Goal: Task Accomplishment & Management: Manage account settings

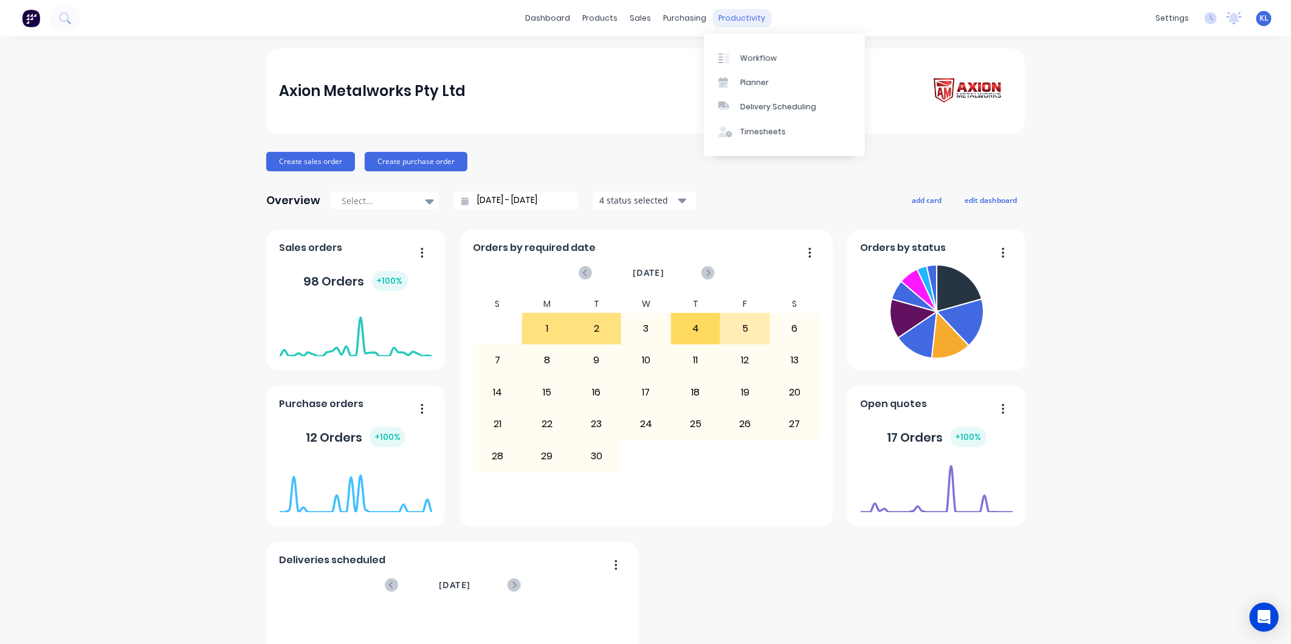
click at [731, 16] on div "productivity" at bounding box center [742, 18] width 59 height 18
click at [760, 59] on div "Workflow" at bounding box center [758, 58] width 36 height 11
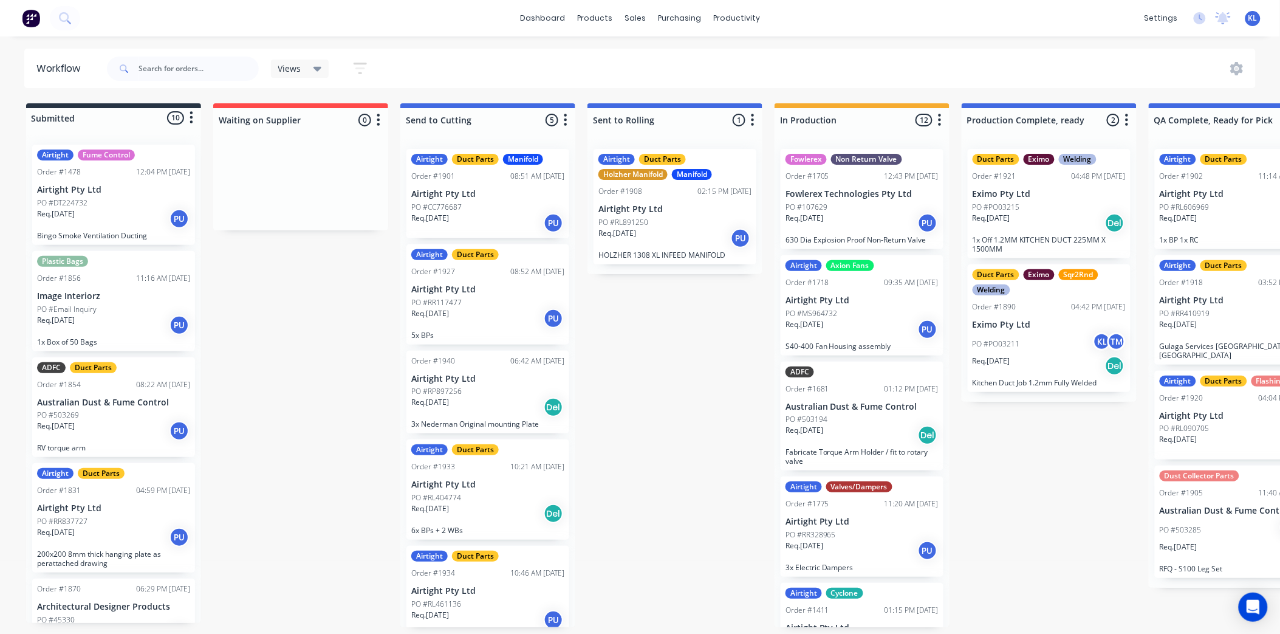
drag, startPoint x: 201, startPoint y: 275, endPoint x: 199, endPoint y: 310, distance: 35.3
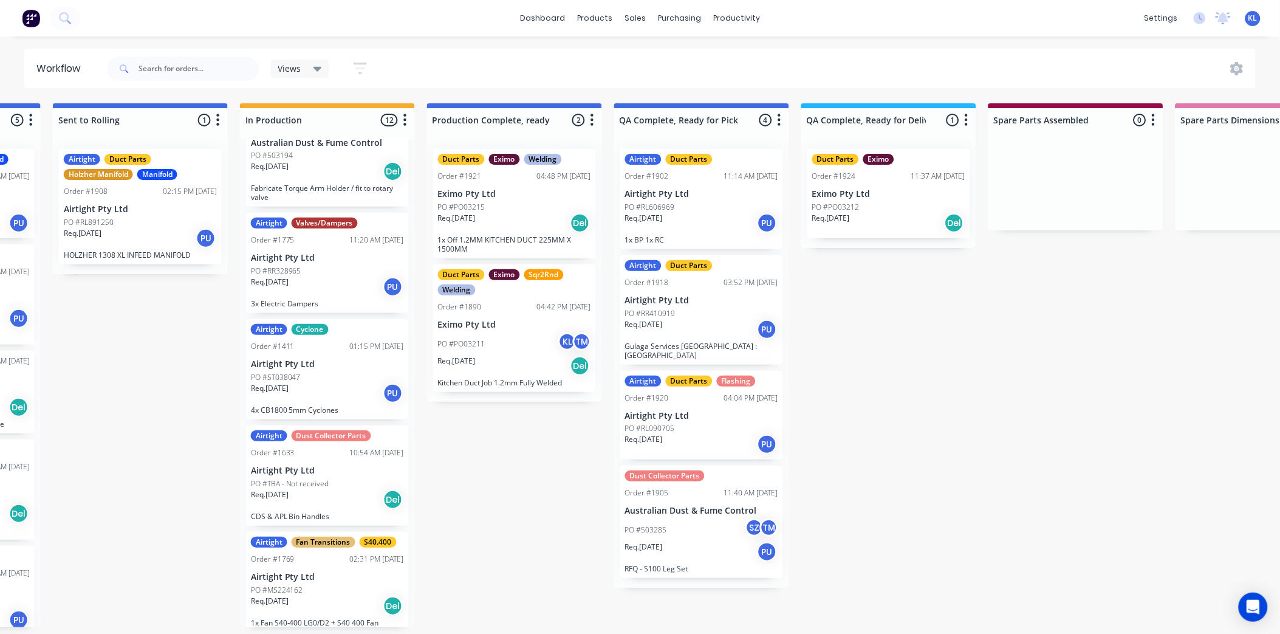
scroll to position [270, 0]
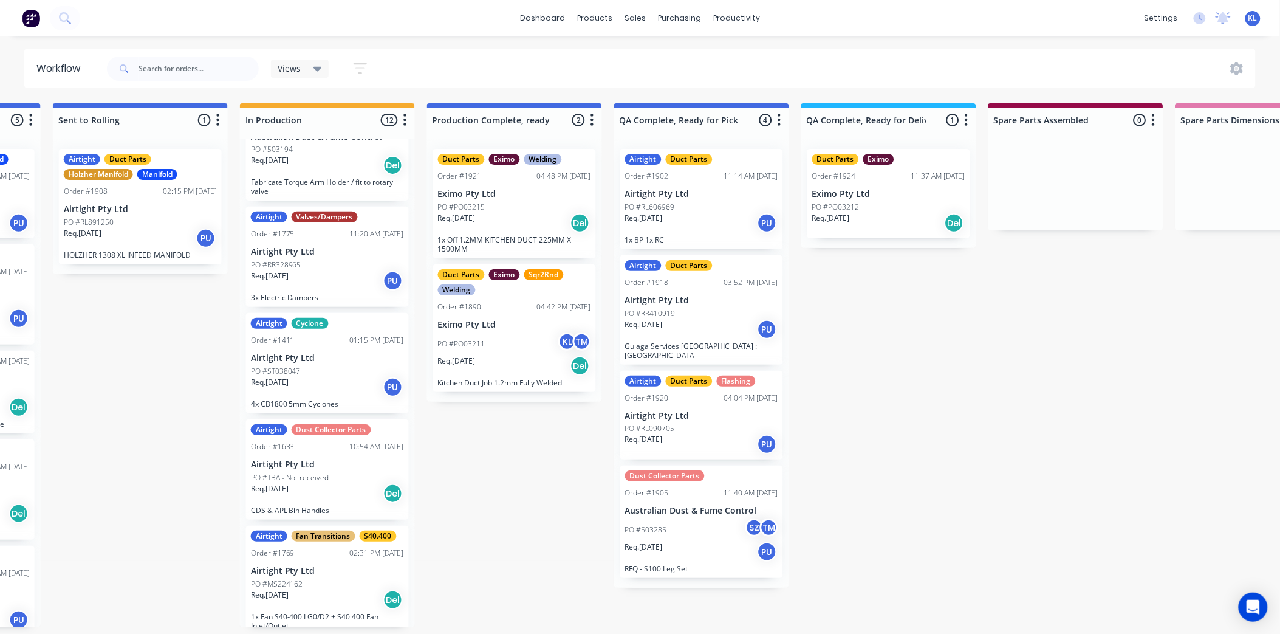
click at [314, 281] on div "Req. 28/07/25 PU" at bounding box center [327, 280] width 153 height 21
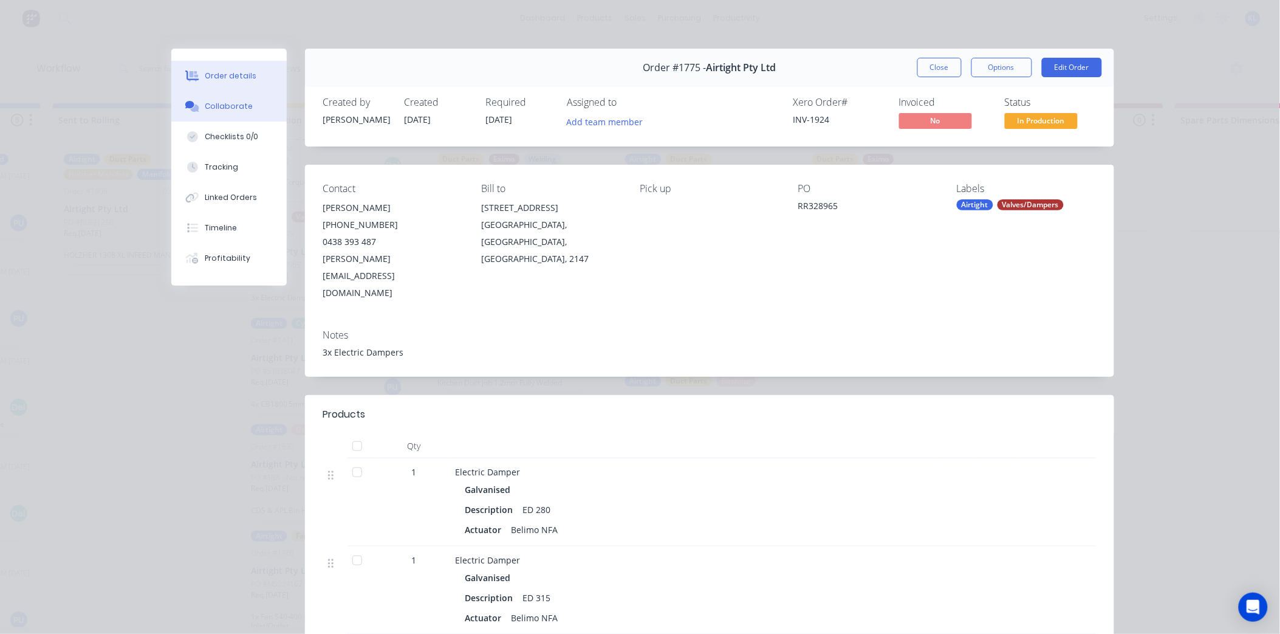
click at [205, 98] on button "Collaborate" at bounding box center [228, 106] width 115 height 30
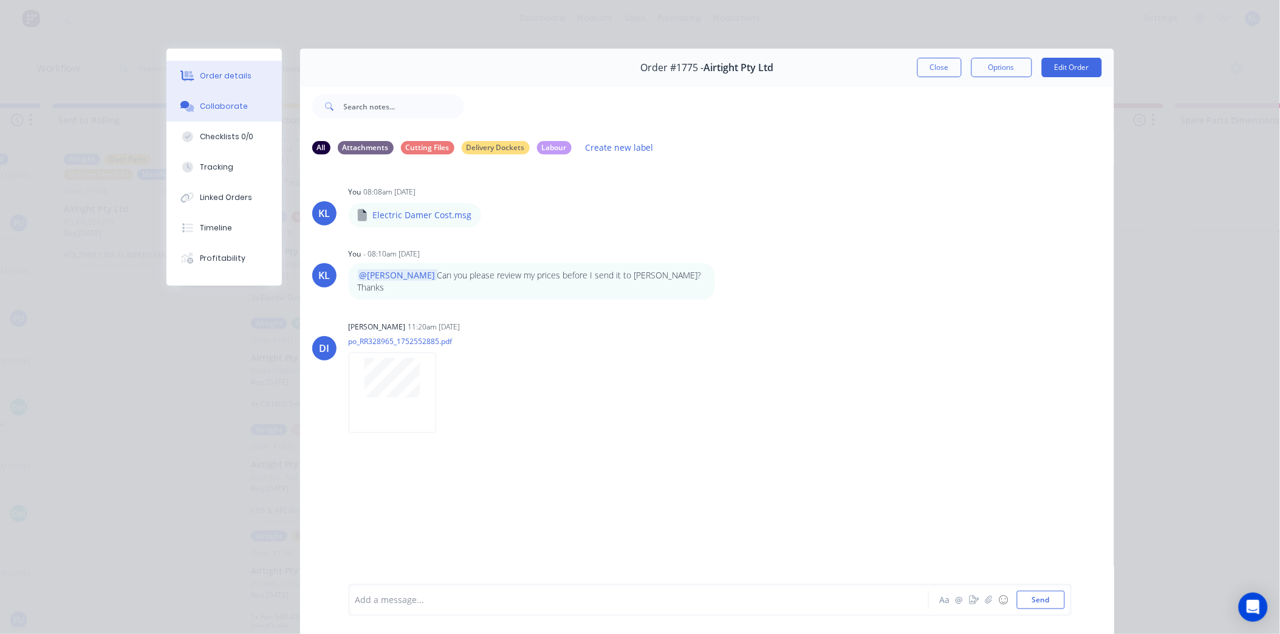
click at [218, 81] on button "Order details" at bounding box center [223, 76] width 115 height 30
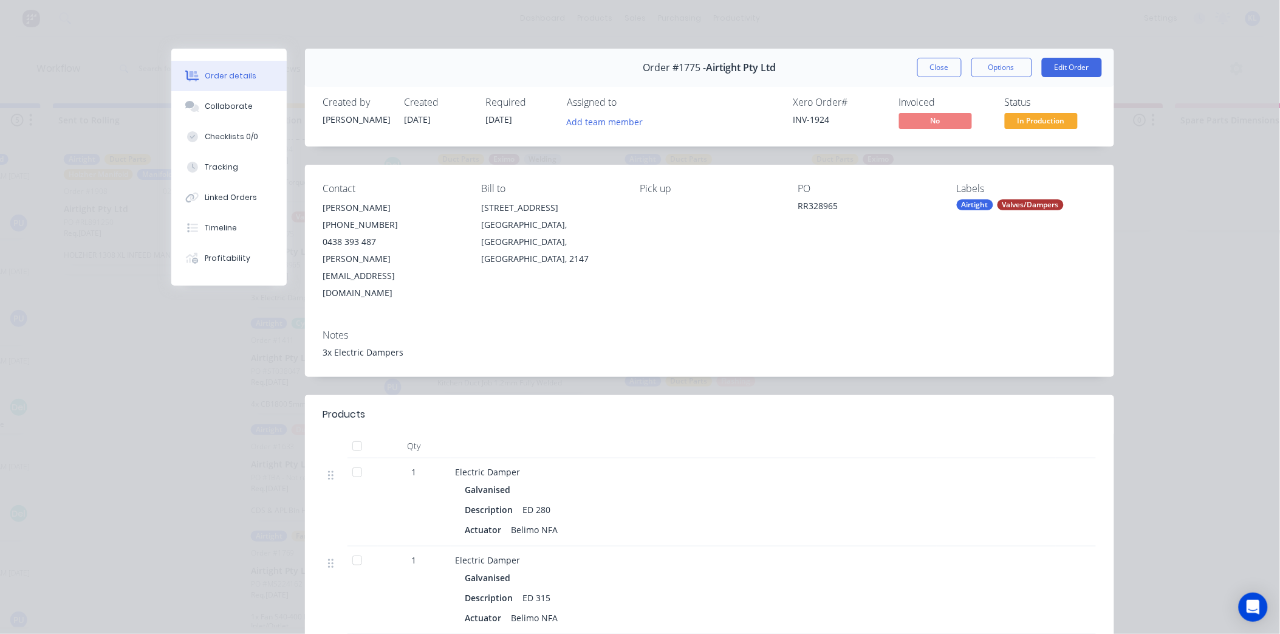
drag, startPoint x: 393, startPoint y: 106, endPoint x: 375, endPoint y: 100, distance: 18.6
drag, startPoint x: 375, startPoint y: 100, endPoint x: 367, endPoint y: 72, distance: 29.8
click at [365, 72] on div "Order #1775 - Airtight Pty Ltd Close Options Edit Order" at bounding box center [709, 68] width 809 height 38
click at [1021, 123] on span "In Production" at bounding box center [1041, 120] width 73 height 15
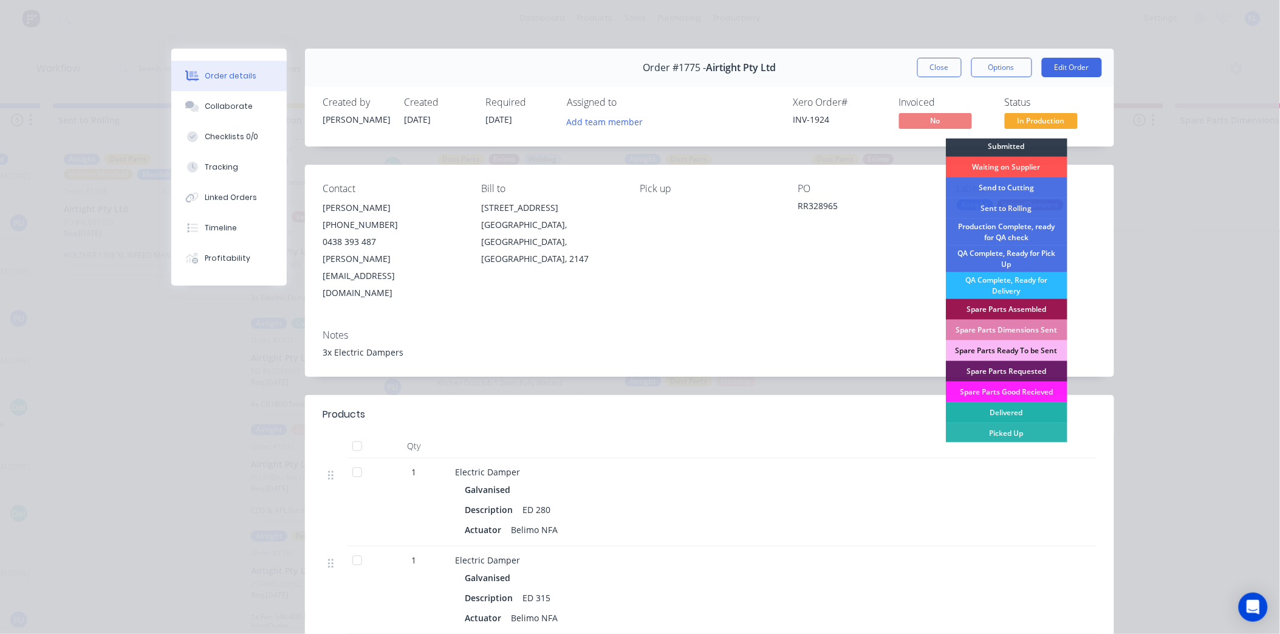
scroll to position [3, 0]
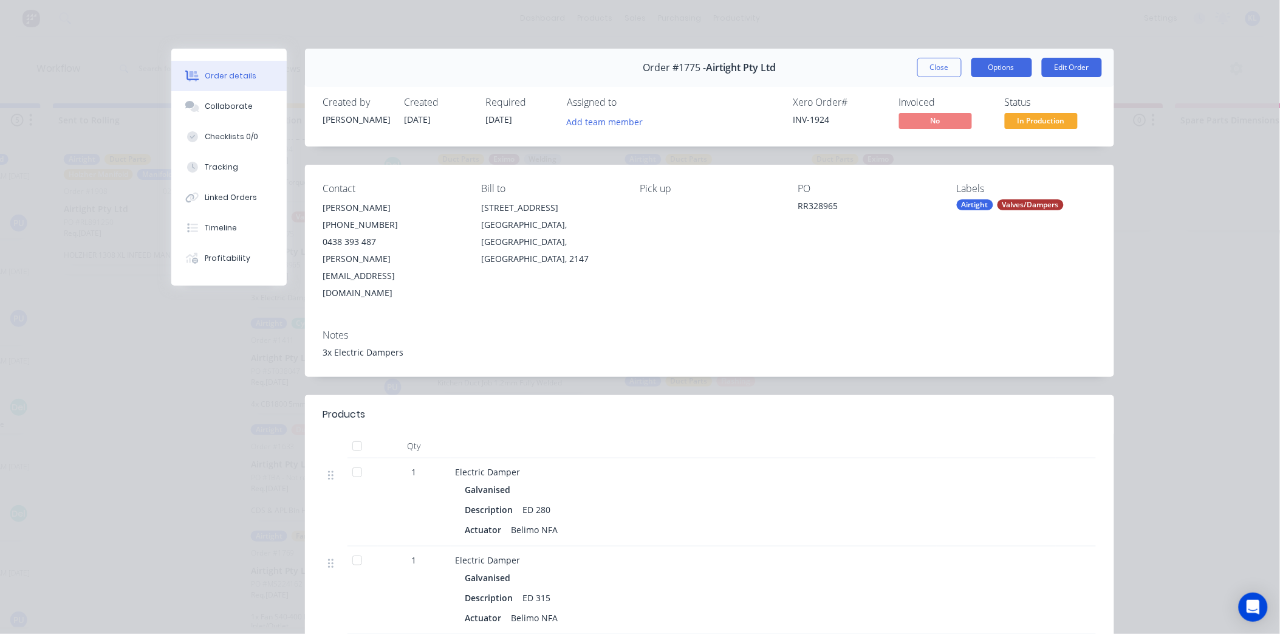
click at [992, 61] on button "Options" at bounding box center [1002, 67] width 61 height 19
click at [955, 125] on div "Work Order" at bounding box center [969, 123] width 106 height 18
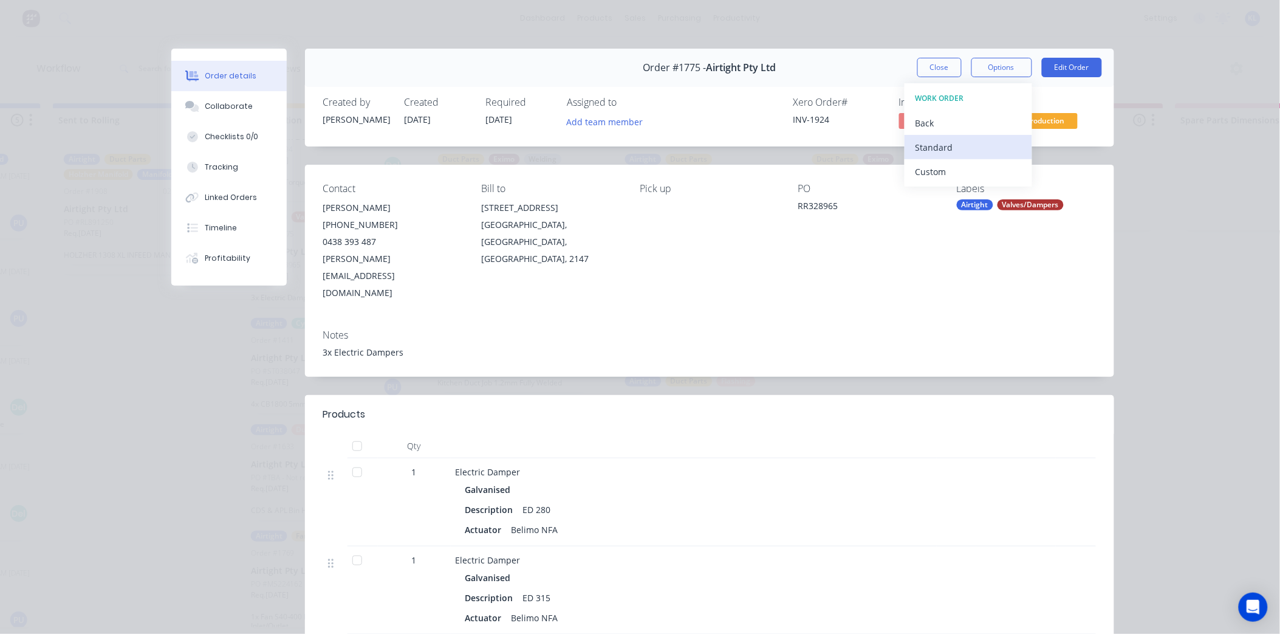
click at [933, 146] on div "Standard" at bounding box center [969, 148] width 106 height 18
click at [918, 119] on div "Back" at bounding box center [969, 123] width 106 height 18
click at [991, 70] on button "Options" at bounding box center [1002, 67] width 61 height 19
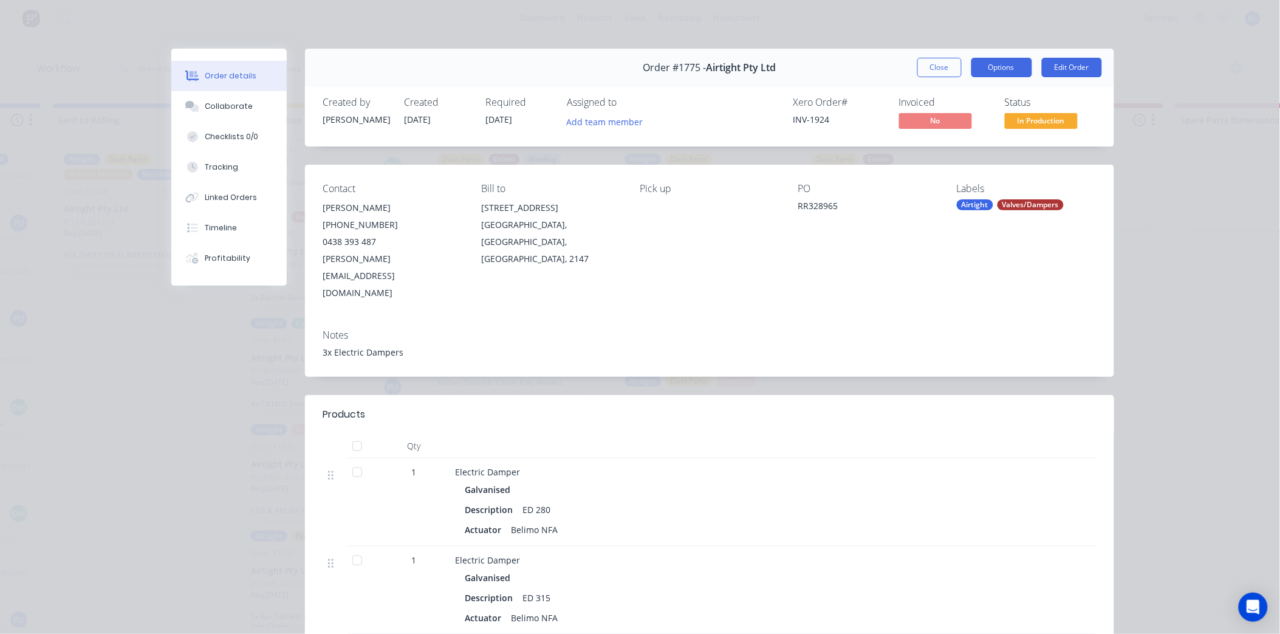
click at [981, 69] on button "Options" at bounding box center [1002, 67] width 61 height 19
drag, startPoint x: 945, startPoint y: 160, endPoint x: 942, endPoint y: 153, distance: 7.9
click at [945, 159] on div "PRINT Work Order Delivery Docket" at bounding box center [969, 122] width 128 height 79
click at [942, 153] on div "Delivery Docket" at bounding box center [969, 148] width 106 height 18
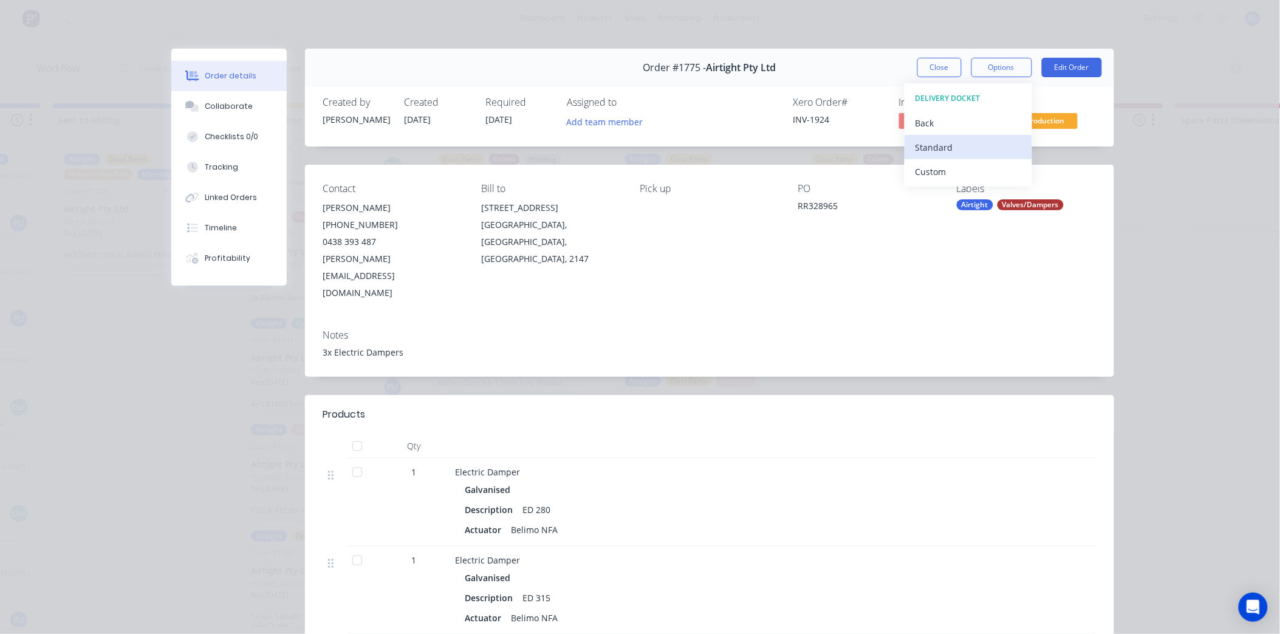
click at [942, 142] on div "Standard" at bounding box center [969, 148] width 106 height 18
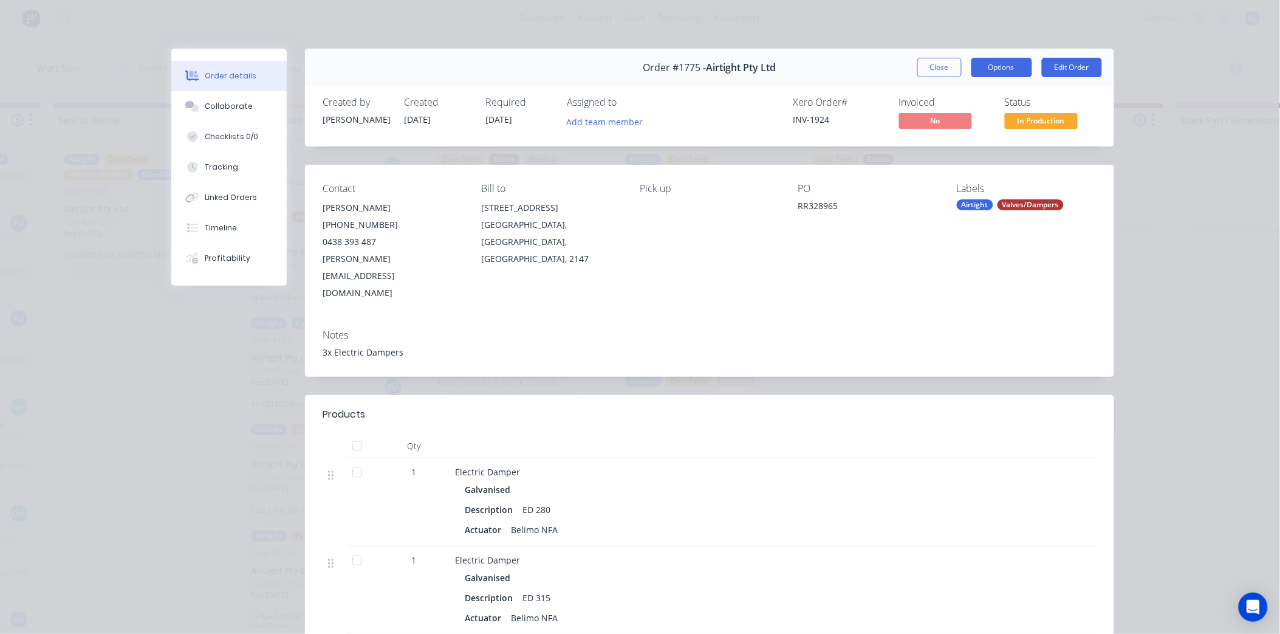
click at [972, 71] on button "Options" at bounding box center [1002, 67] width 61 height 19
click at [934, 118] on div "Back" at bounding box center [969, 123] width 106 height 18
click at [936, 148] on div "Delivery Docket" at bounding box center [969, 148] width 106 height 18
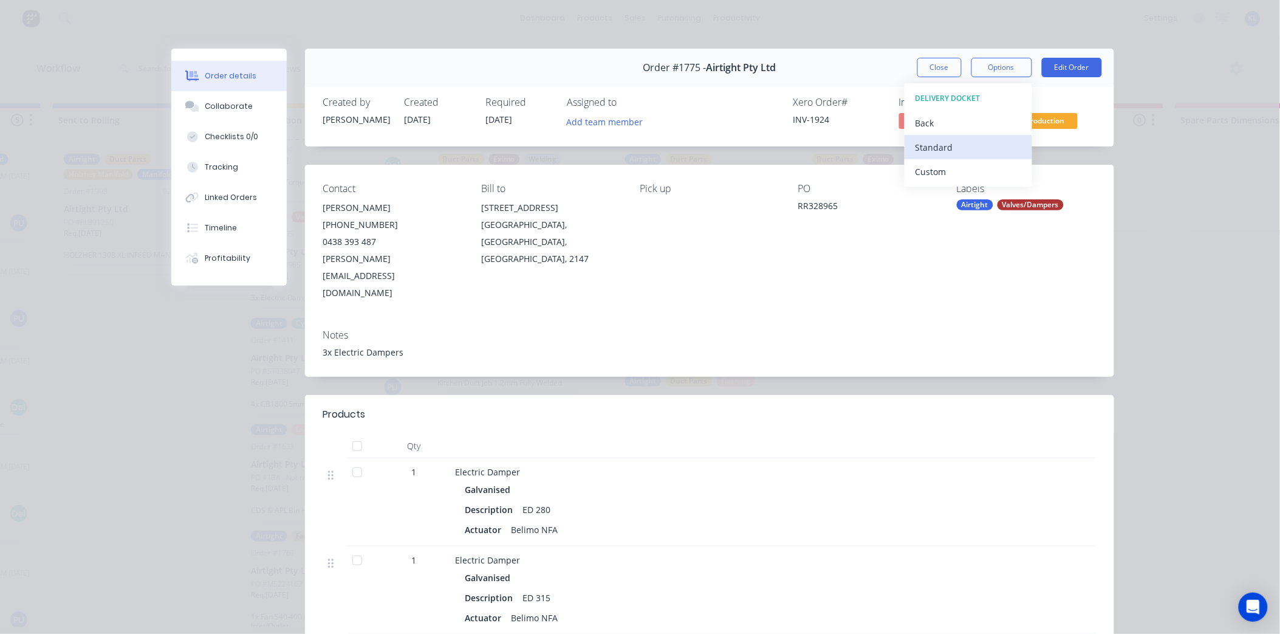
click at [940, 151] on div "Standard" at bounding box center [969, 148] width 106 height 18
click at [948, 69] on button "Close" at bounding box center [939, 67] width 44 height 19
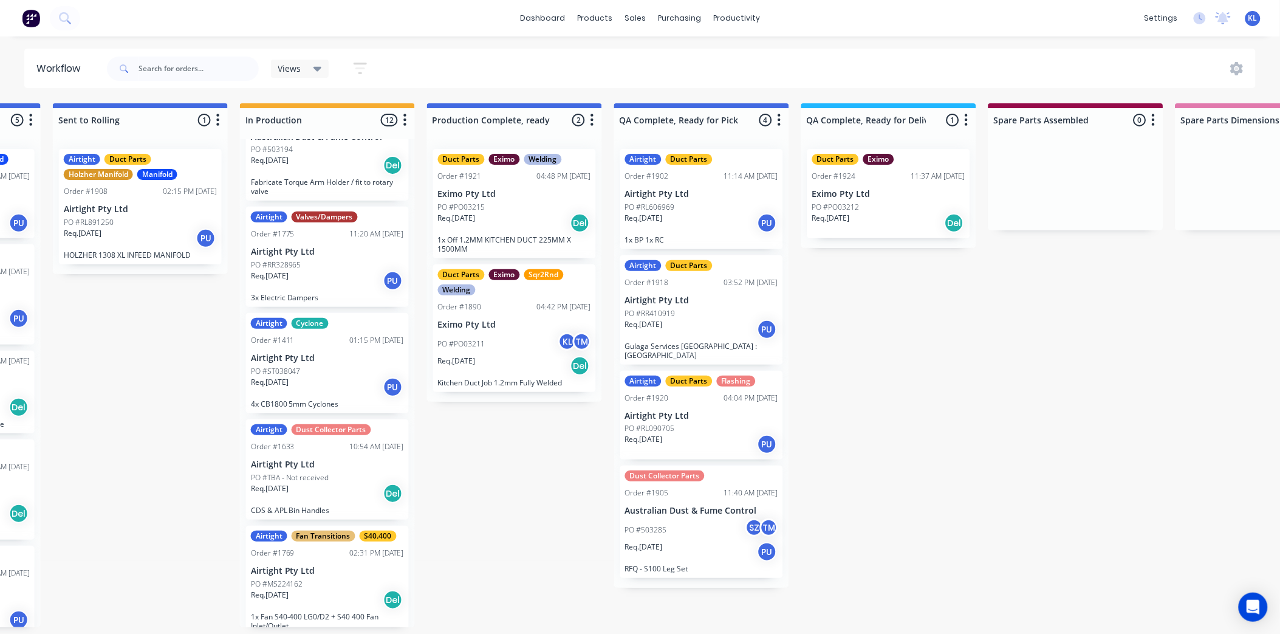
click at [872, 202] on div "PO #PO03212" at bounding box center [888, 207] width 153 height 11
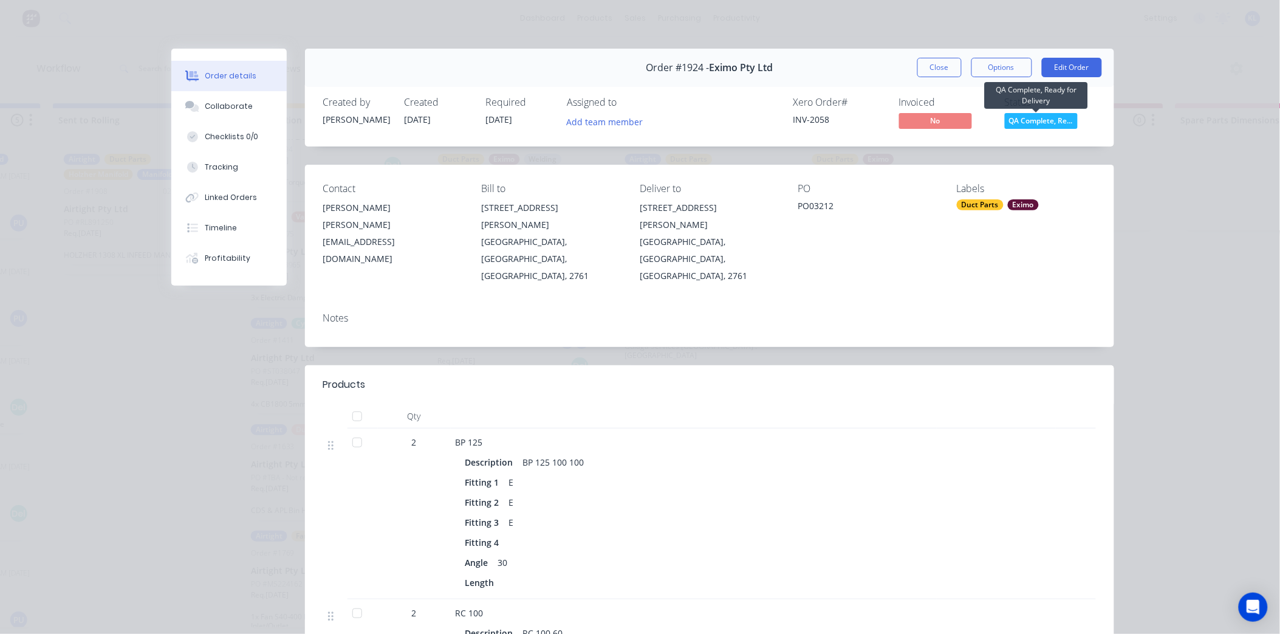
click at [1017, 117] on span "QA Complete, Re..." at bounding box center [1041, 120] width 73 height 15
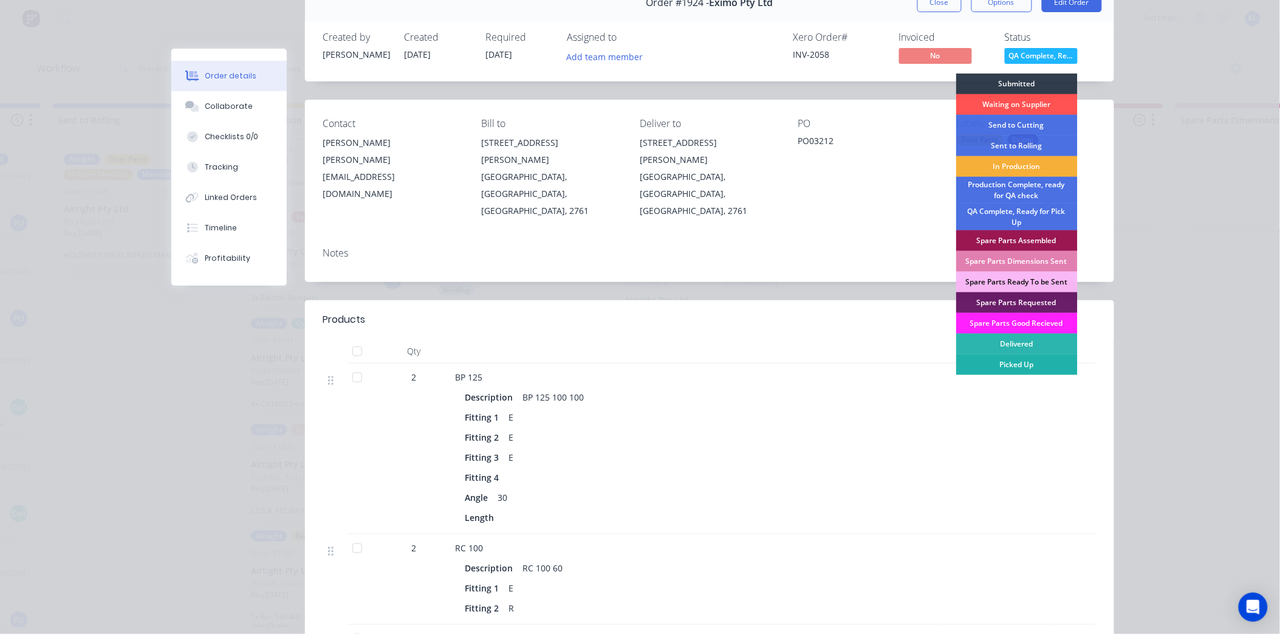
scroll to position [135, 0]
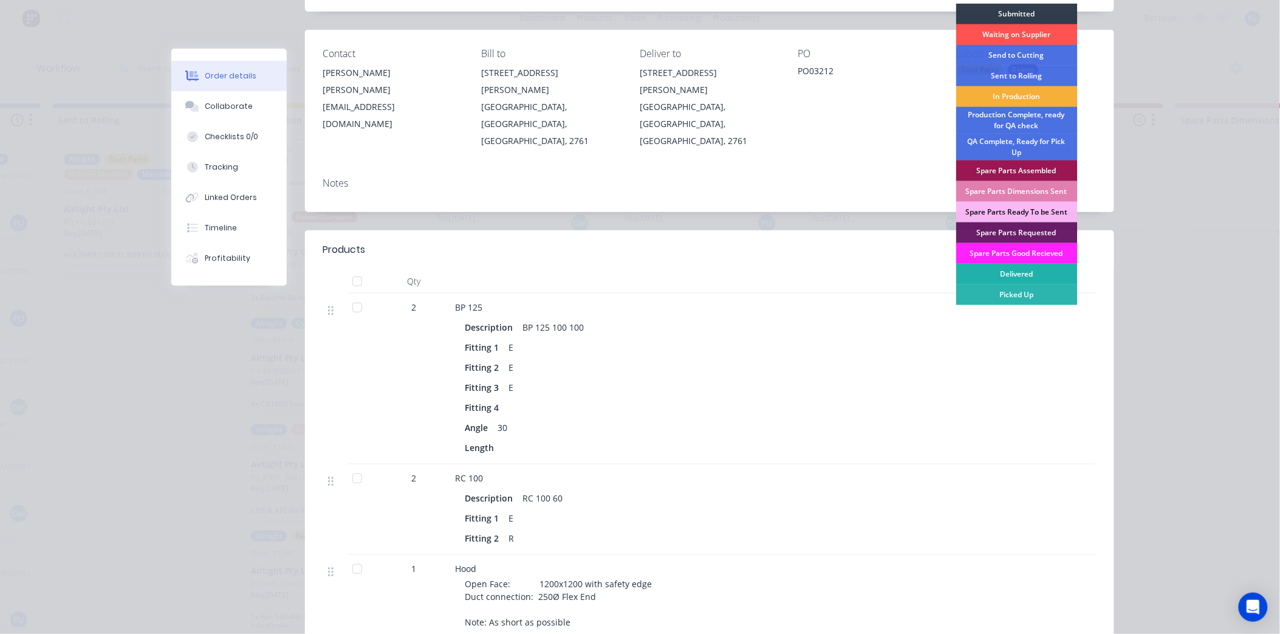
click at [1017, 274] on div "Delivered" at bounding box center [1017, 274] width 122 height 21
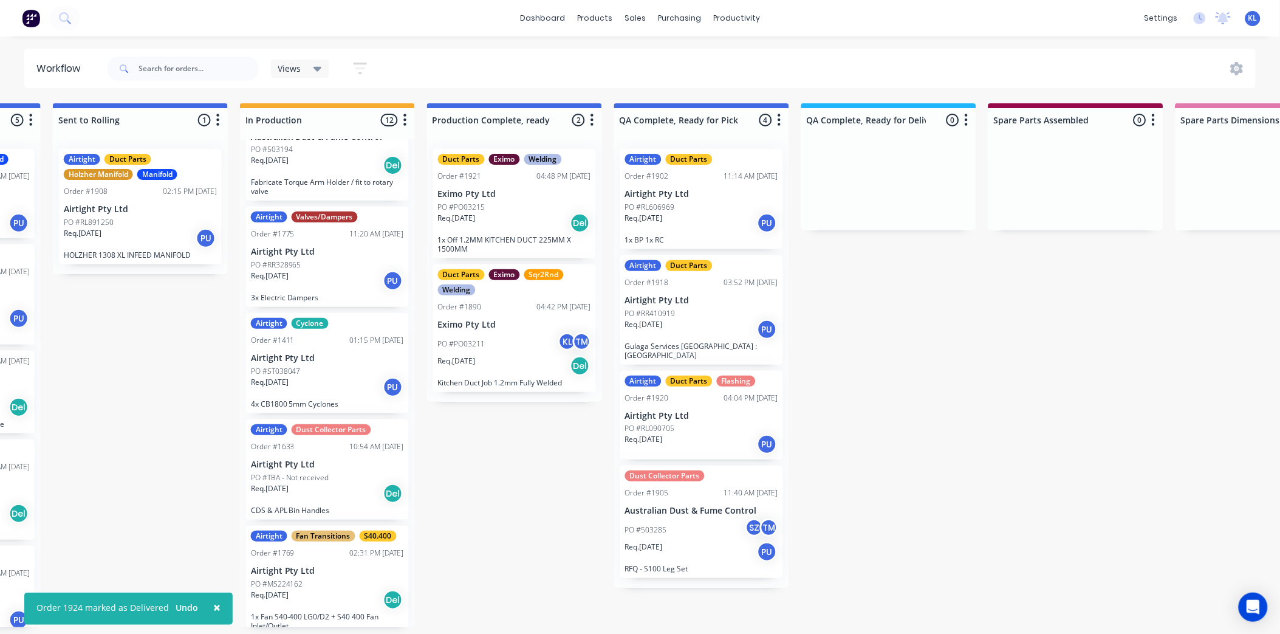
click at [706, 229] on div "Req. 26/08/25 PU" at bounding box center [701, 223] width 153 height 21
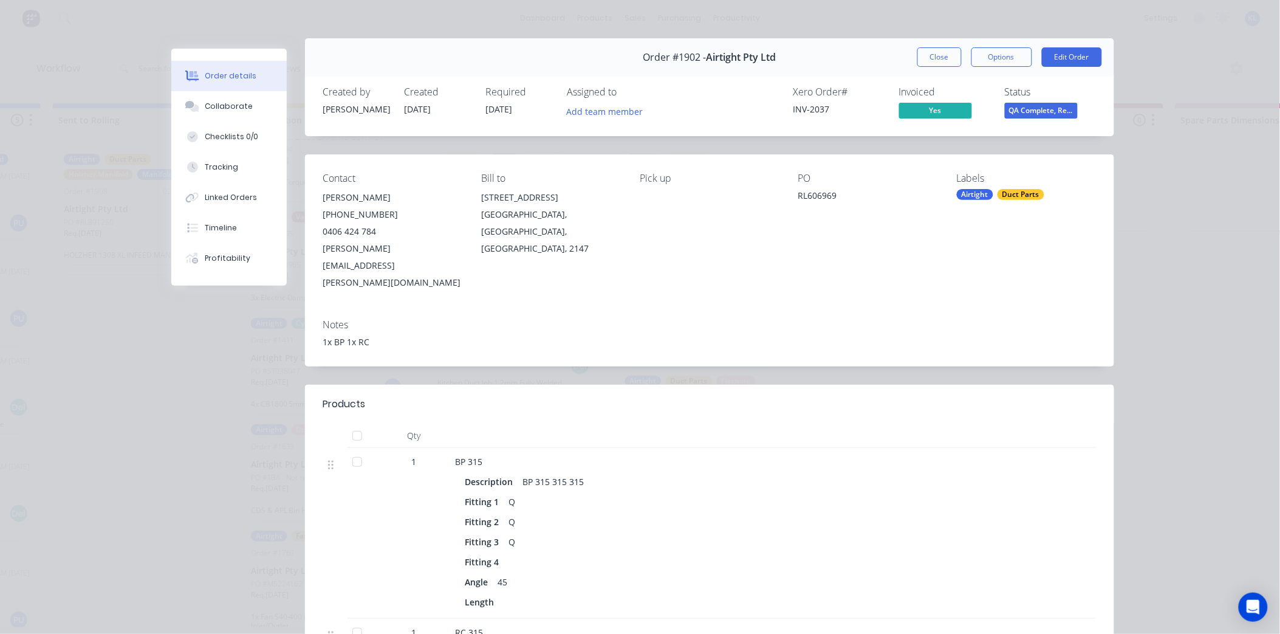
scroll to position [0, 0]
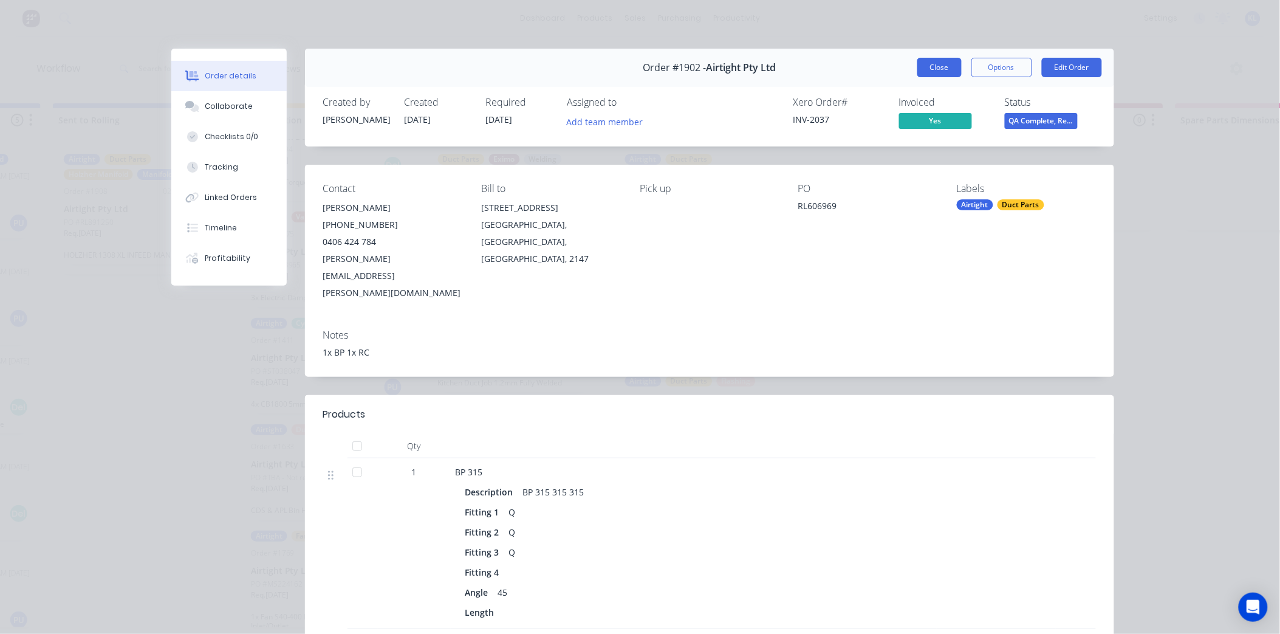
click at [942, 69] on button "Close" at bounding box center [939, 67] width 44 height 19
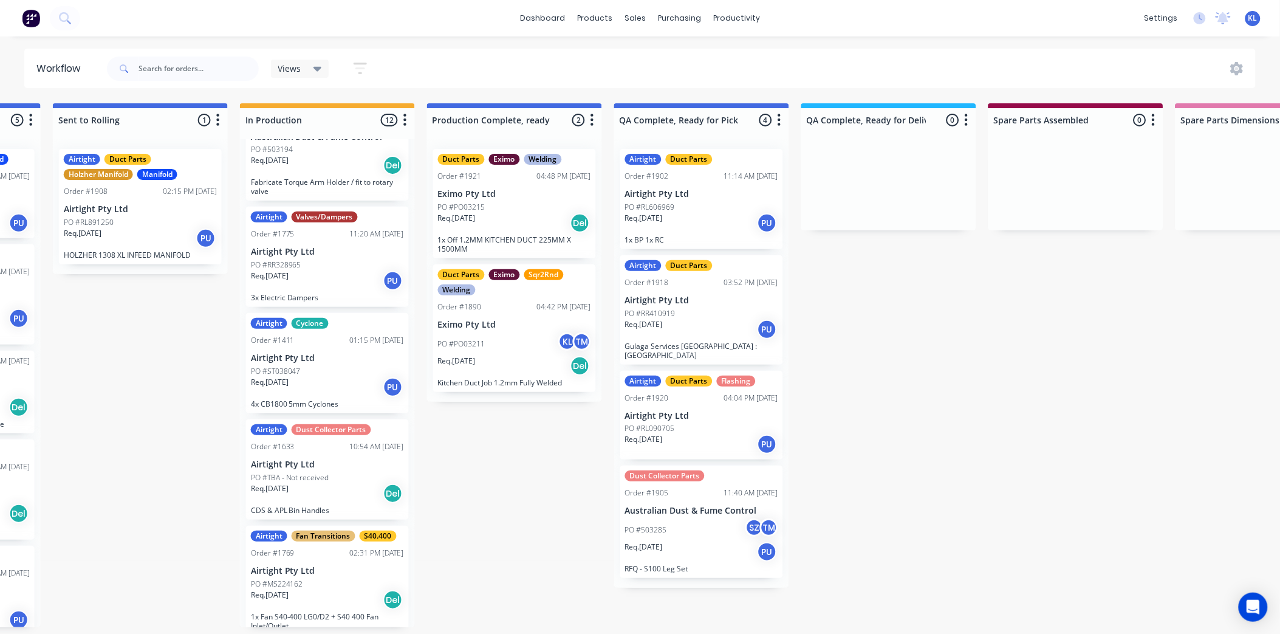
click at [706, 221] on div "Req. 26/08/25 PU" at bounding box center [701, 223] width 153 height 21
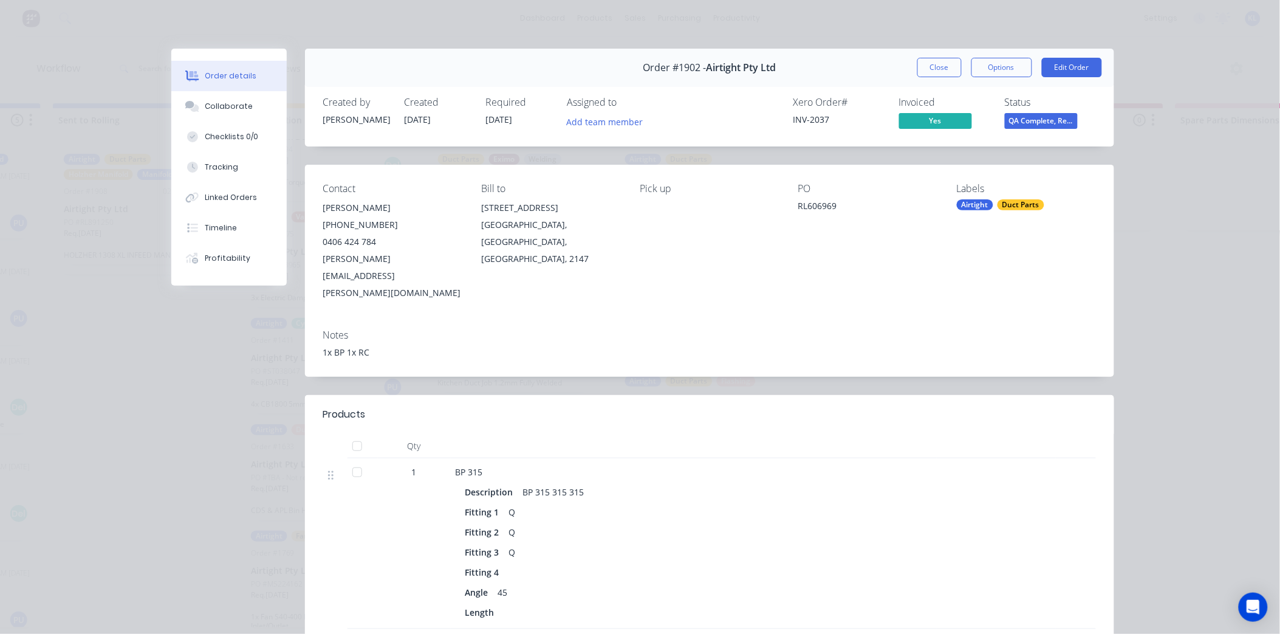
click at [945, 66] on button "Close" at bounding box center [939, 67] width 44 height 19
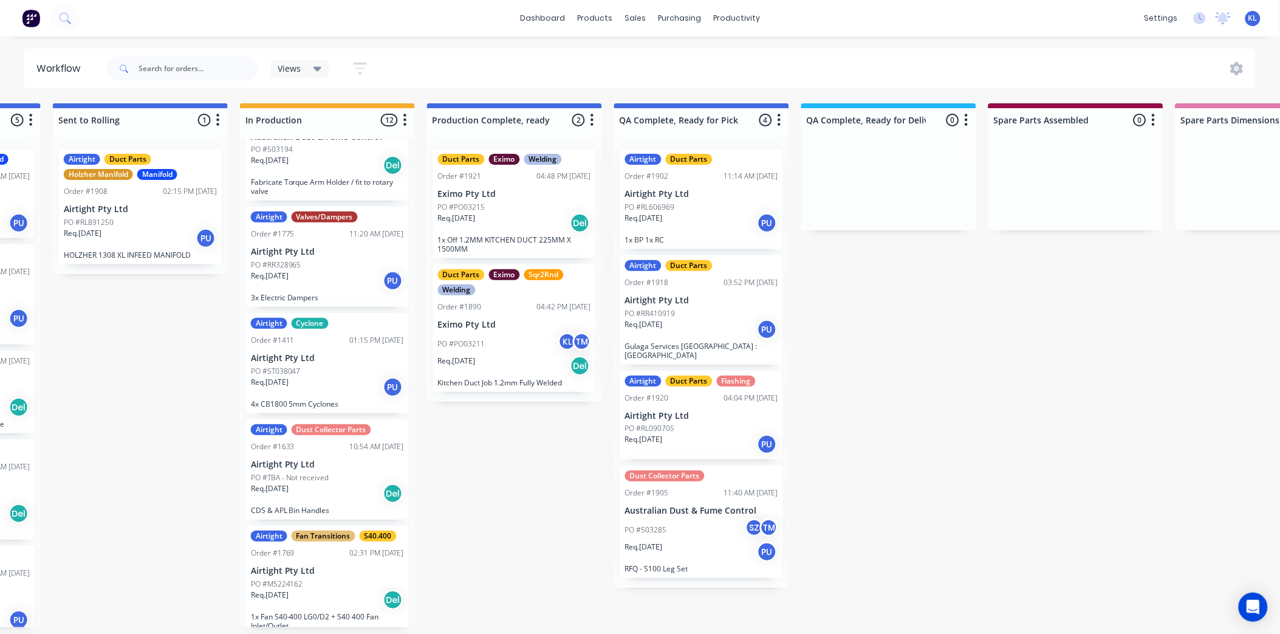
click at [707, 232] on div "Req. 26/08/25 PU" at bounding box center [701, 223] width 153 height 21
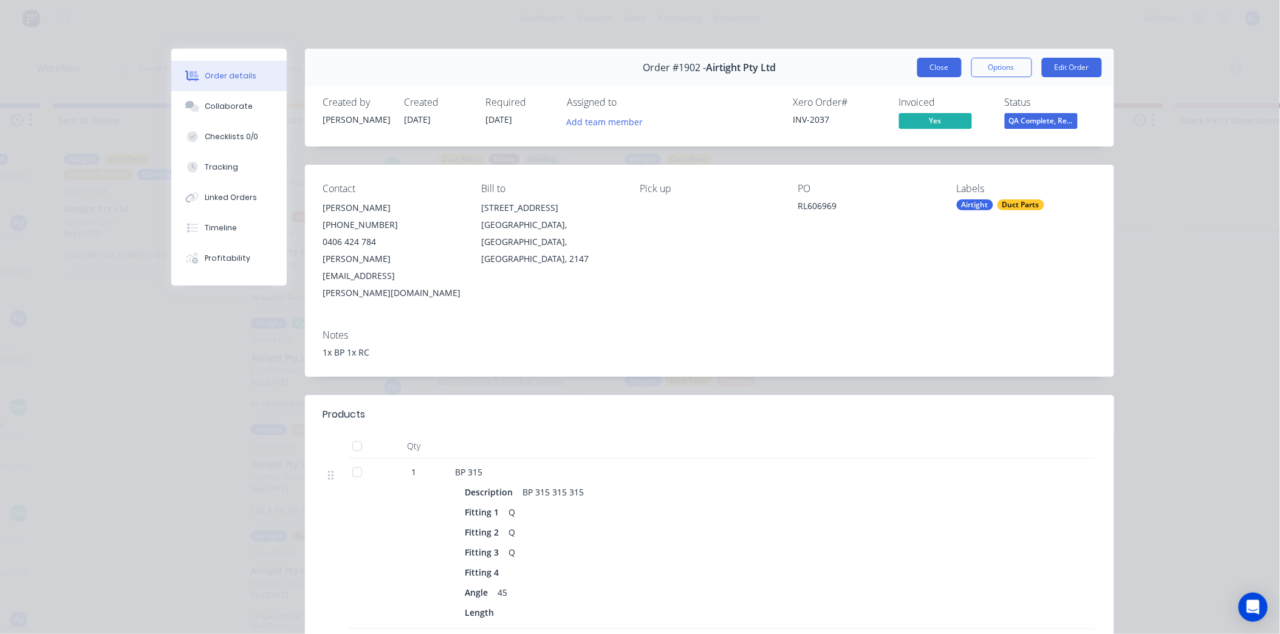
click at [936, 61] on button "Close" at bounding box center [939, 67] width 44 height 19
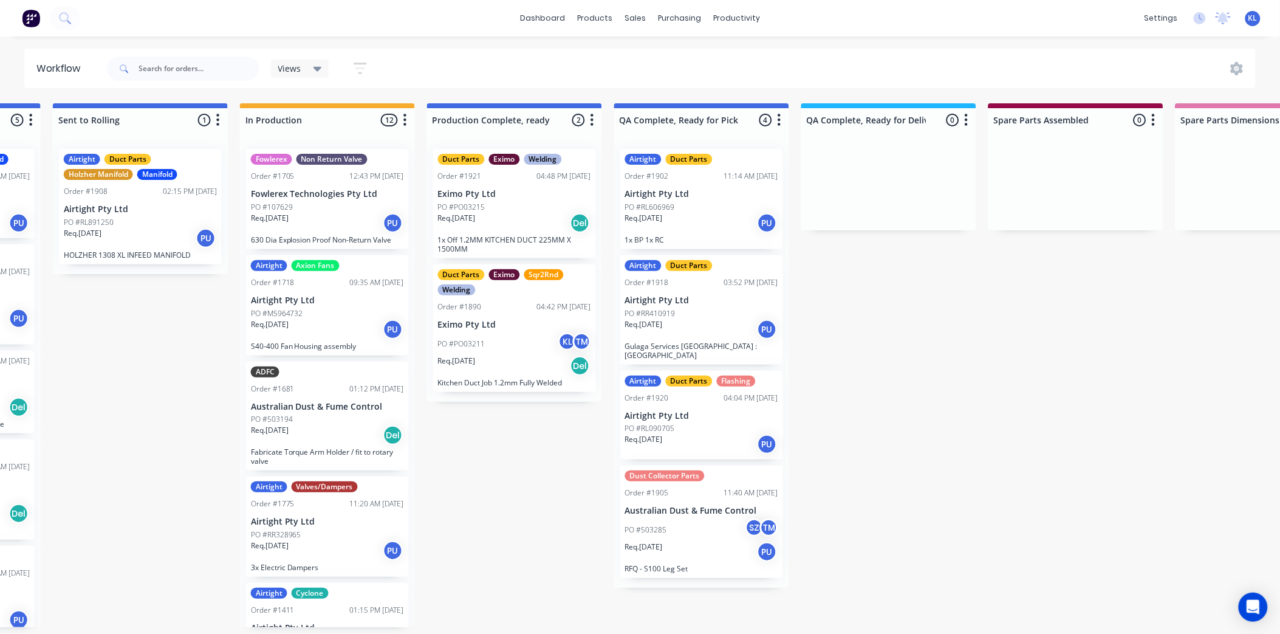
click at [746, 430] on div "PO #RL090705" at bounding box center [701, 428] width 153 height 11
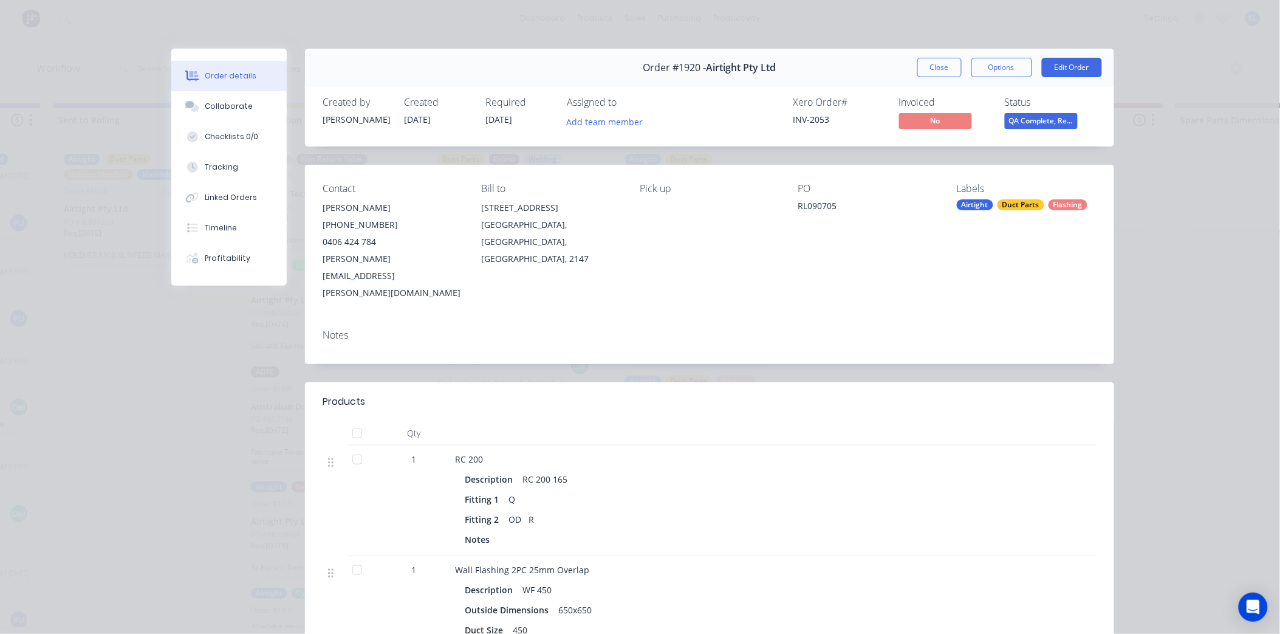
click at [1060, 122] on span "QA Complete, Re..." at bounding box center [1041, 120] width 73 height 15
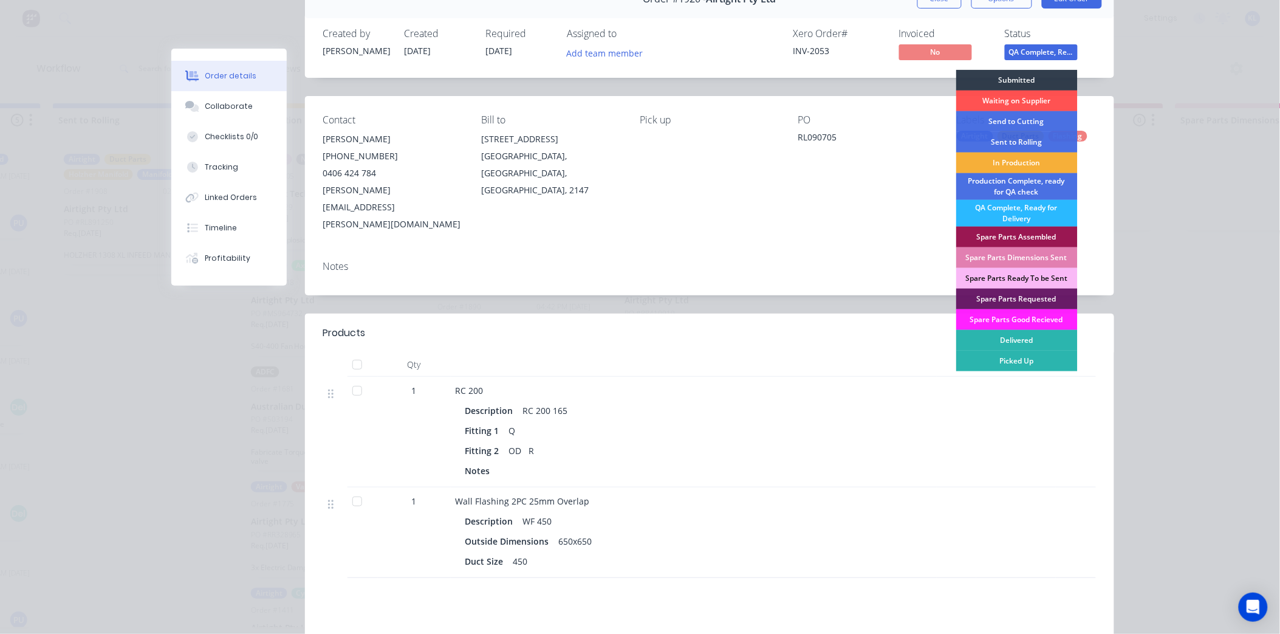
scroll to position [135, 0]
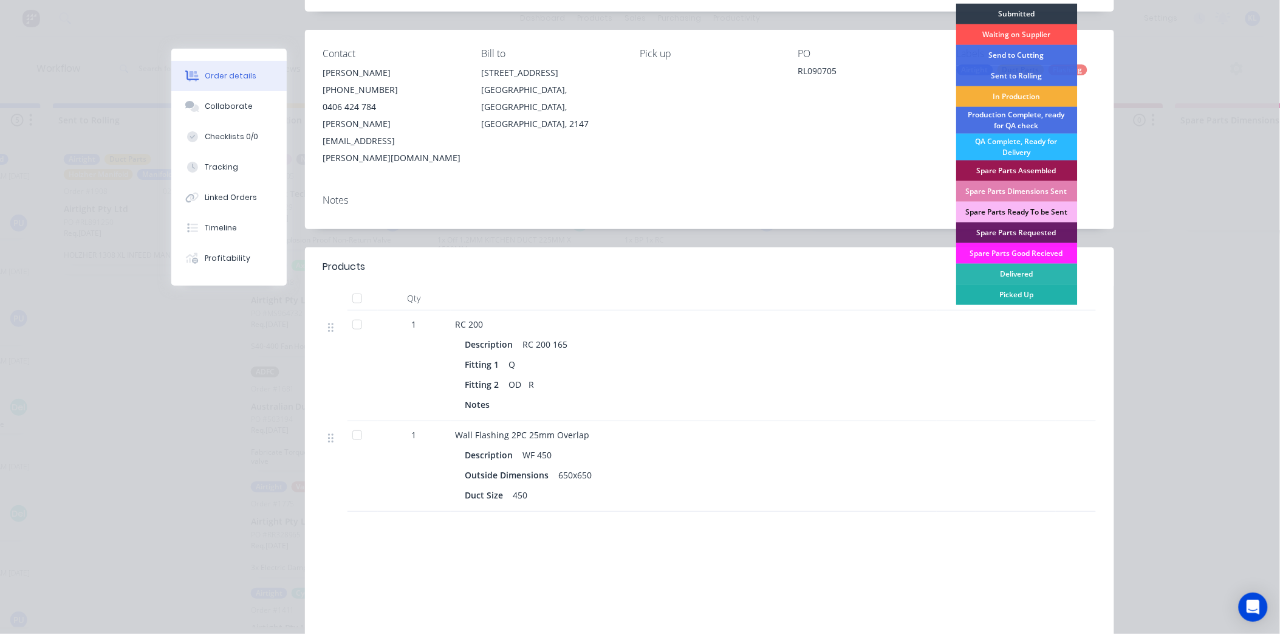
click at [1012, 300] on div "Picked Up" at bounding box center [1017, 294] width 122 height 21
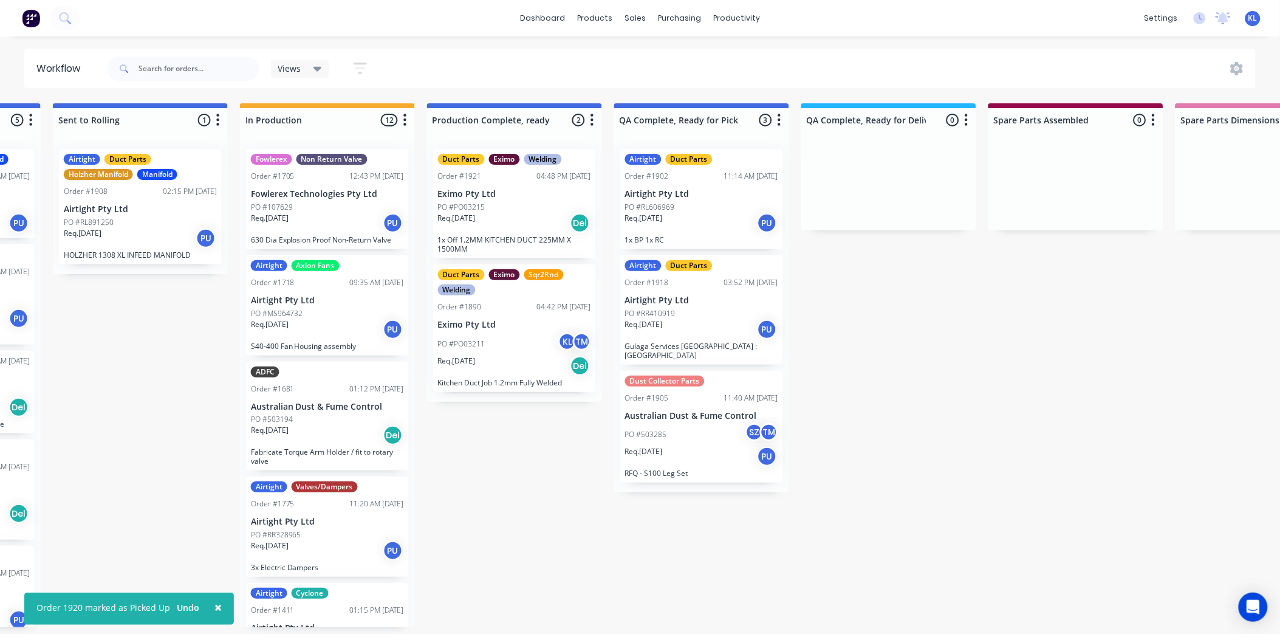
click at [695, 337] on div "Req. 27/08/25 PU" at bounding box center [701, 329] width 153 height 21
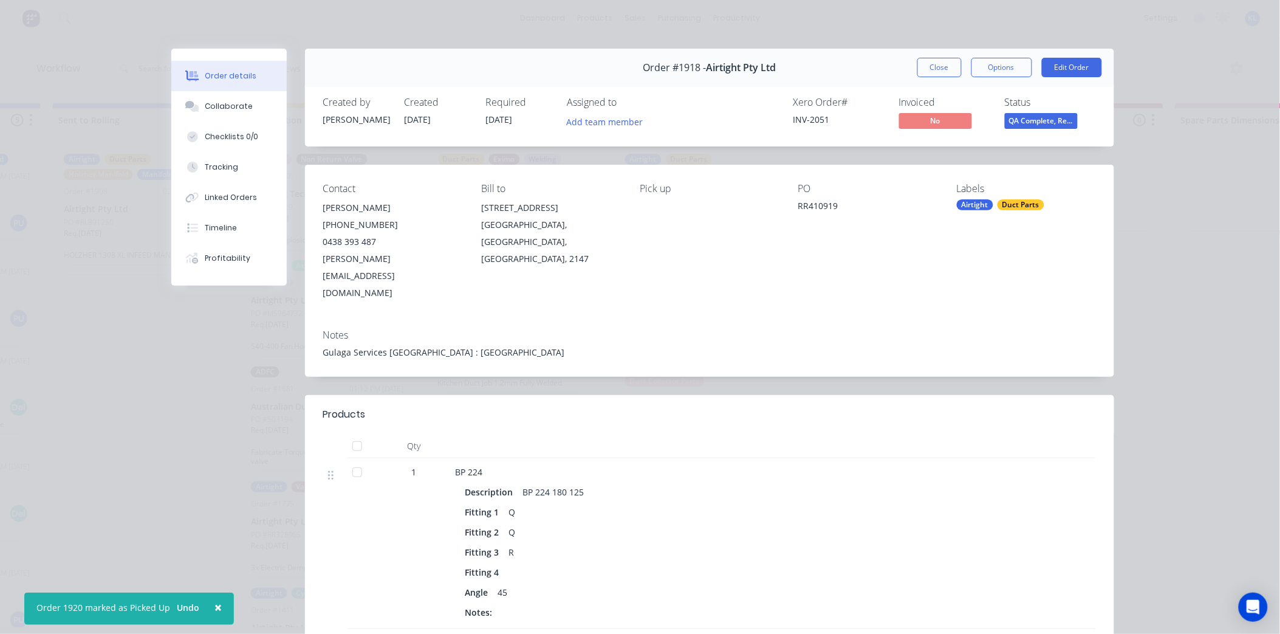
click at [1042, 119] on span "QA Complete, Re..." at bounding box center [1041, 120] width 73 height 15
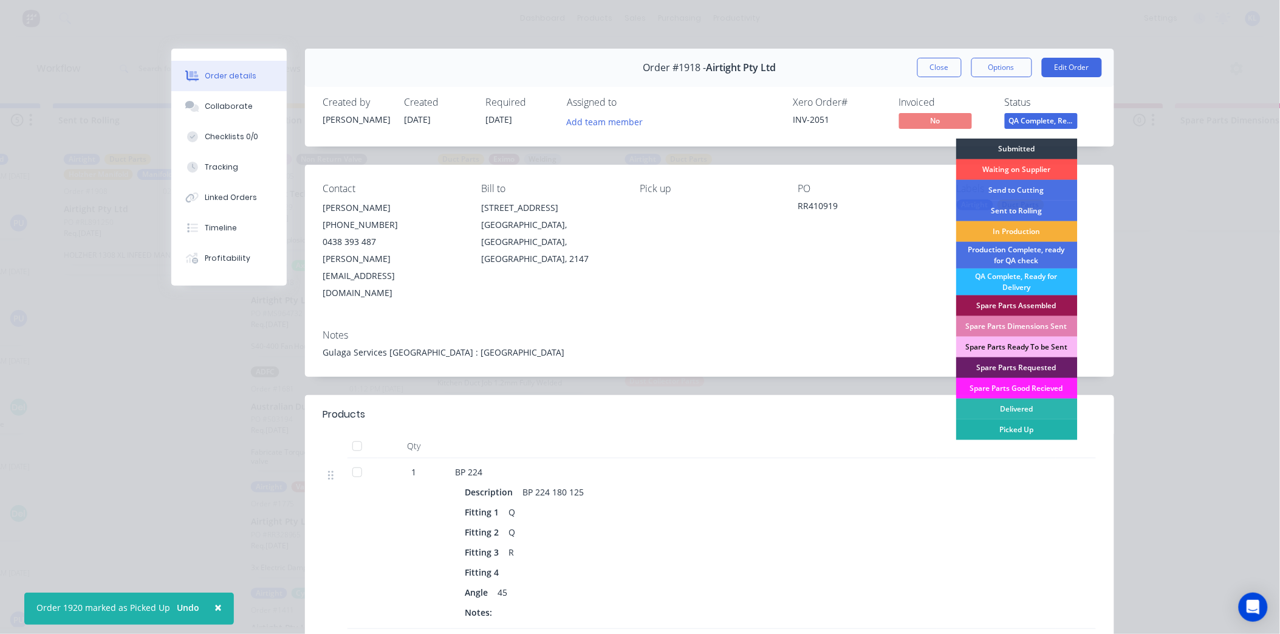
click at [1025, 424] on div "Picked Up" at bounding box center [1017, 429] width 122 height 21
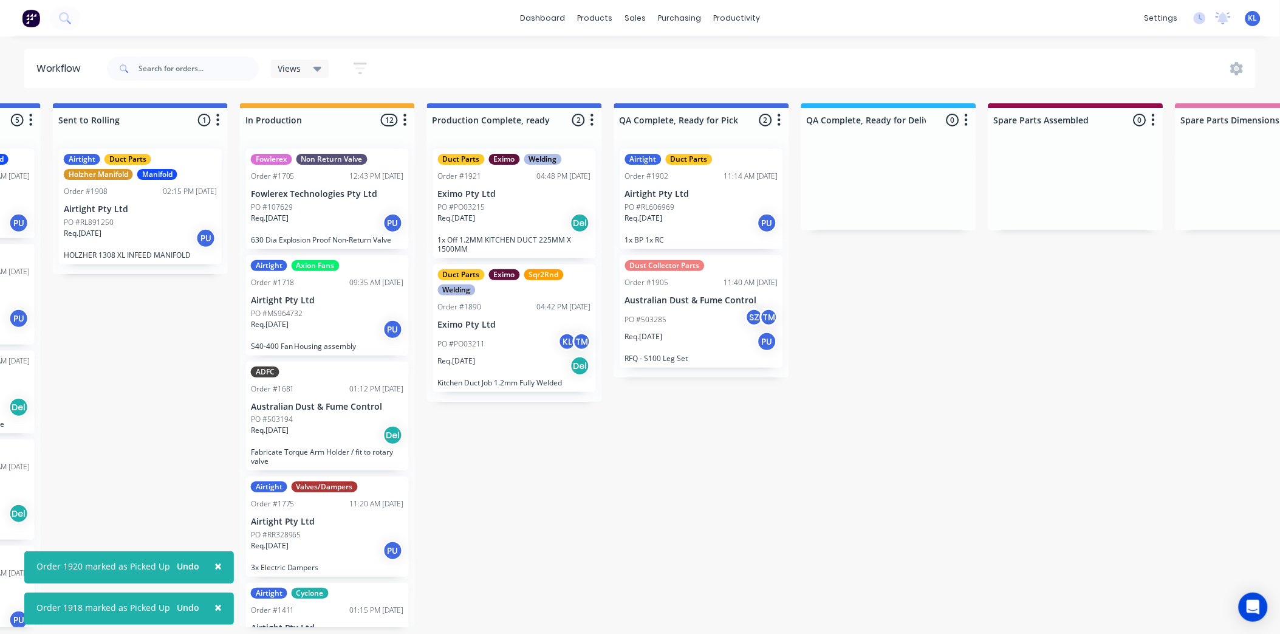
scroll to position [3, 535]
click at [707, 322] on div "PO #503285 SZ TM" at bounding box center [701, 319] width 153 height 23
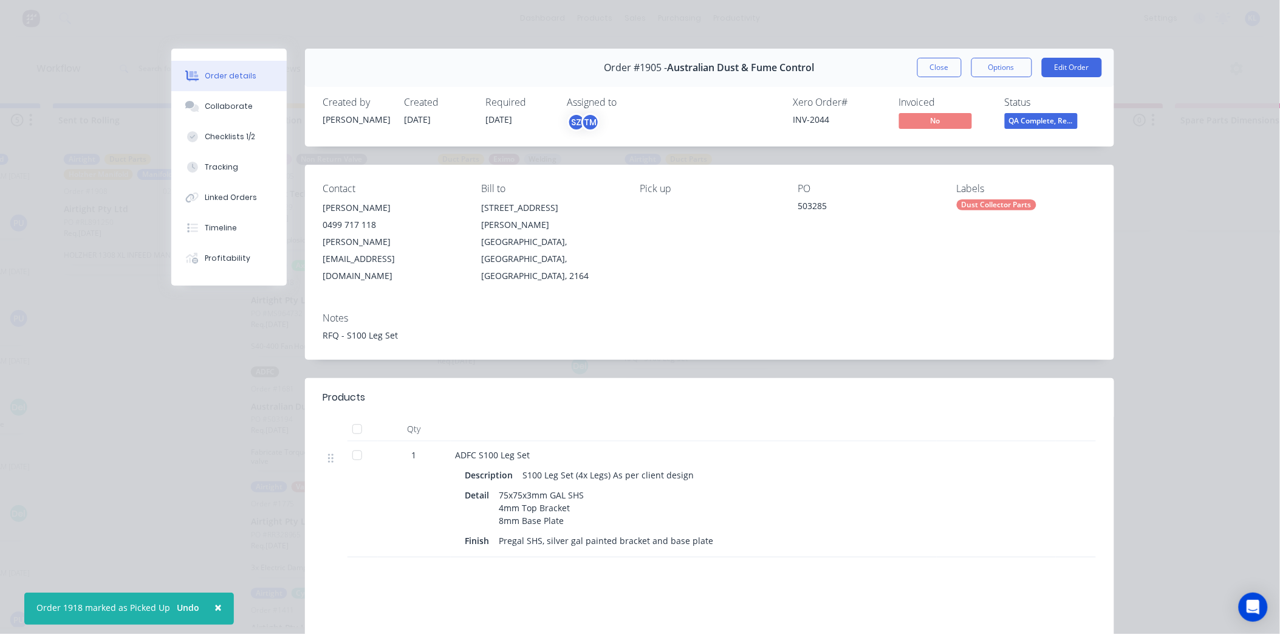
click at [1034, 114] on span "QA Complete, Re..." at bounding box center [1041, 120] width 73 height 15
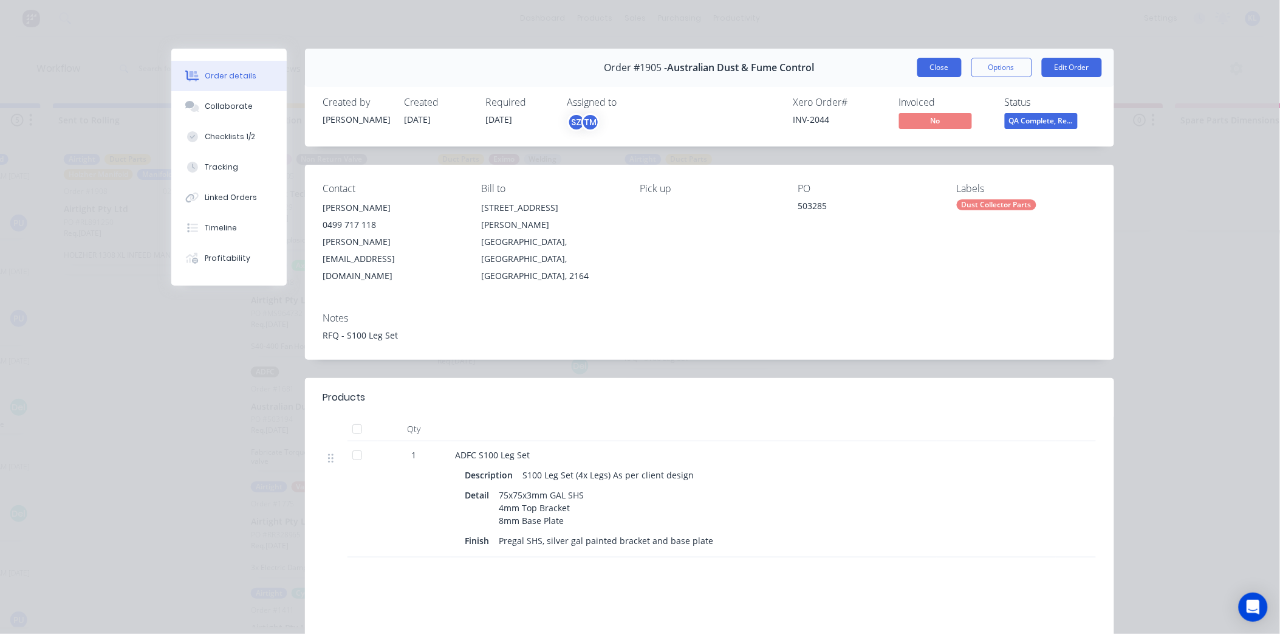
click at [932, 64] on button "Close" at bounding box center [939, 67] width 44 height 19
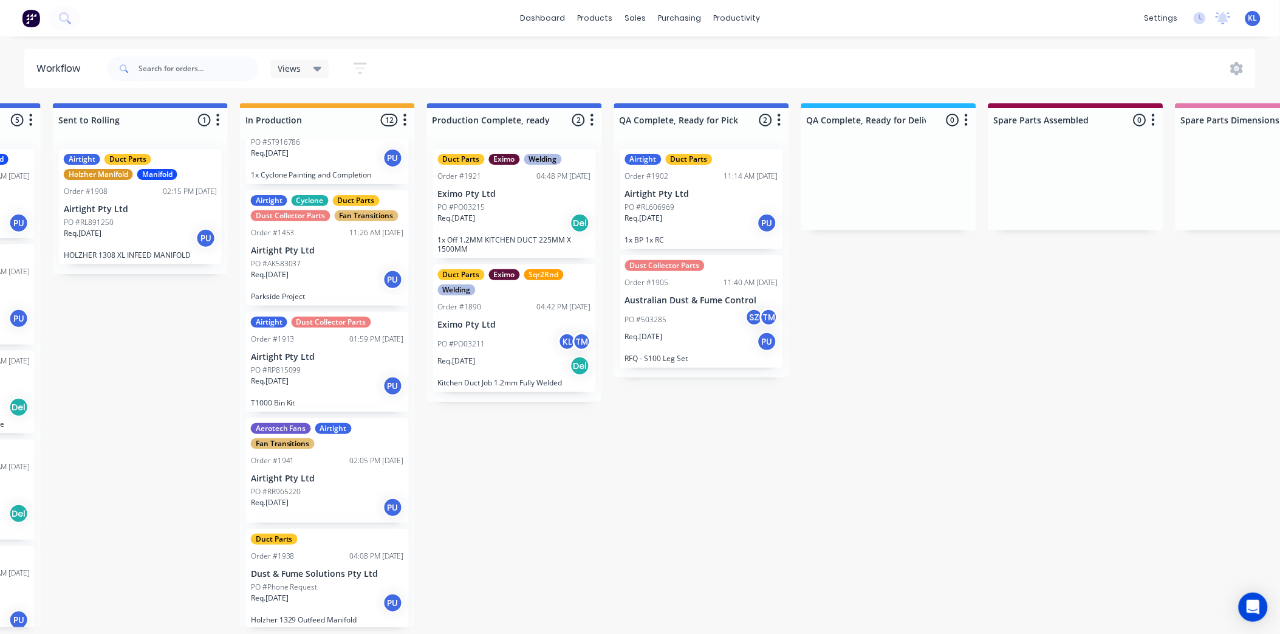
click at [332, 465] on div "Aerotech Fans Airtight Fan Transitions Order #1941 02:05 PM 30/08/25 Airtight P…" at bounding box center [327, 470] width 163 height 105
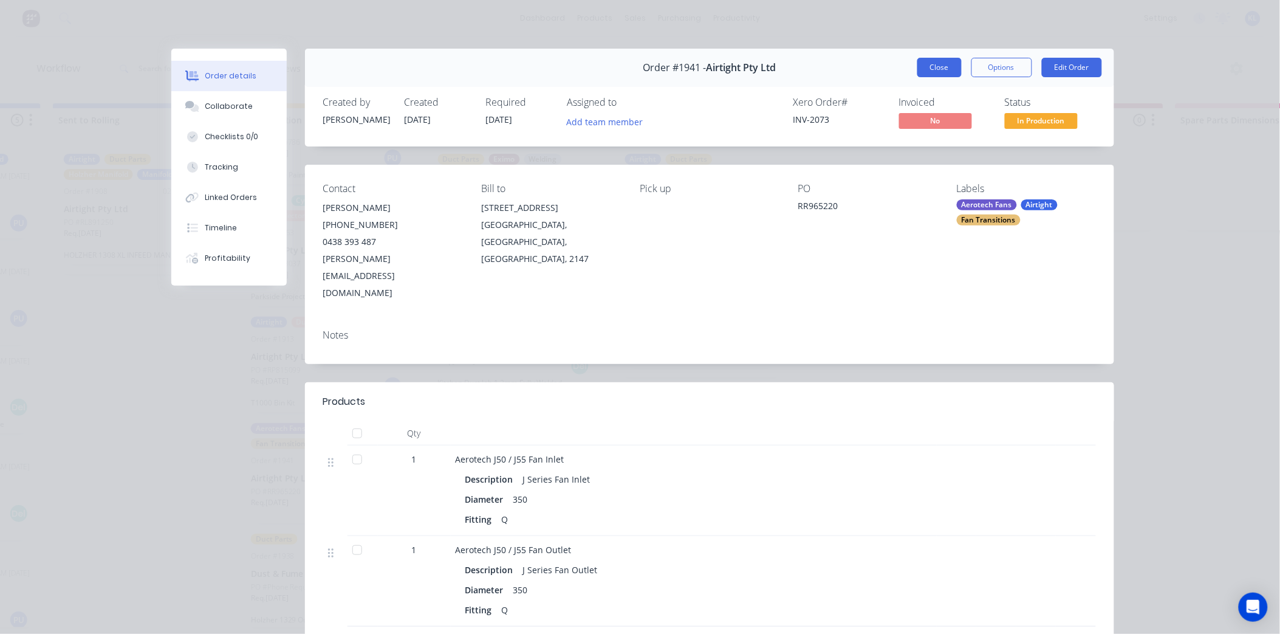
click at [922, 67] on button "Close" at bounding box center [939, 67] width 44 height 19
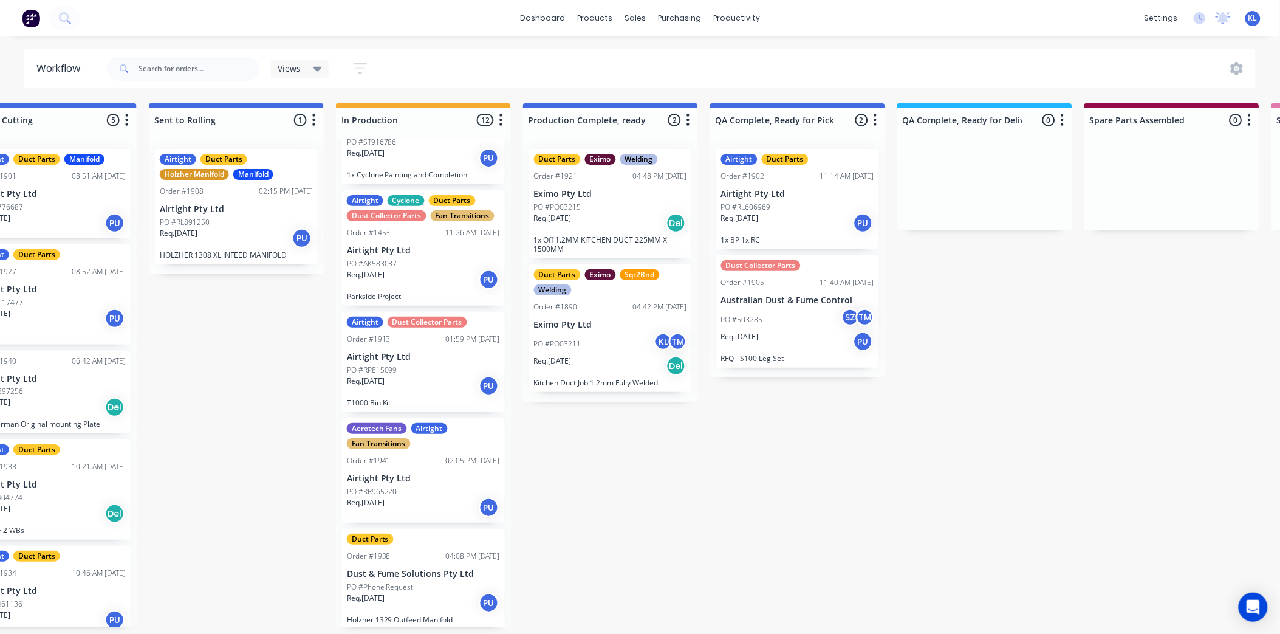
scroll to position [3, 436]
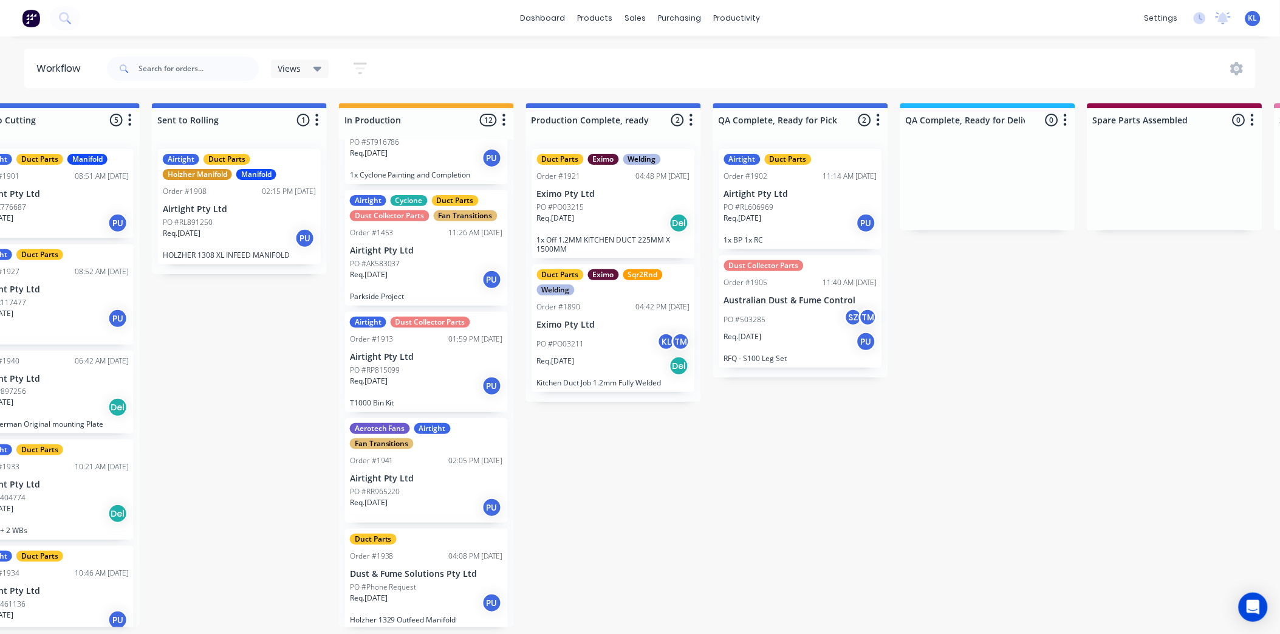
click at [609, 332] on div "PO #PO03211 KL TM" at bounding box center [613, 343] width 153 height 23
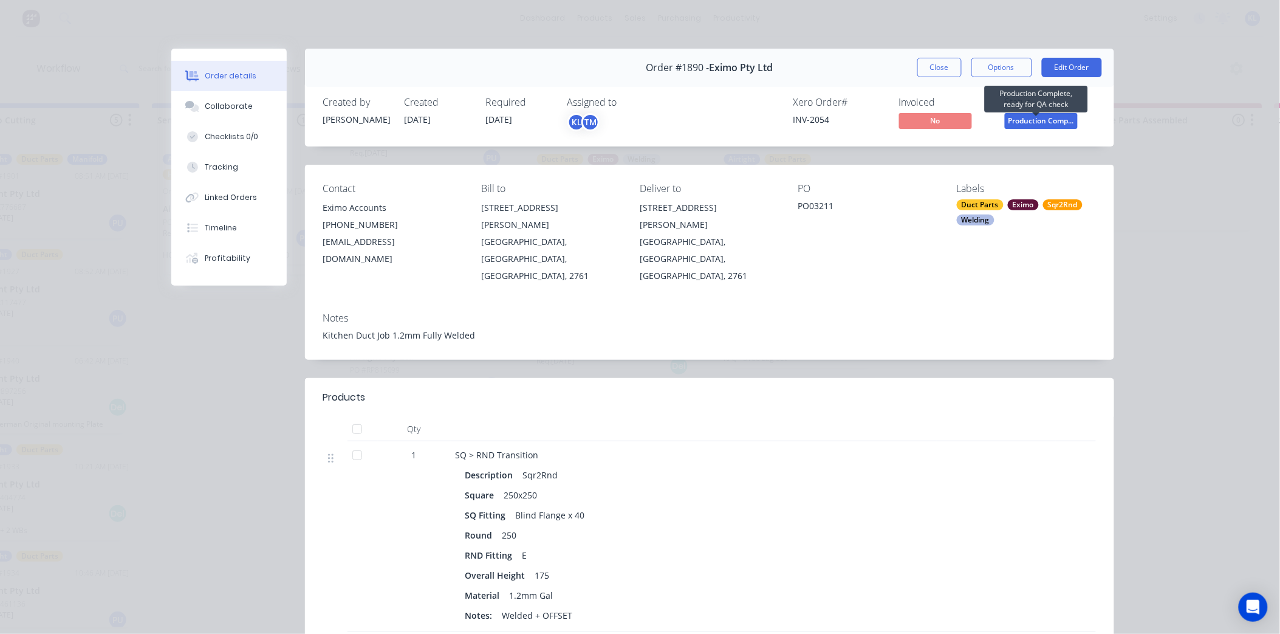
click at [1034, 122] on span "Production Comp..." at bounding box center [1041, 120] width 73 height 15
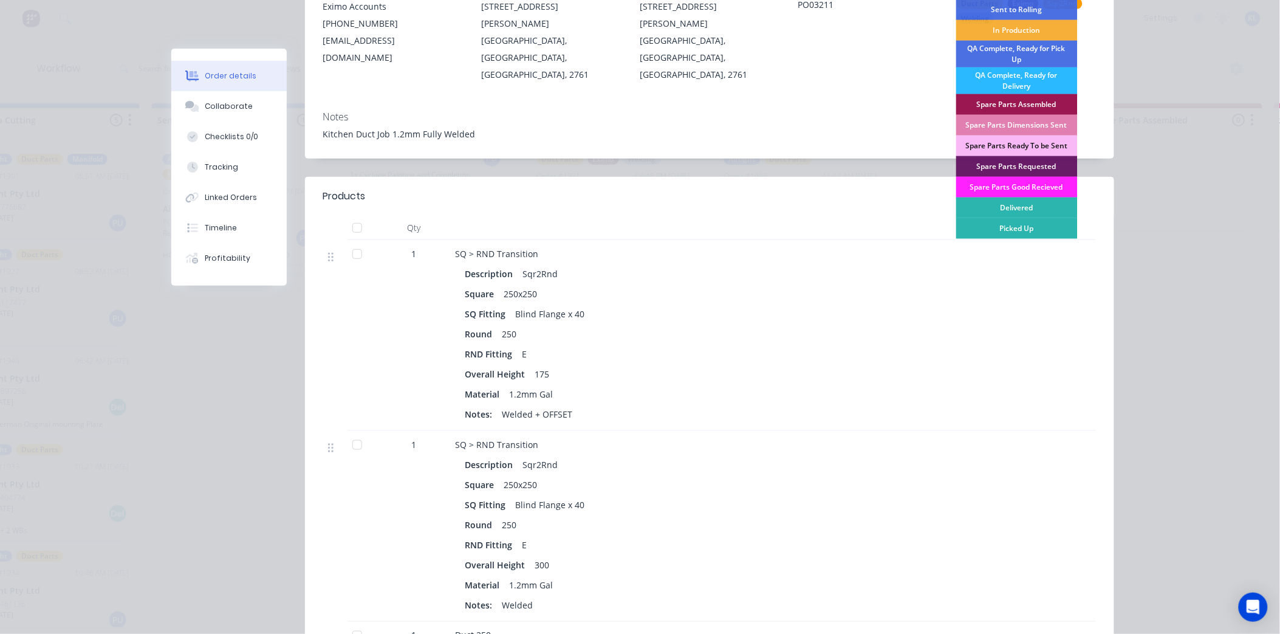
scroll to position [202, 0]
click at [1023, 210] on div "Delivered" at bounding box center [1017, 206] width 122 height 21
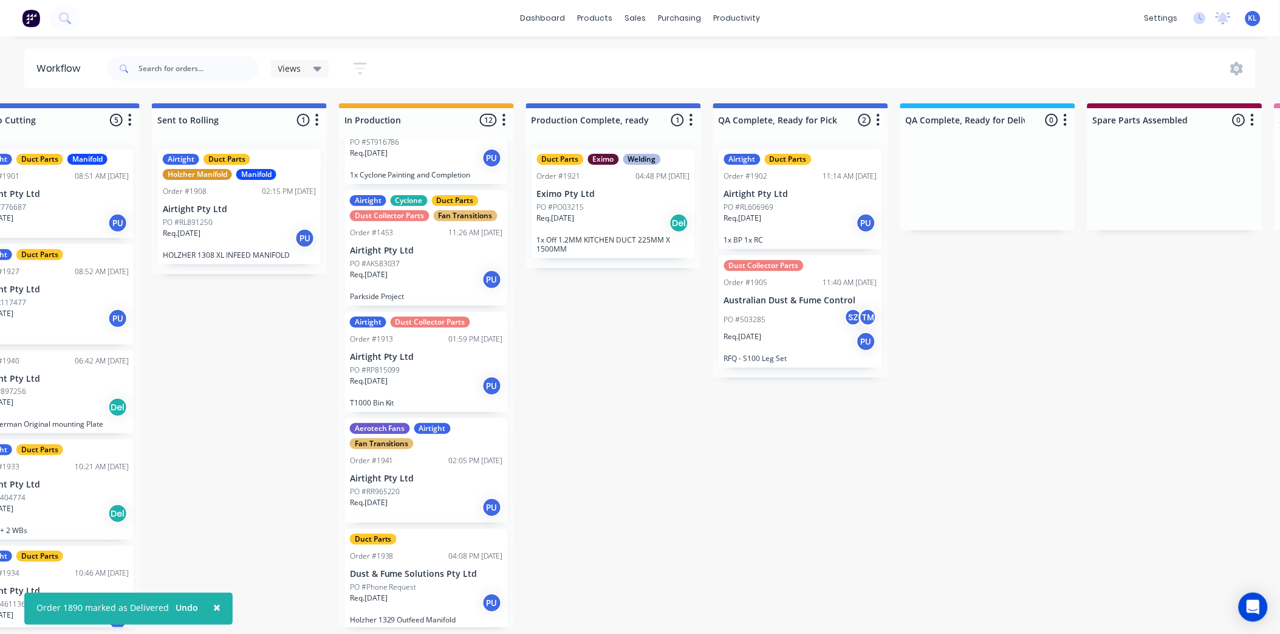
scroll to position [0, 436]
click at [618, 209] on div "PO #PO03215" at bounding box center [613, 207] width 153 height 11
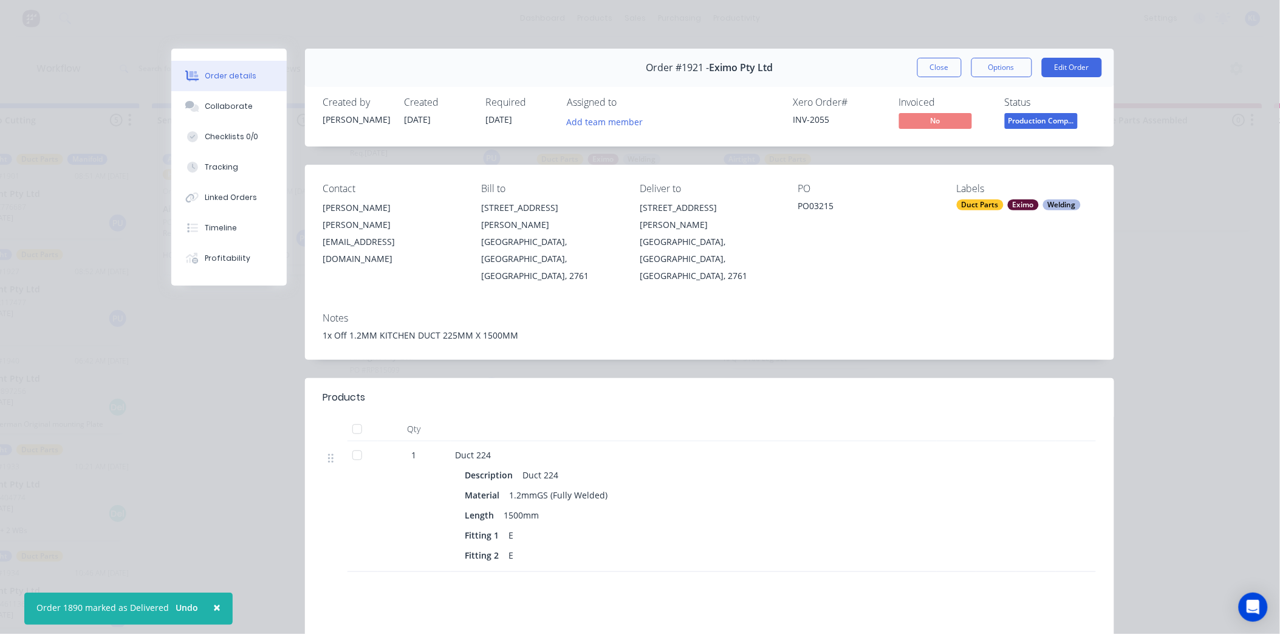
click at [1025, 118] on span "Production Comp..." at bounding box center [1041, 120] width 73 height 15
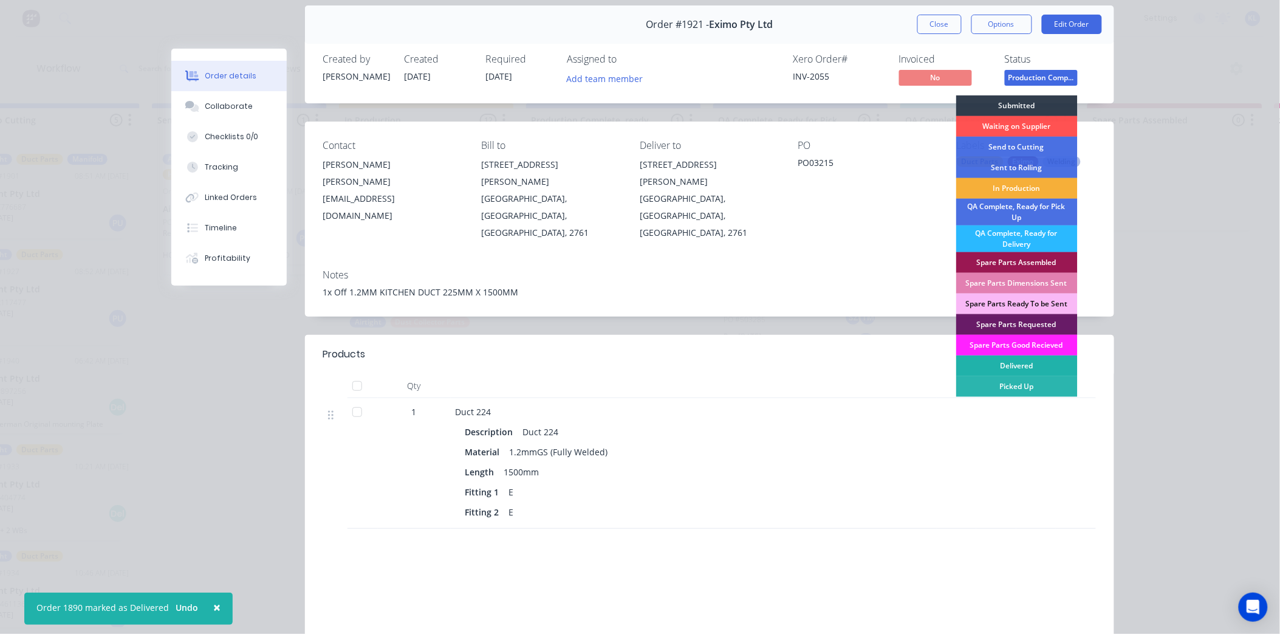
scroll to position [67, 0]
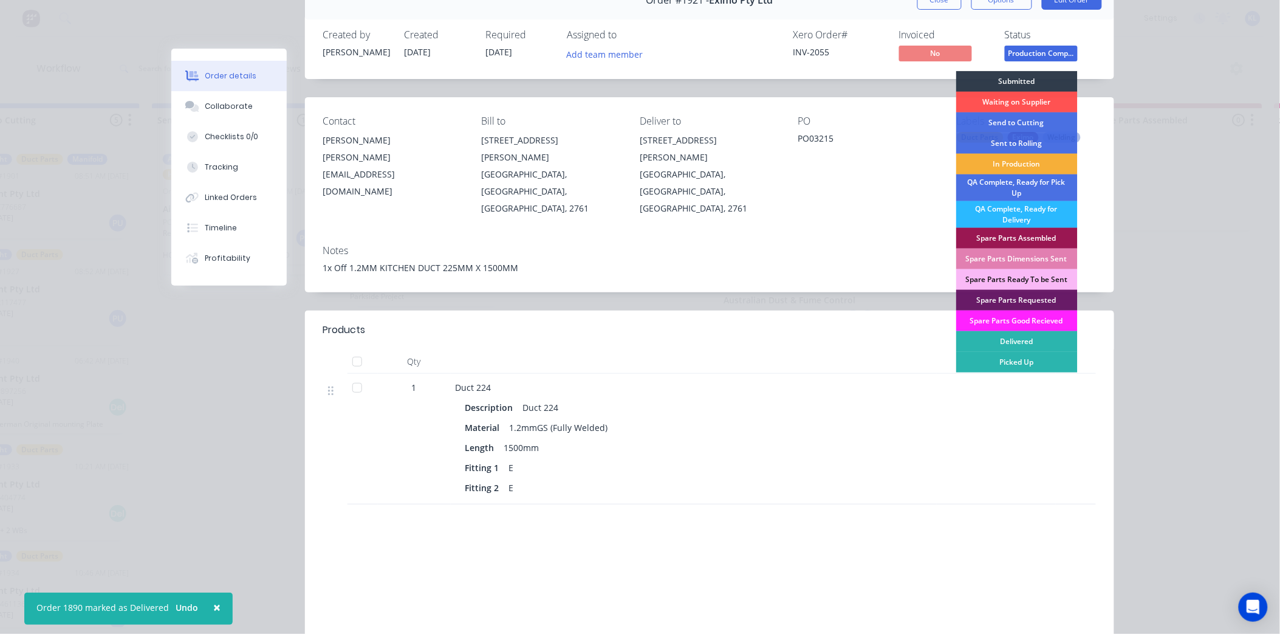
drag, startPoint x: 1024, startPoint y: 337, endPoint x: 1011, endPoint y: 332, distance: 14.4
click at [1025, 337] on div "Delivered" at bounding box center [1017, 341] width 122 height 21
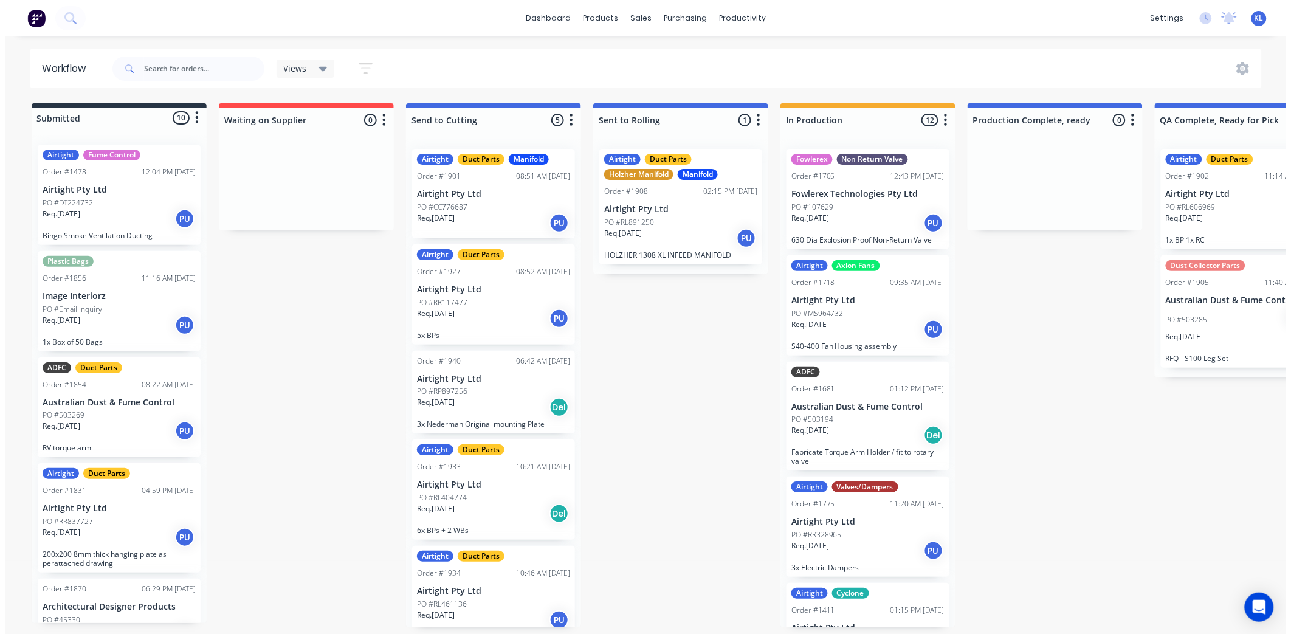
scroll to position [0, 0]
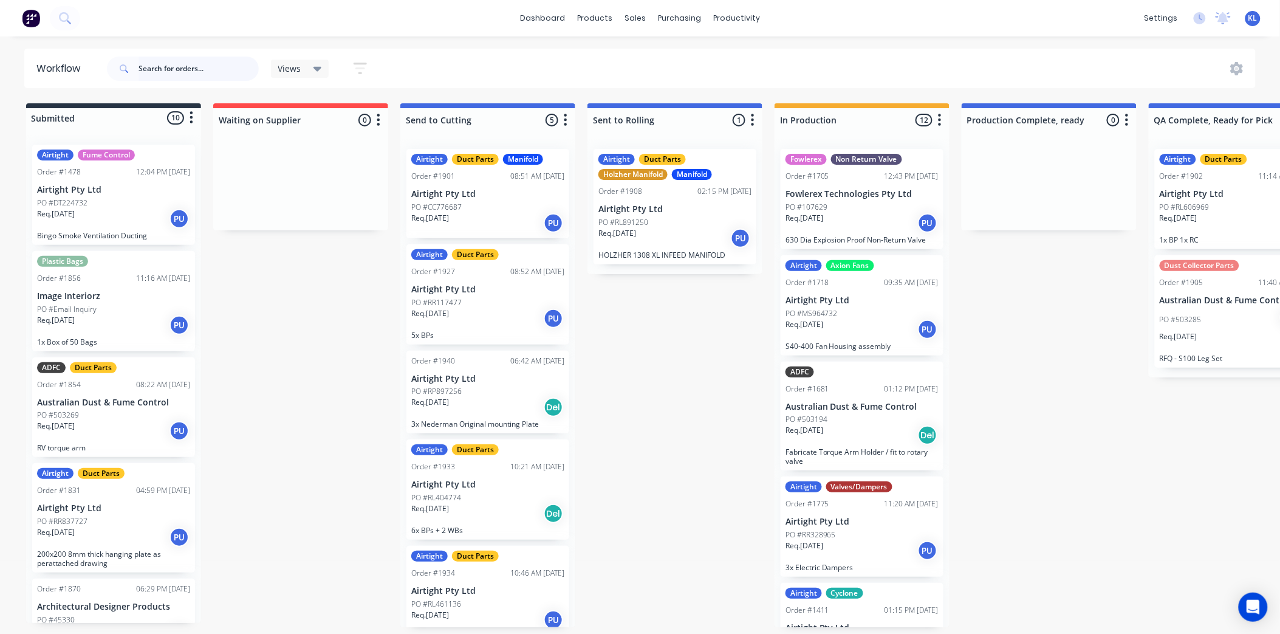
click at [218, 64] on input "text" at bounding box center [199, 69] width 120 height 24
type input "9"
type input "1901"
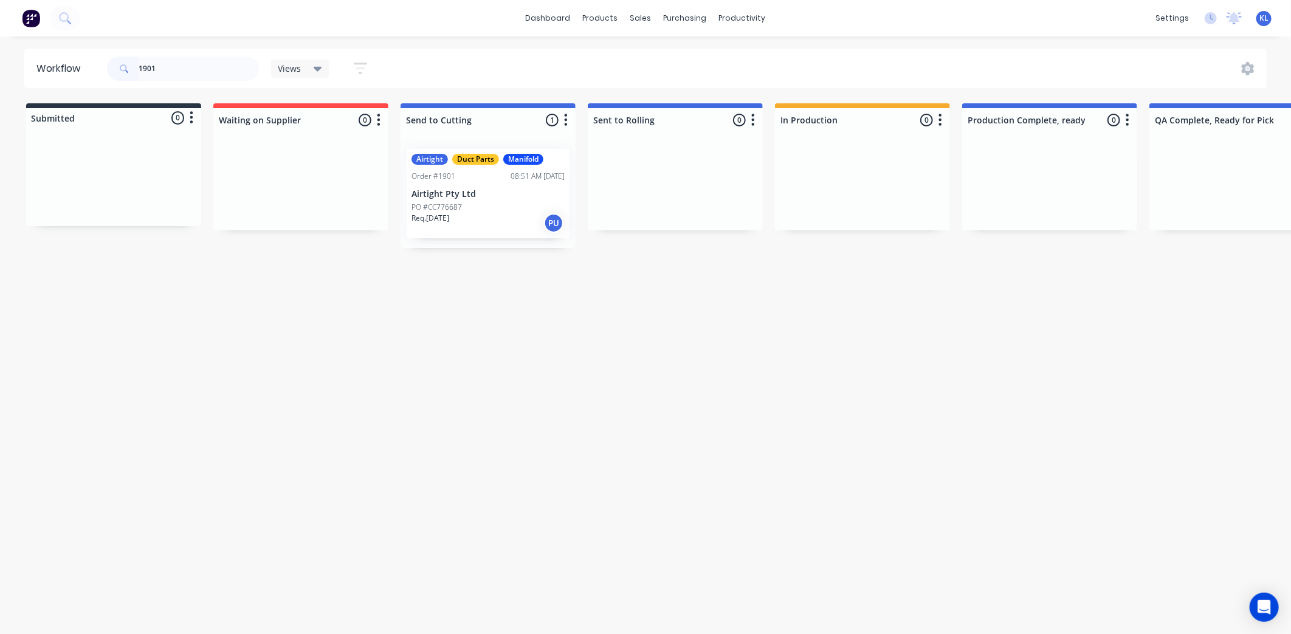
click at [433, 168] on div "Airtight Duct Parts Manifold Order #1901 08:51 AM [DATE] Airtight Pty Ltd PO #C…" at bounding box center [487, 193] width 163 height 89
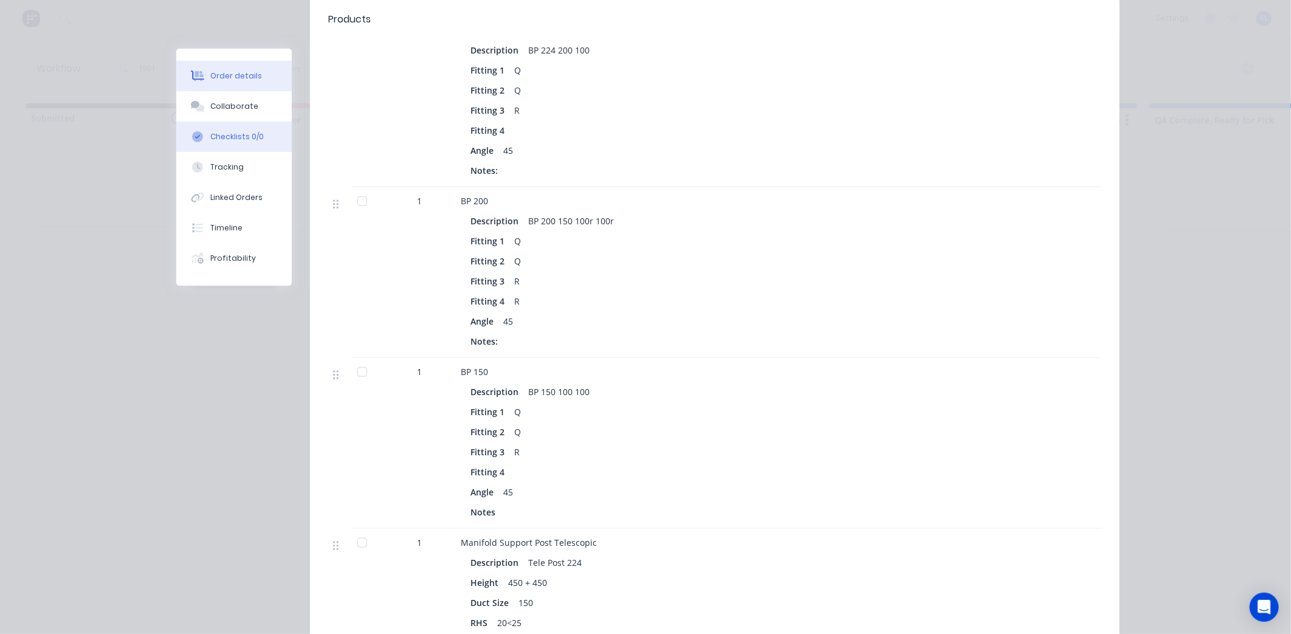
scroll to position [608, 0]
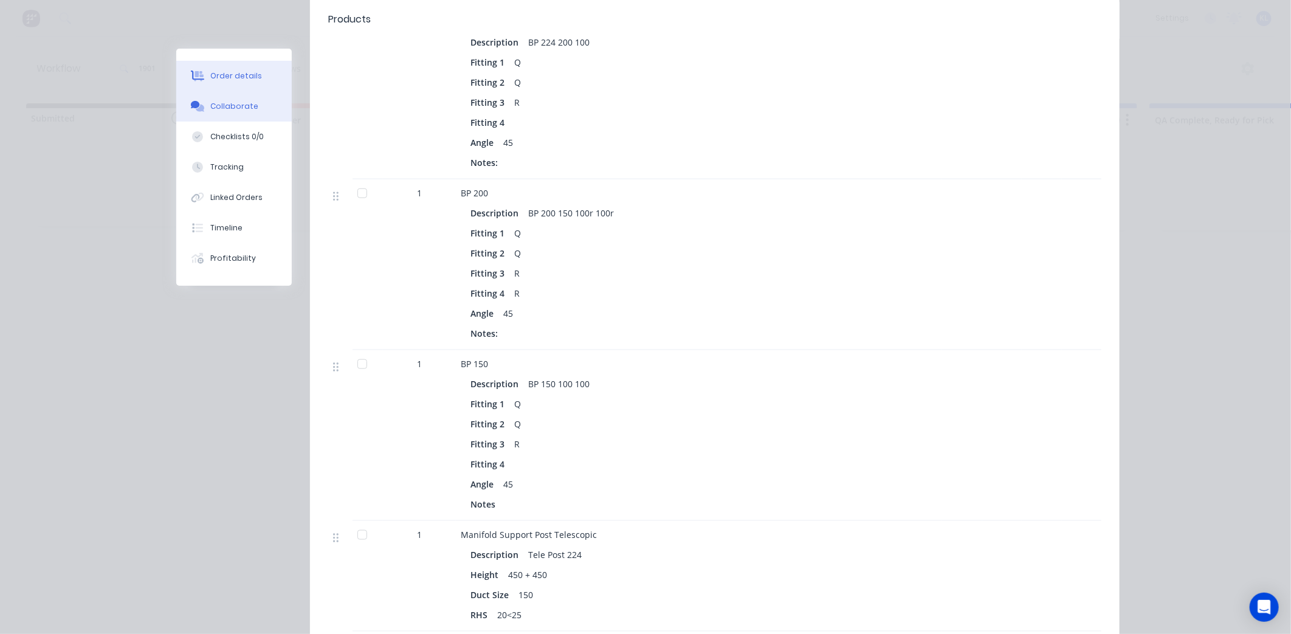
click at [221, 101] on div "Collaborate" at bounding box center [234, 106] width 48 height 11
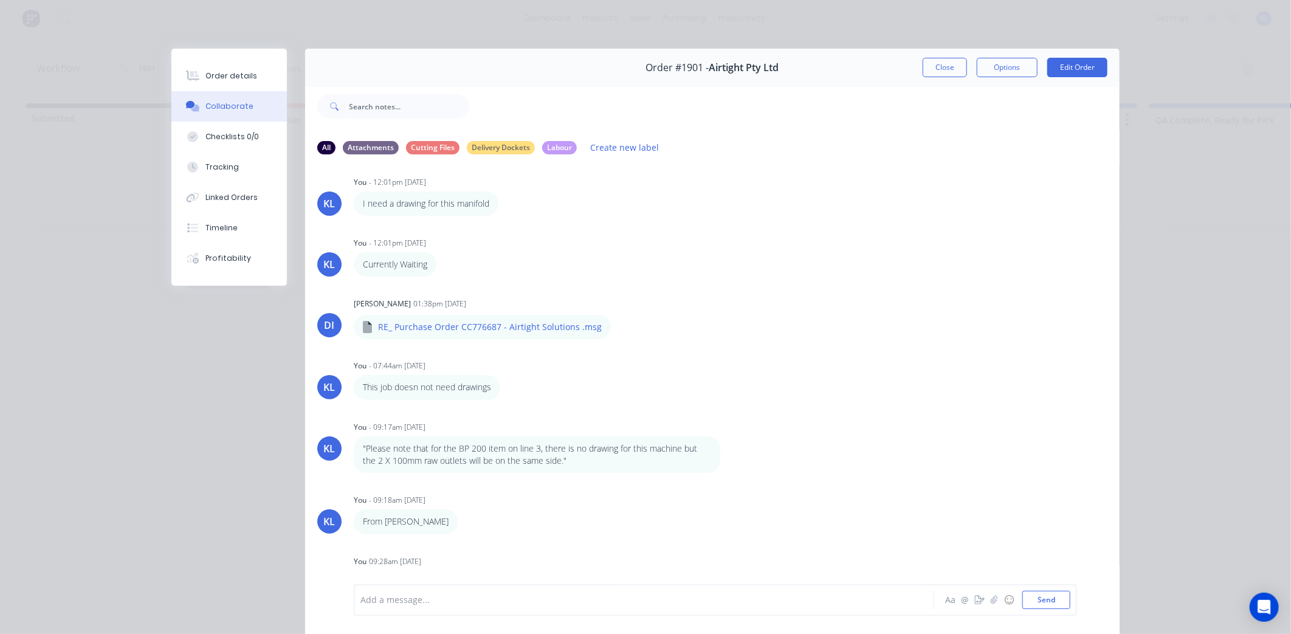
scroll to position [141, 0]
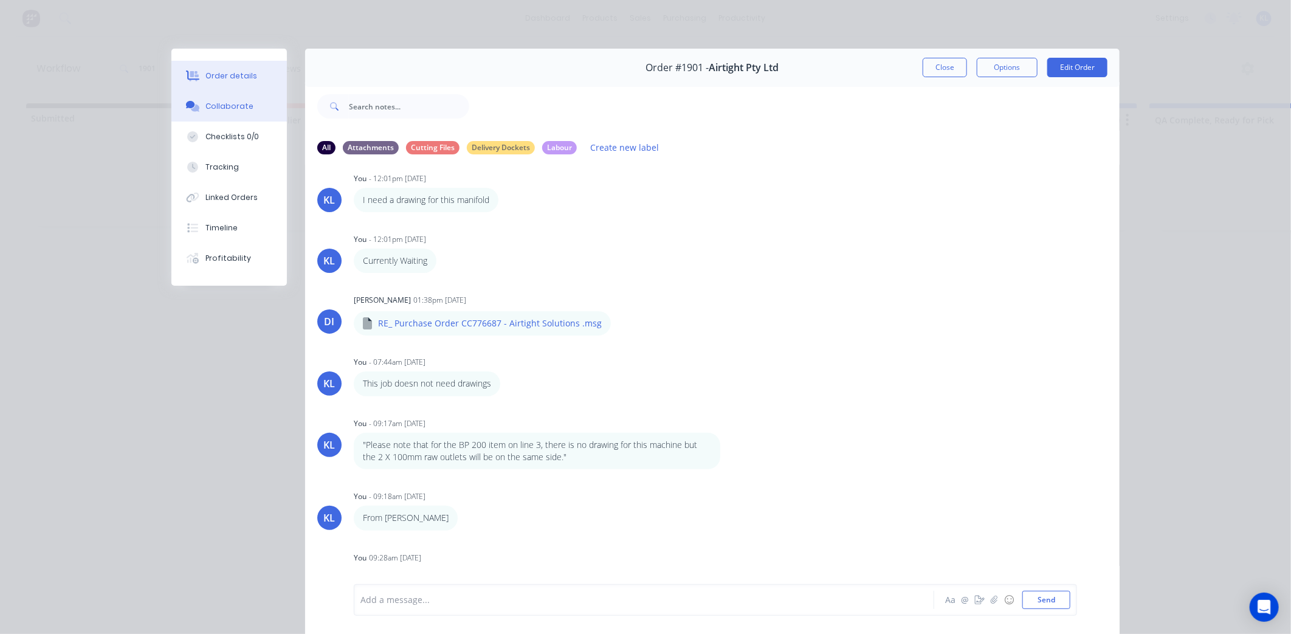
click at [242, 83] on button "Order details" at bounding box center [228, 76] width 115 height 30
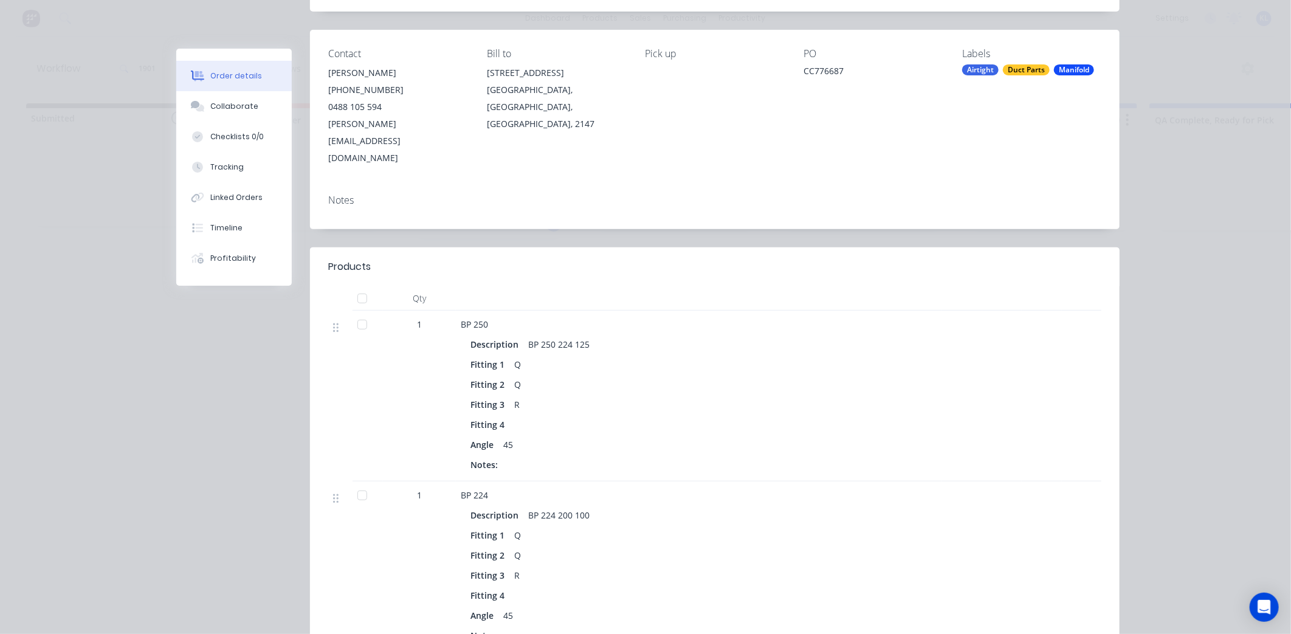
scroll to position [0, 0]
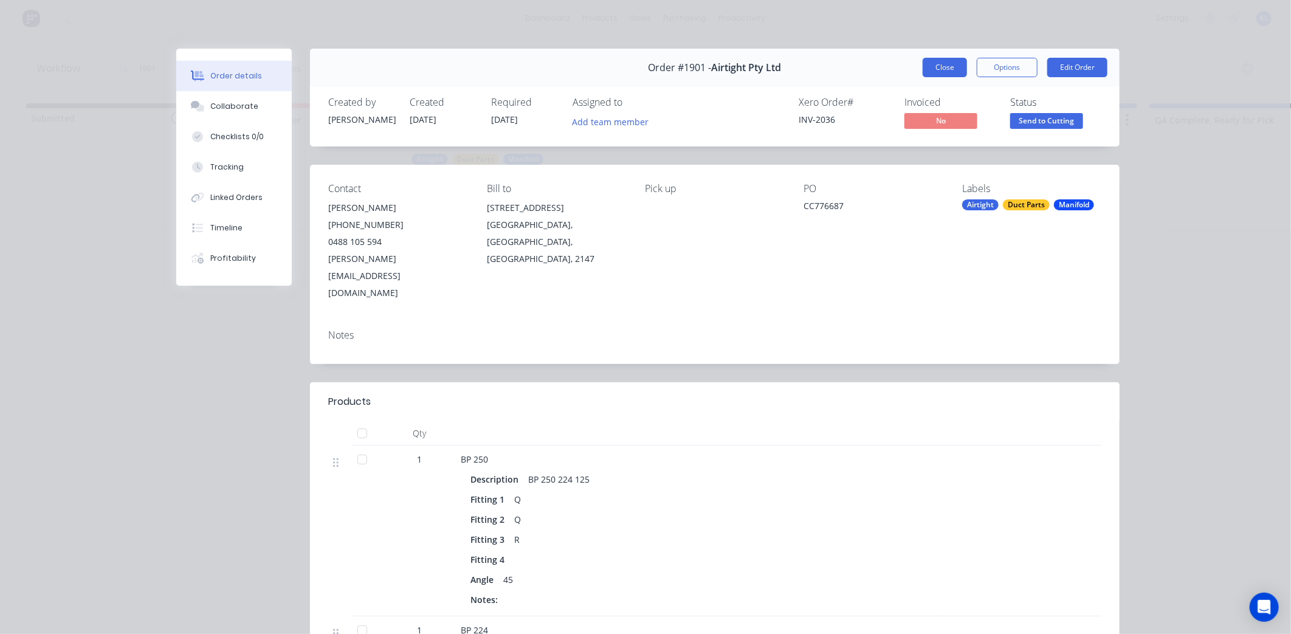
click at [939, 61] on button "Close" at bounding box center [944, 67] width 44 height 19
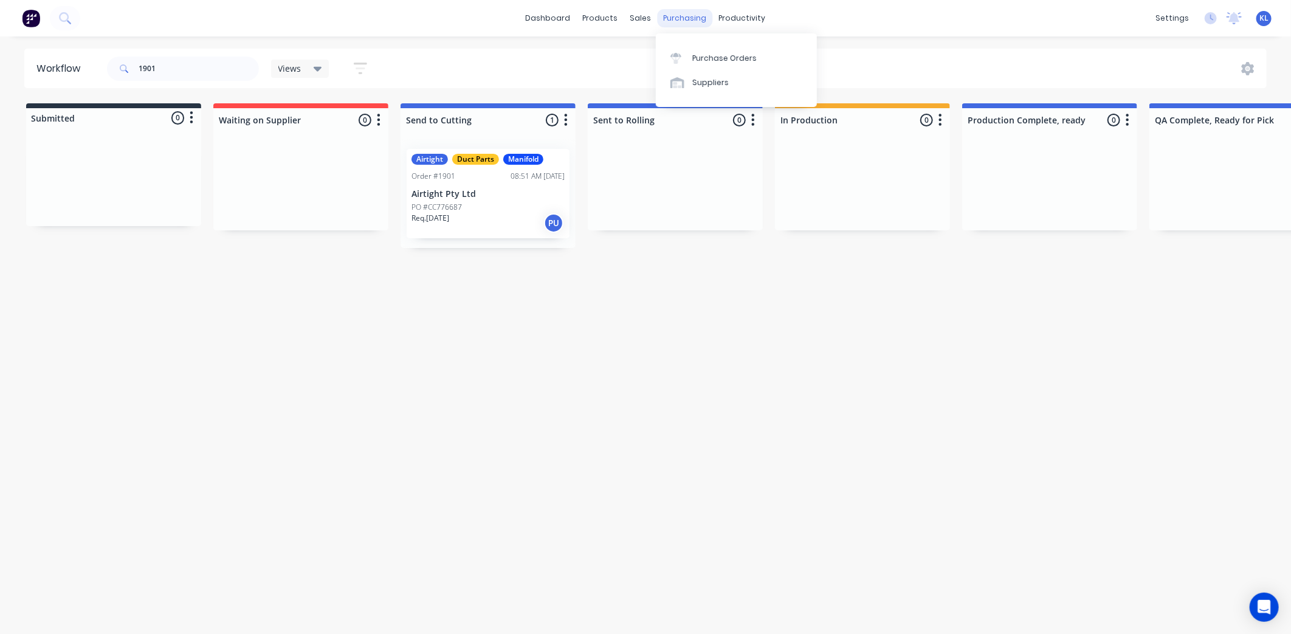
click at [687, 19] on div "purchasing" at bounding box center [684, 18] width 55 height 18
click at [722, 61] on div "Purchase Orders" at bounding box center [724, 58] width 64 height 11
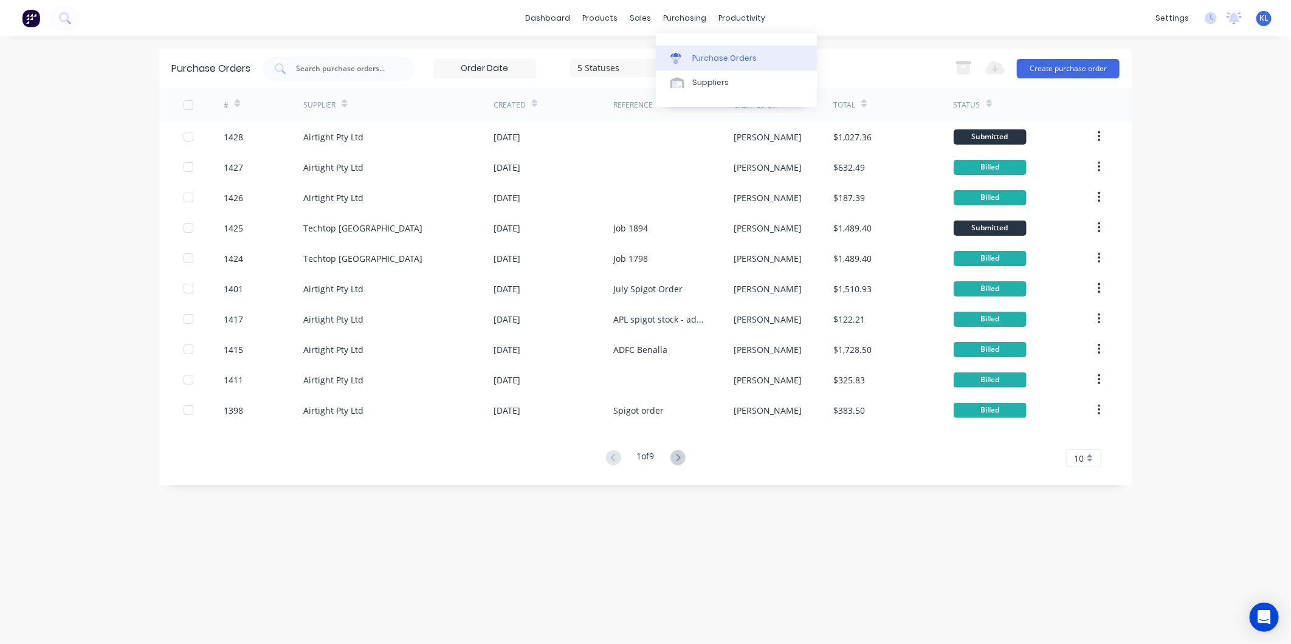
click at [717, 55] on div "Purchase Orders" at bounding box center [724, 58] width 64 height 11
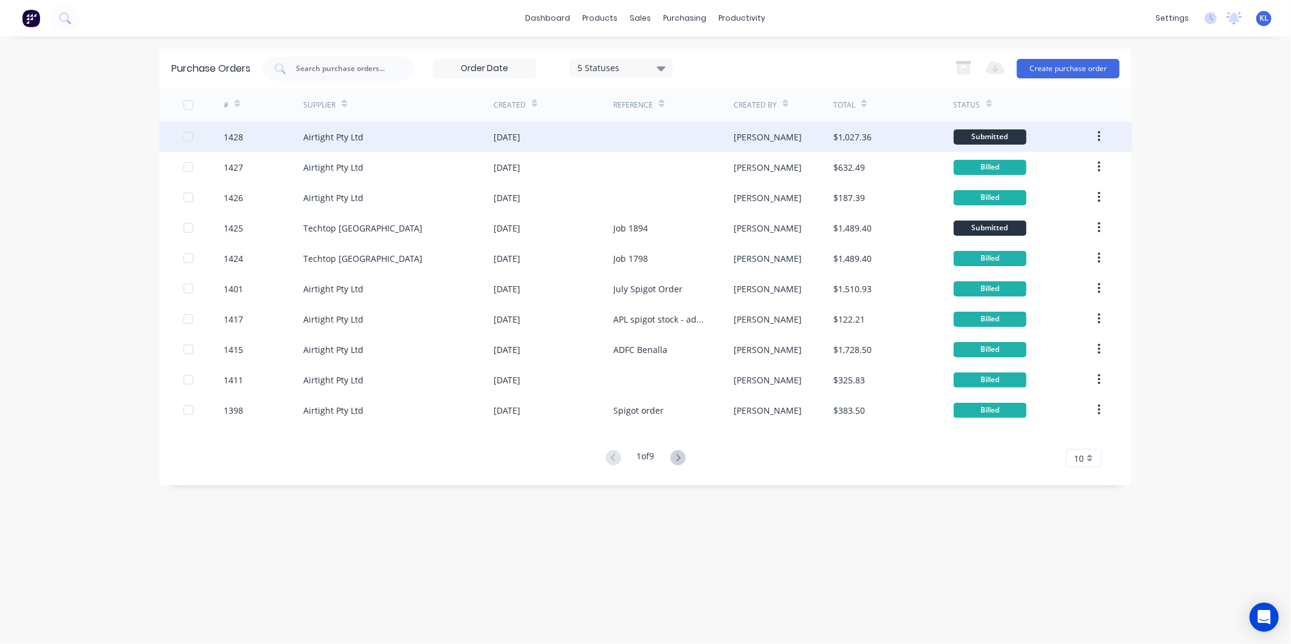
click at [866, 134] on div "$1,027.36" at bounding box center [852, 137] width 38 height 13
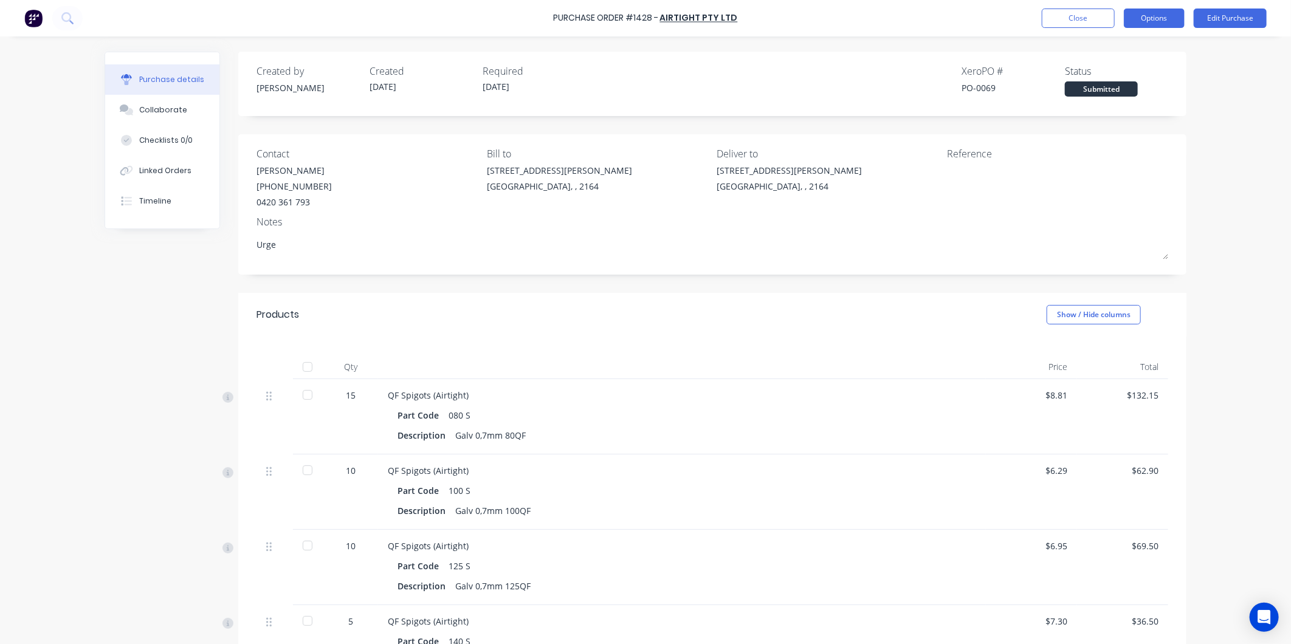
click at [1157, 21] on button "Options" at bounding box center [1153, 18] width 61 height 19
click at [1130, 49] on div "Print / Email" at bounding box center [1127, 50] width 94 height 18
click at [1099, 41] on div "Back" at bounding box center [1127, 50] width 94 height 18
click at [1123, 46] on div "Print / Email" at bounding box center [1127, 50] width 94 height 18
click at [1116, 70] on div "With pricing" at bounding box center [1127, 74] width 94 height 18
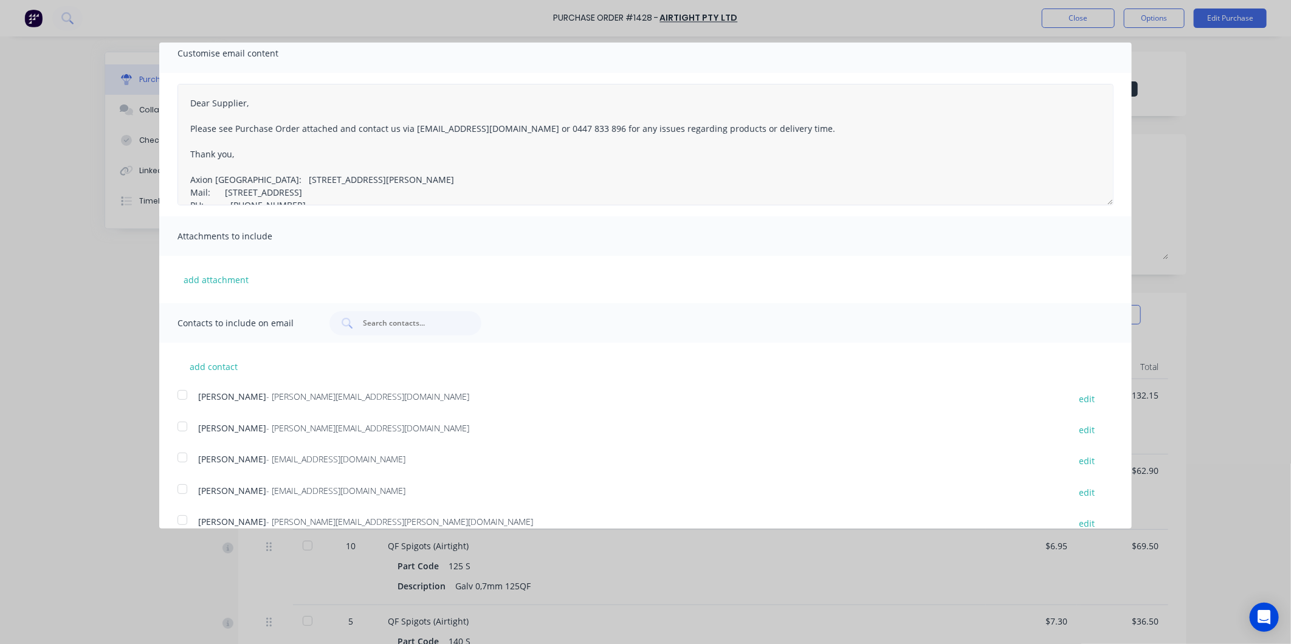
scroll to position [97, 0]
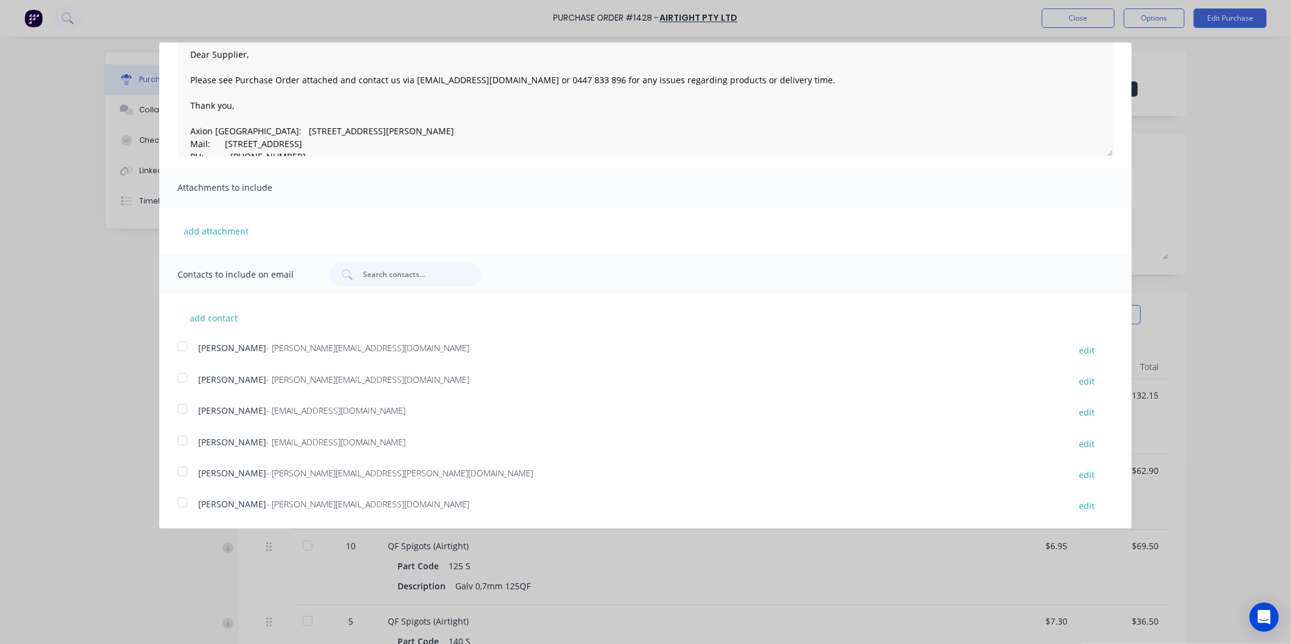
click at [185, 403] on div at bounding box center [182, 409] width 24 height 24
click at [185, 436] on div at bounding box center [182, 440] width 24 height 24
click at [182, 470] on div at bounding box center [182, 471] width 24 height 24
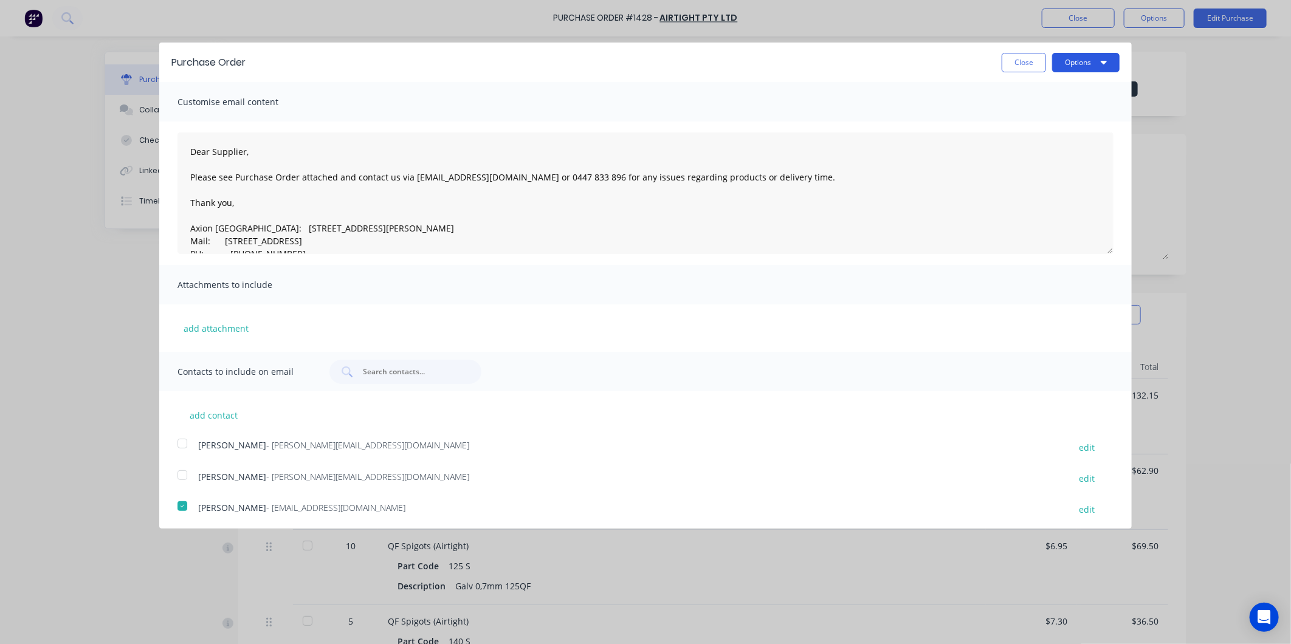
click at [1084, 70] on button "Options" at bounding box center [1085, 62] width 67 height 19
click at [1041, 114] on div "Email" at bounding box center [1062, 118] width 94 height 18
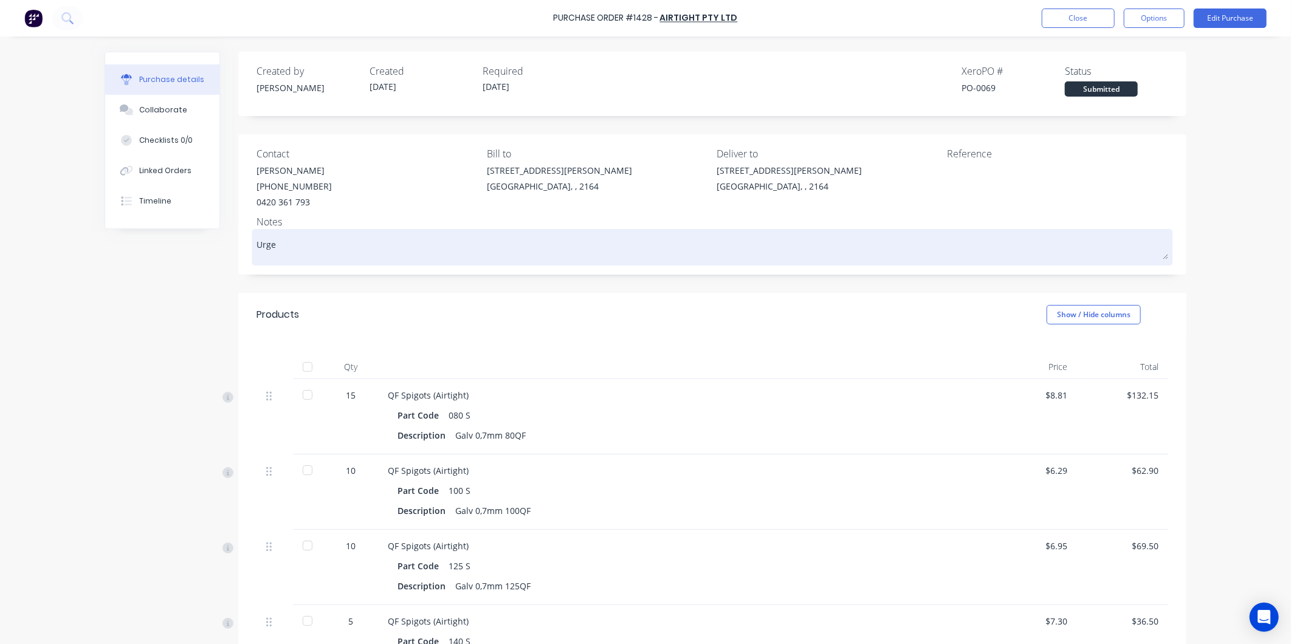
click at [287, 250] on textarea "Urge" at bounding box center [711, 245] width 911 height 27
type textarea "x"
type textarea "Urgen"
type textarea "x"
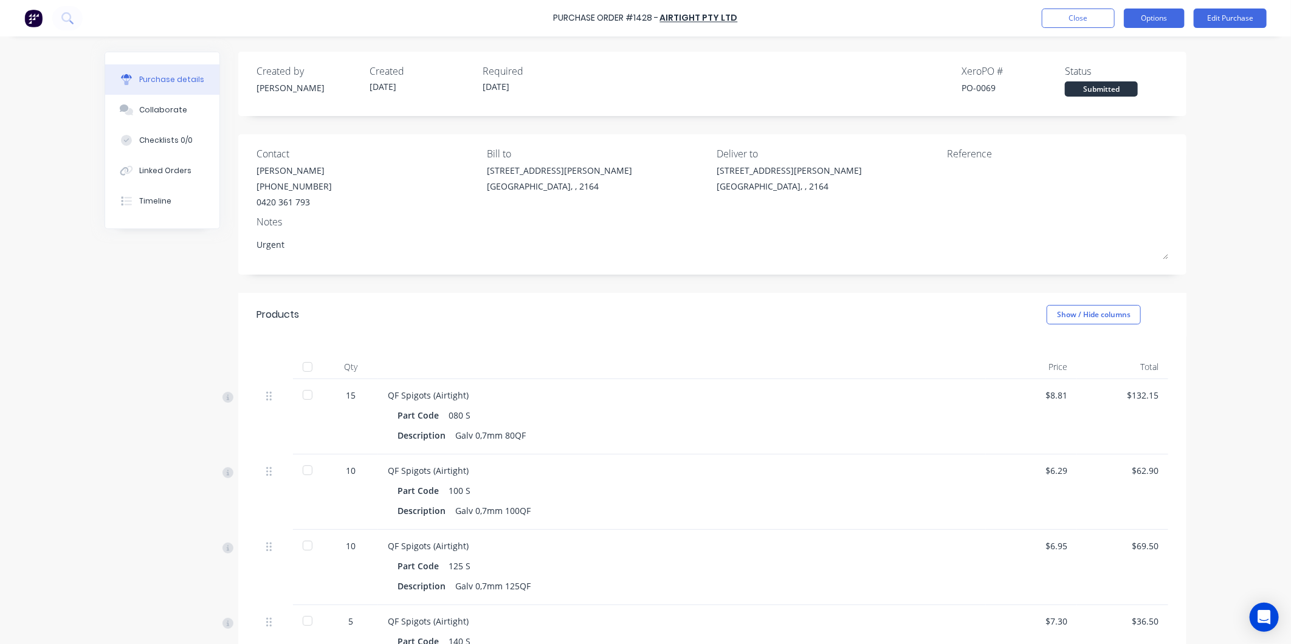
type textarea "Urgent"
type textarea "x"
type textarea "Urgent"
click at [1153, 12] on button "Options" at bounding box center [1153, 18] width 61 height 19
click at [1095, 13] on button "Close" at bounding box center [1077, 18] width 73 height 19
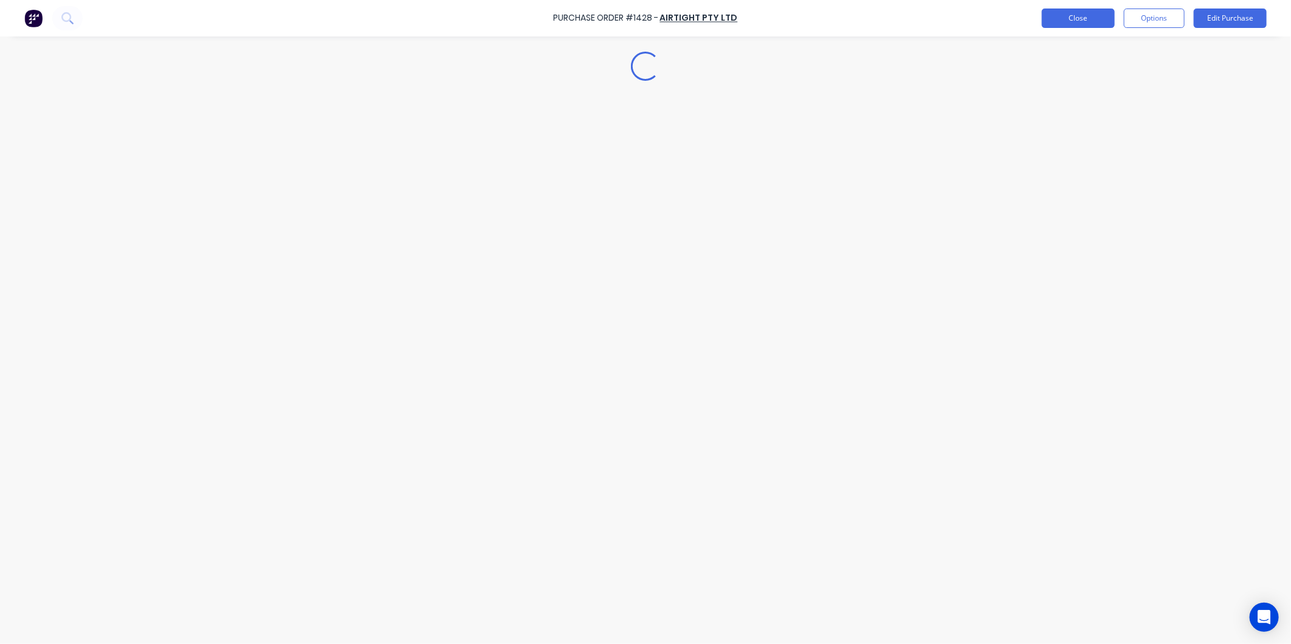
type textarea "x"
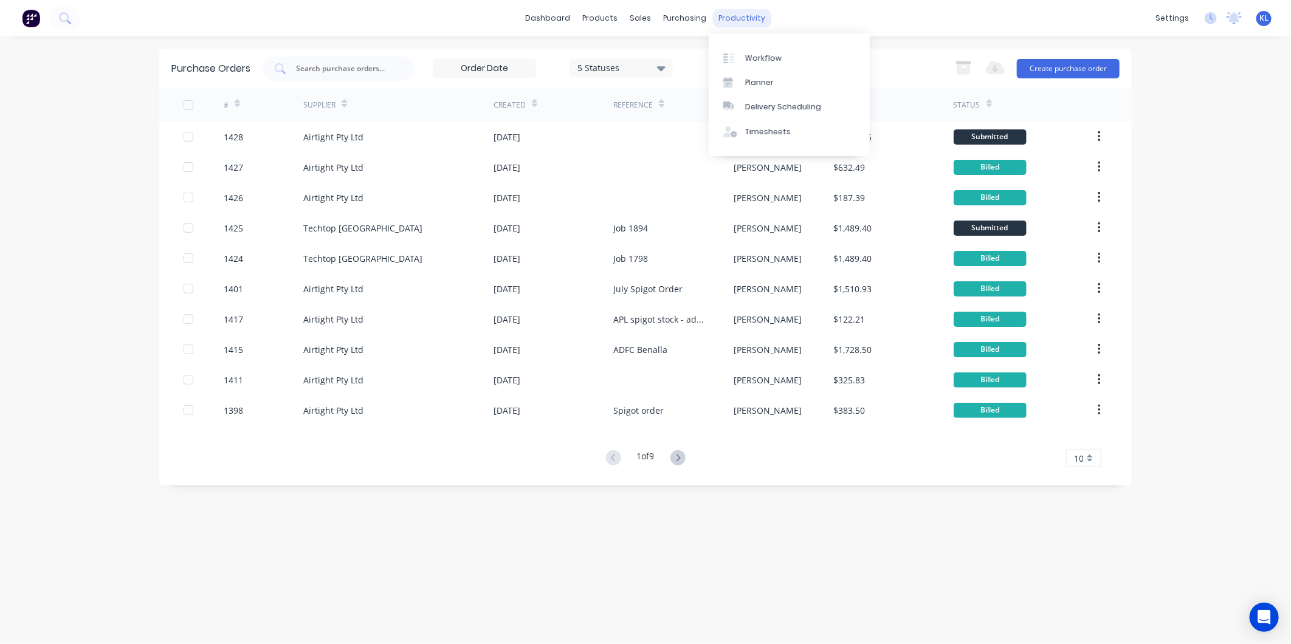
click at [730, 19] on div "productivity" at bounding box center [742, 18] width 59 height 18
click at [756, 56] on div "Workflow" at bounding box center [763, 58] width 36 height 11
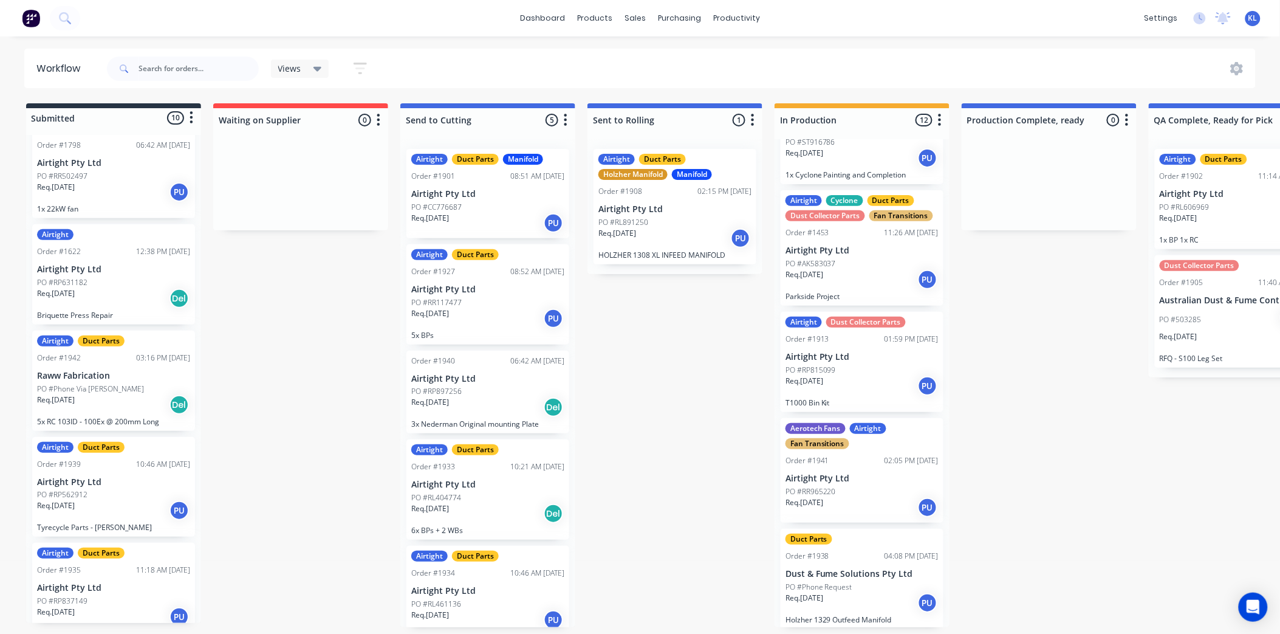
scroll to position [558, 0]
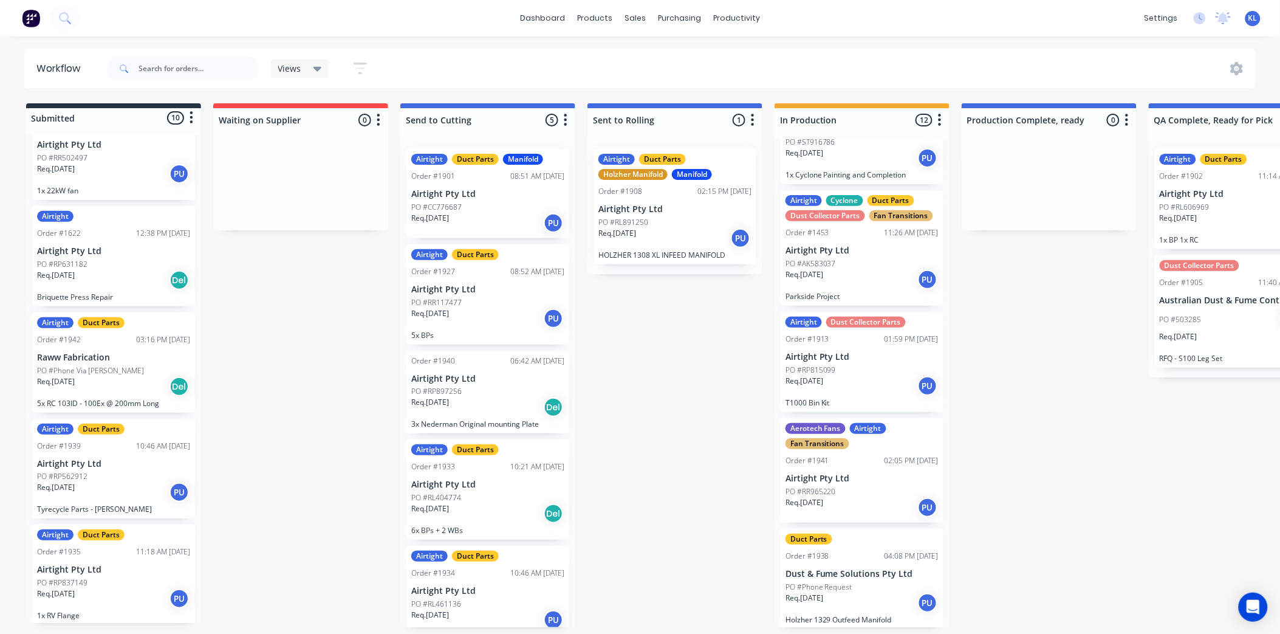
click at [139, 382] on div "Req. 01/09/25 Del" at bounding box center [113, 386] width 153 height 21
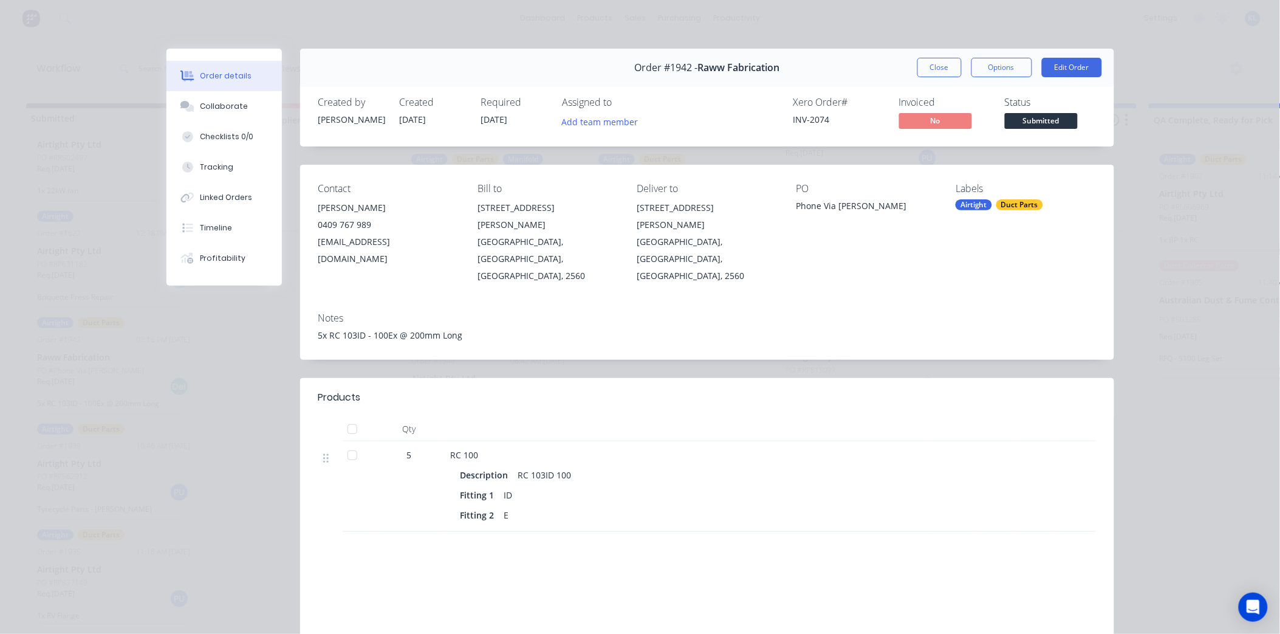
click at [1034, 117] on span "Submitted" at bounding box center [1041, 120] width 73 height 15
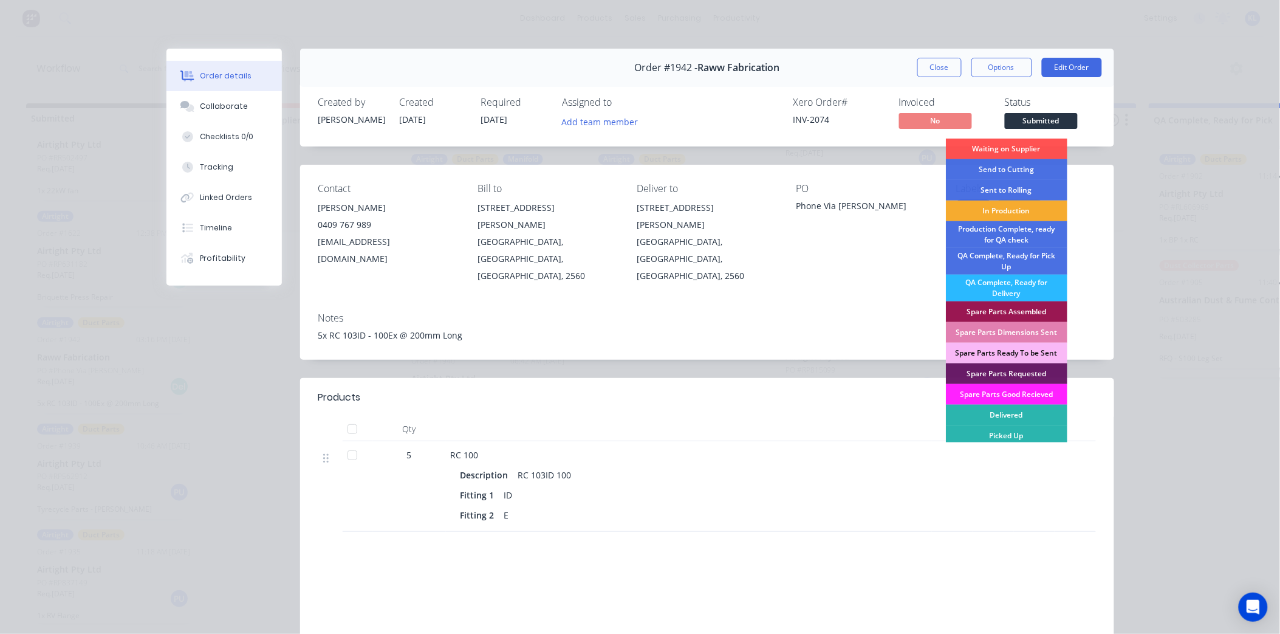
click at [1001, 210] on div "In Production" at bounding box center [1007, 211] width 122 height 21
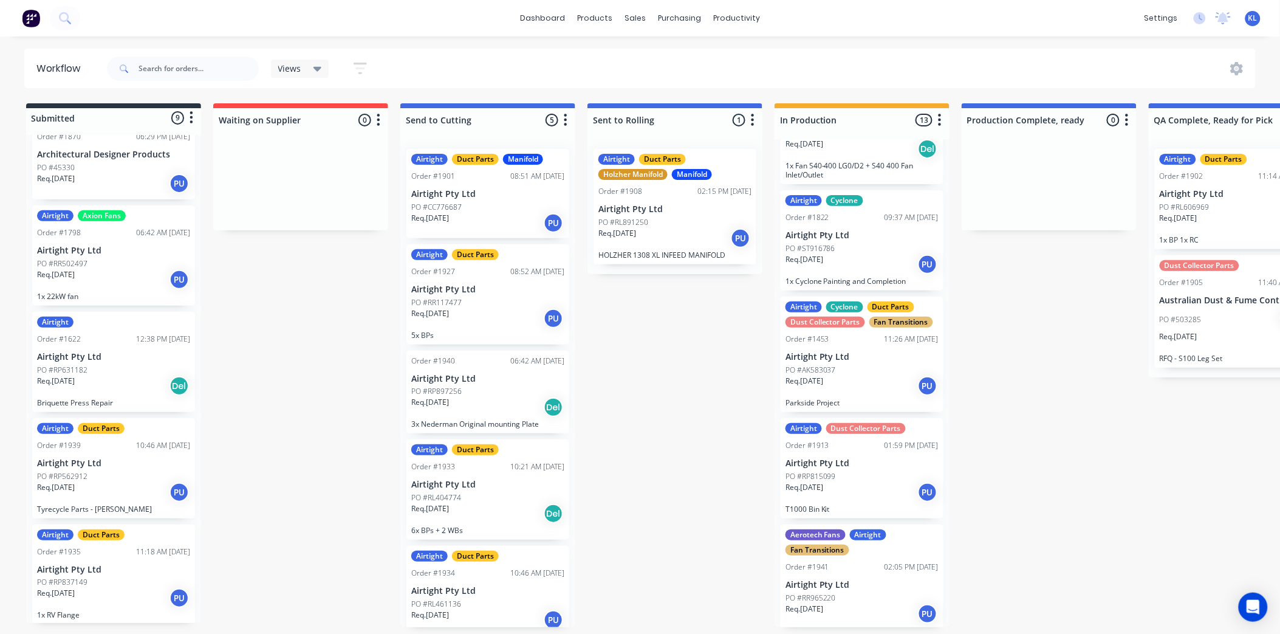
scroll to position [0, 0]
drag, startPoint x: 667, startPoint y: 362, endPoint x: 527, endPoint y: 331, distance: 143.7
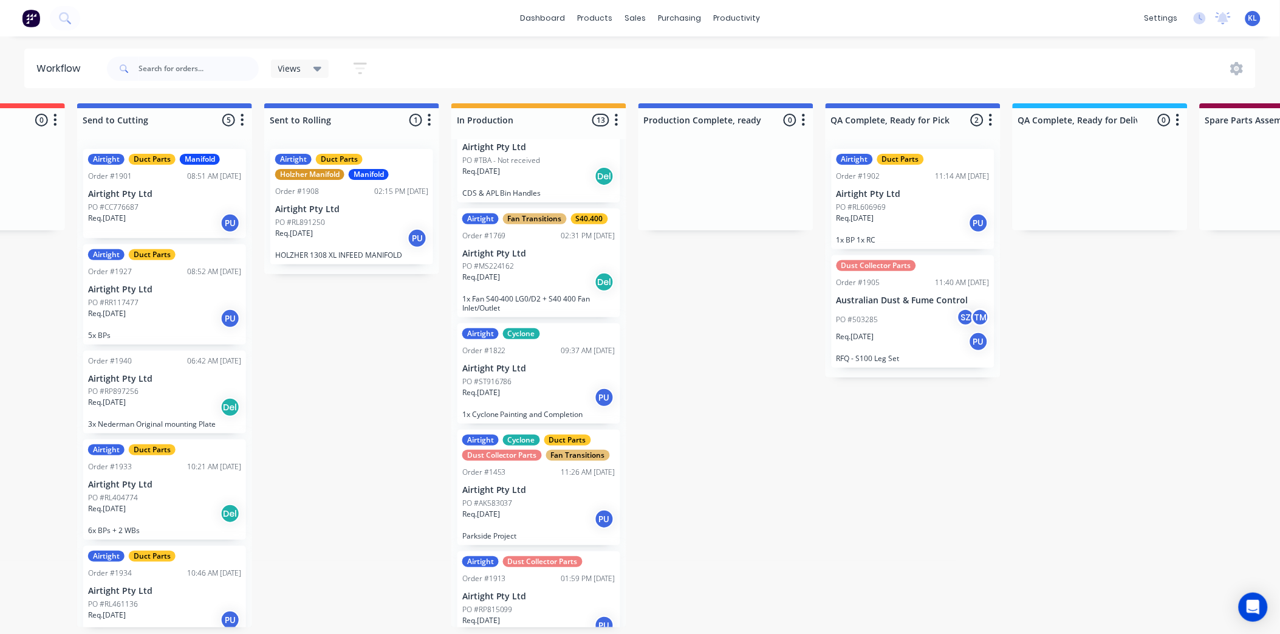
scroll to position [865, 0]
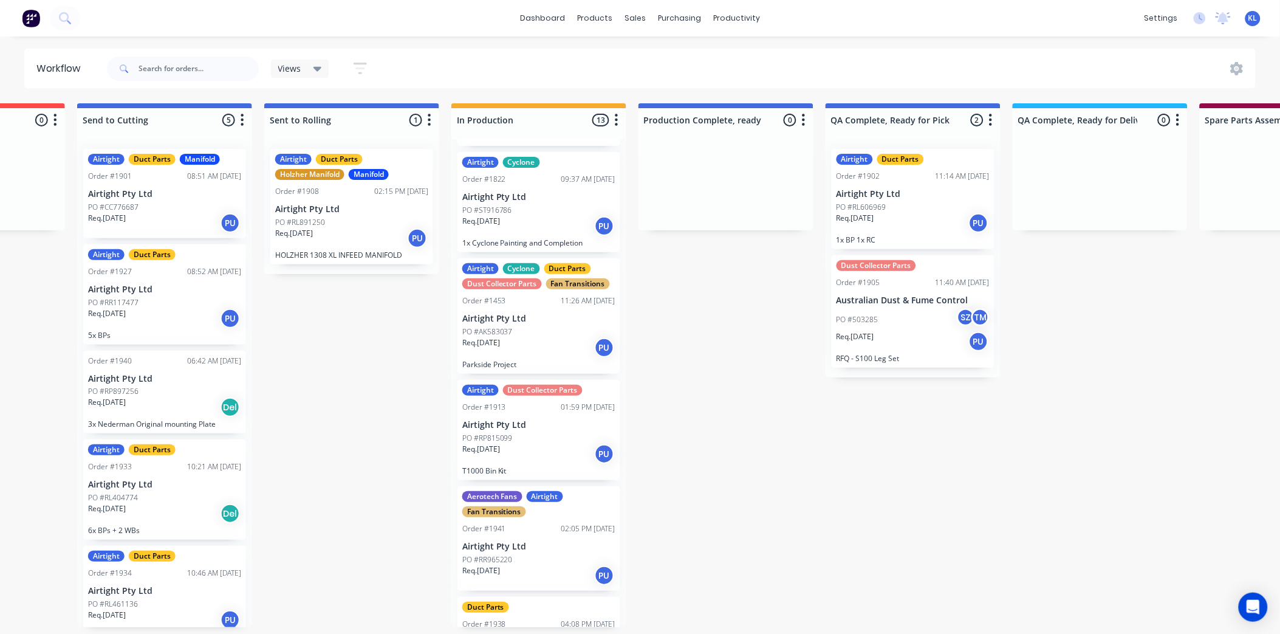
click at [535, 444] on div "Req. 29/08/25 PU" at bounding box center [538, 454] width 153 height 21
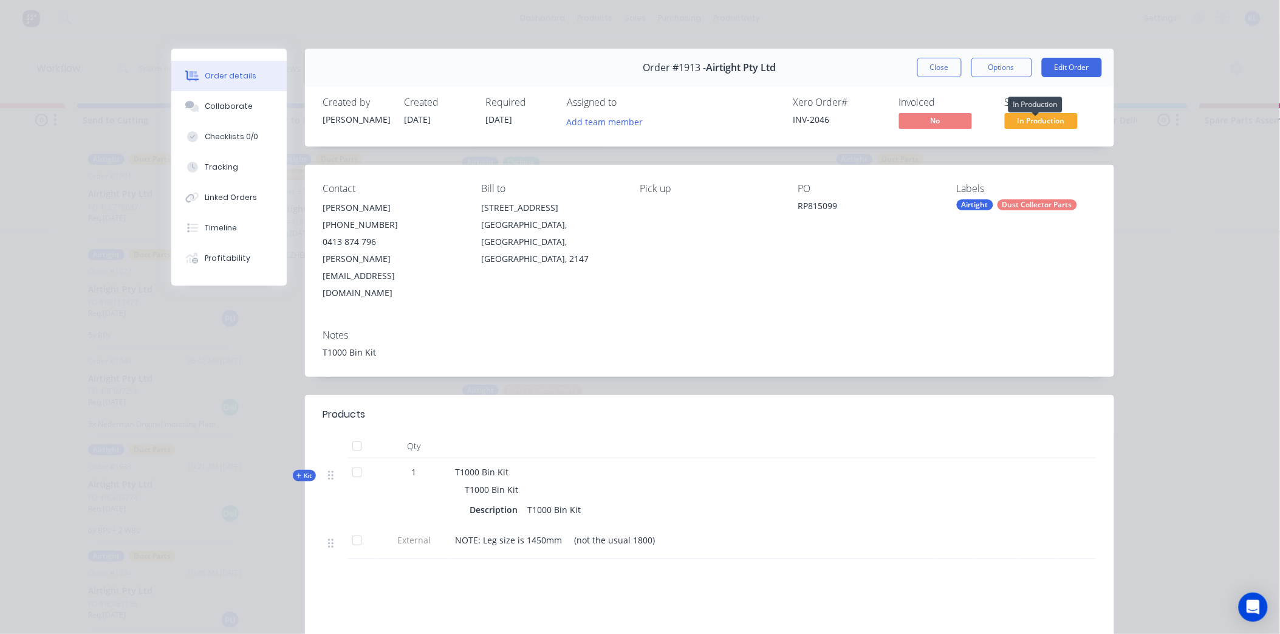
click at [1029, 114] on span "In Production" at bounding box center [1041, 120] width 73 height 15
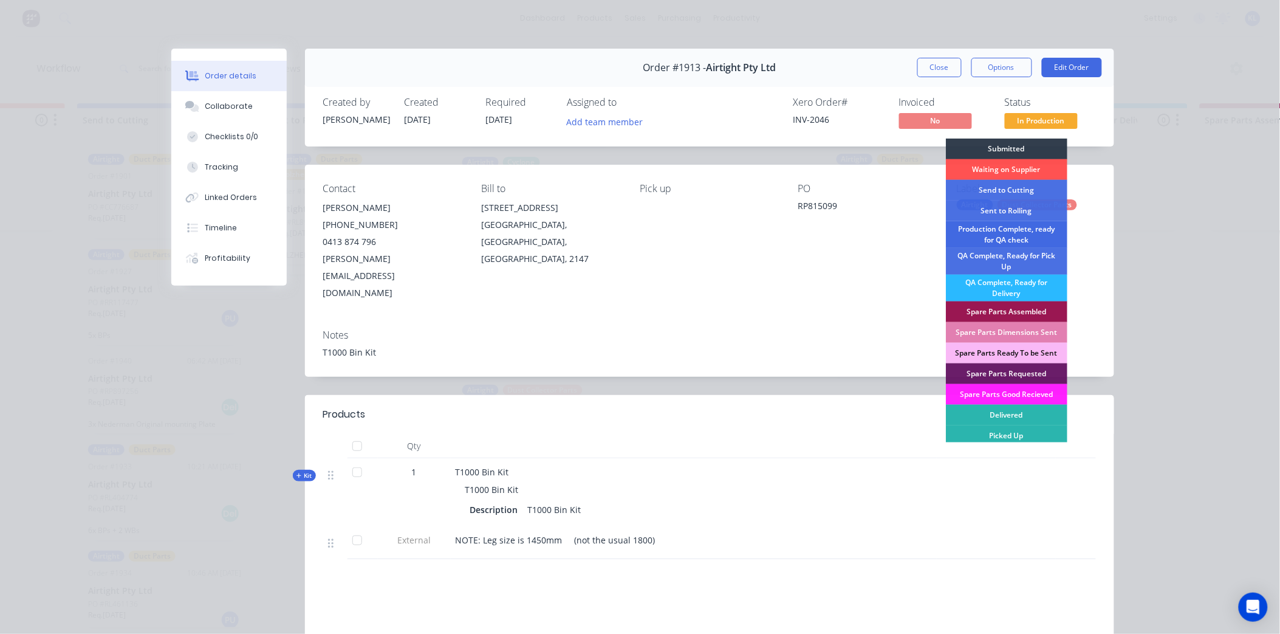
click at [1033, 231] on div "Production Complete, ready for QA check" at bounding box center [1007, 234] width 122 height 27
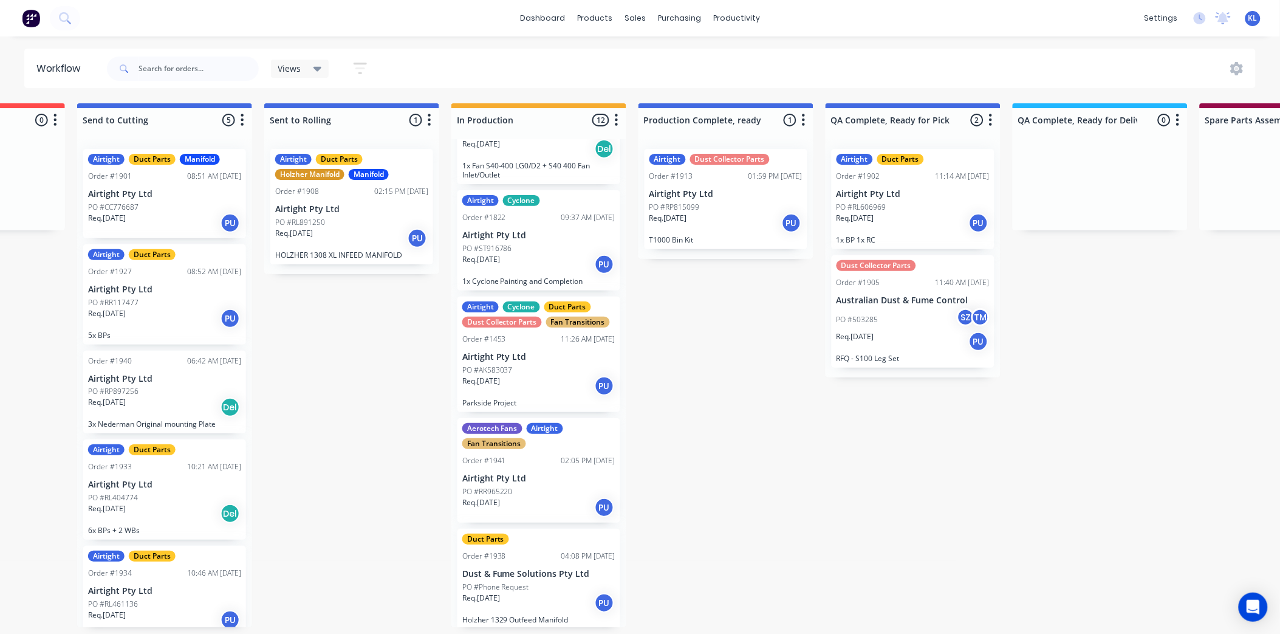
scroll to position [0, 323]
click at [366, 230] on div "Req. 29/08/25 PU" at bounding box center [351, 238] width 153 height 21
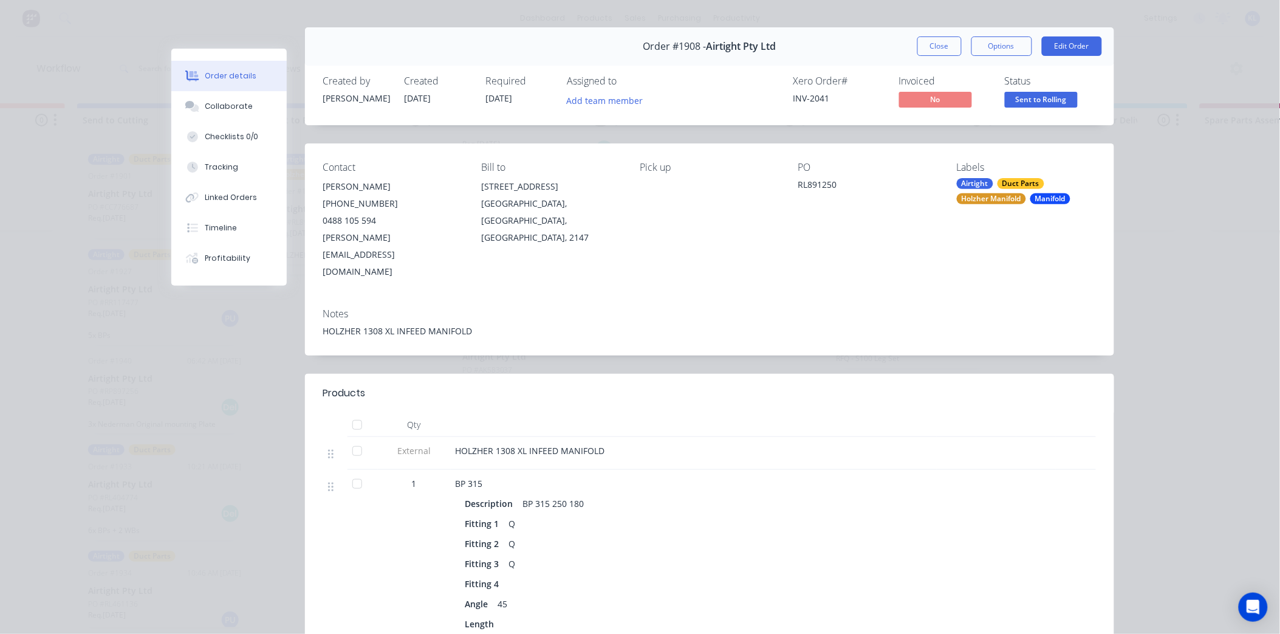
scroll to position [0, 0]
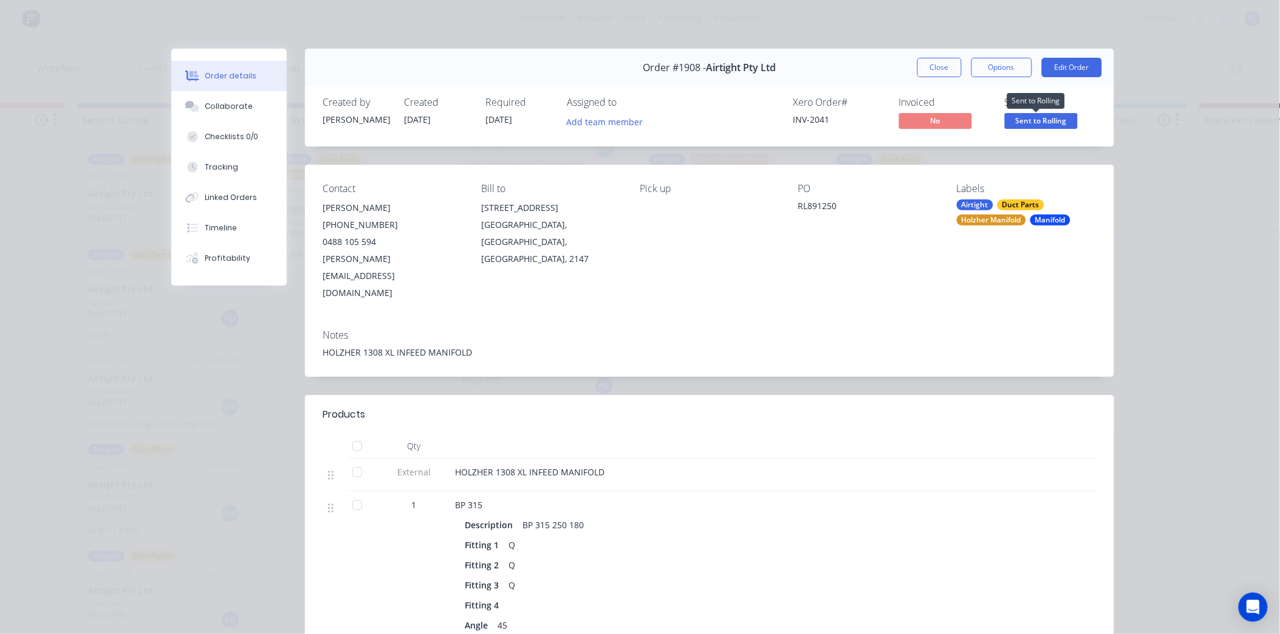
click at [1039, 118] on span "Sent to Rolling" at bounding box center [1041, 120] width 73 height 15
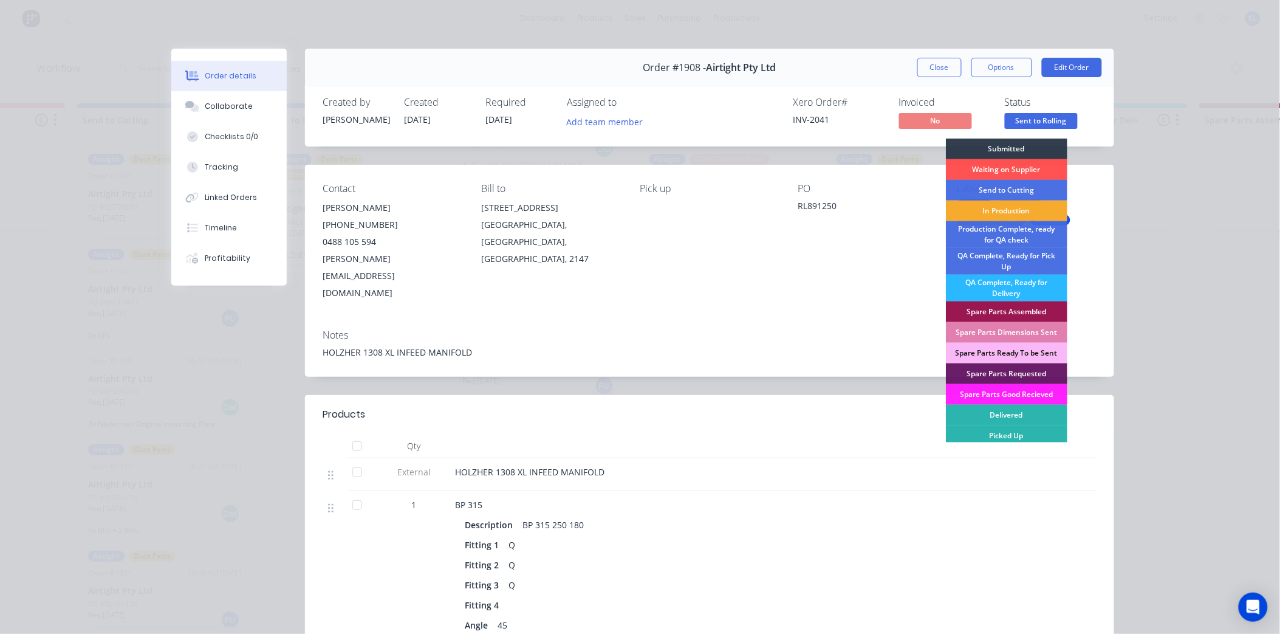
click at [1006, 204] on div "In Production" at bounding box center [1007, 211] width 122 height 21
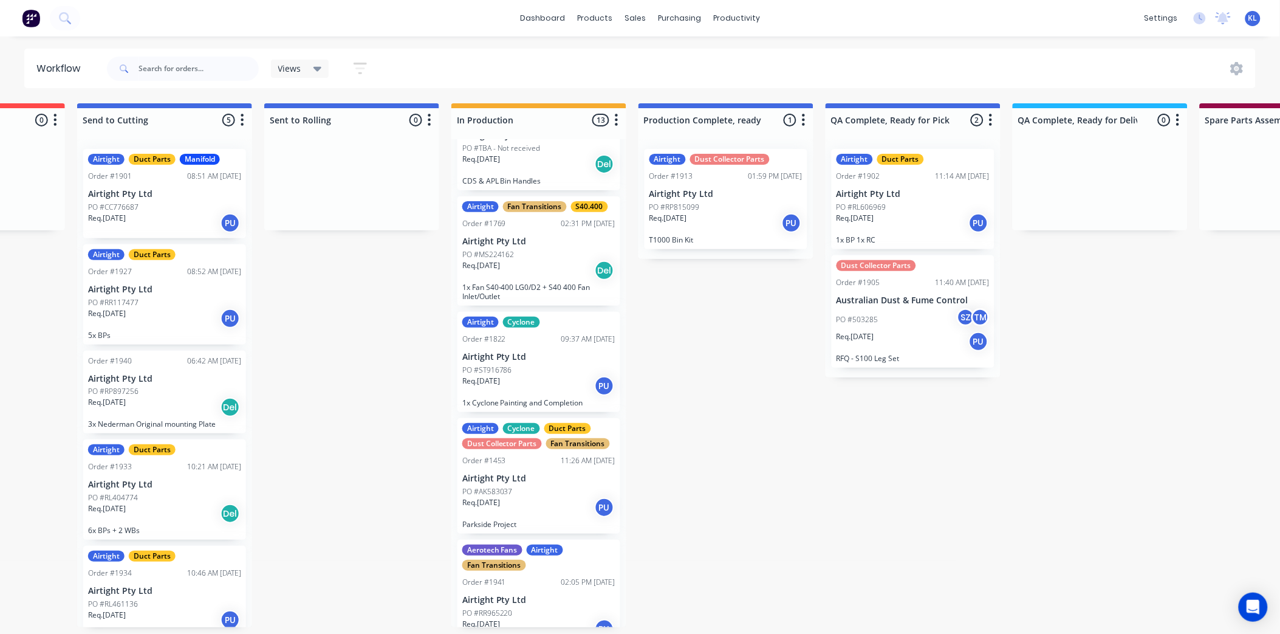
click at [160, 219] on div "Req. 20/08/25 PU" at bounding box center [164, 223] width 153 height 21
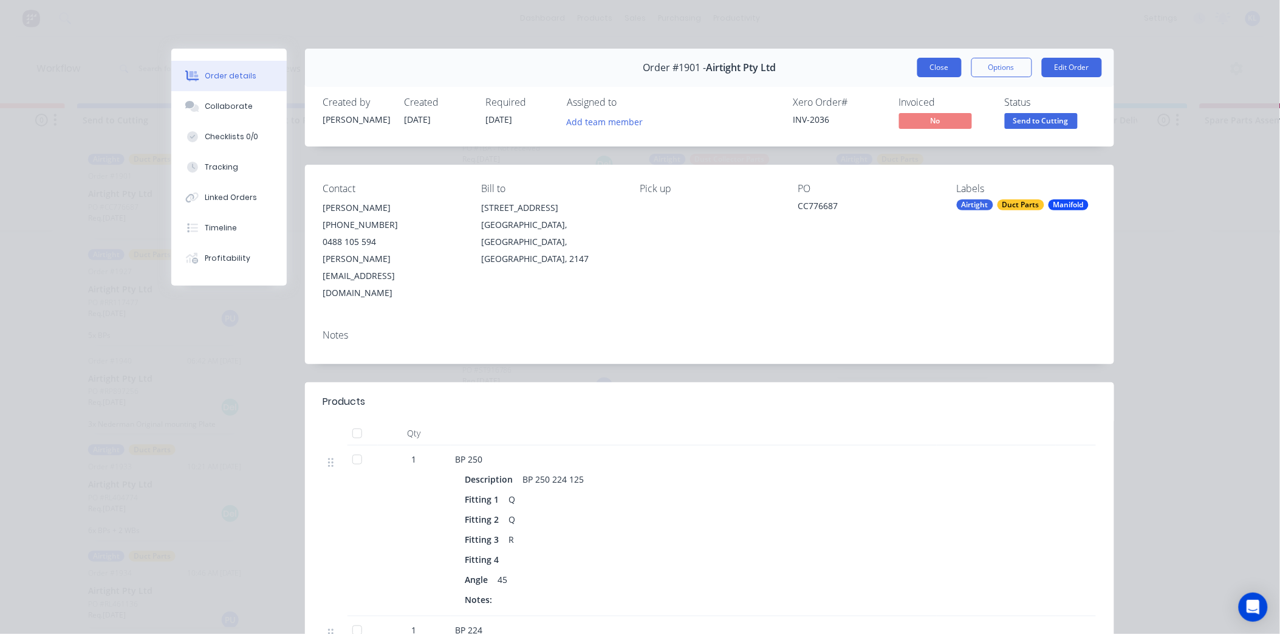
click at [927, 62] on button "Close" at bounding box center [939, 67] width 44 height 19
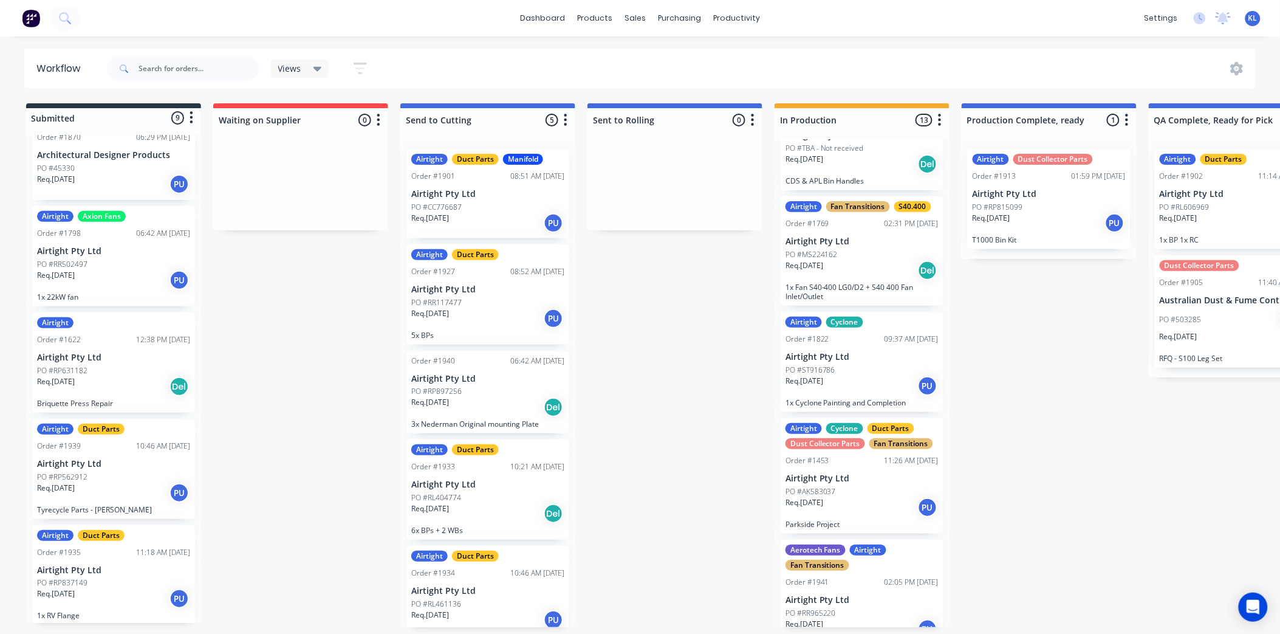
scroll to position [397, 0]
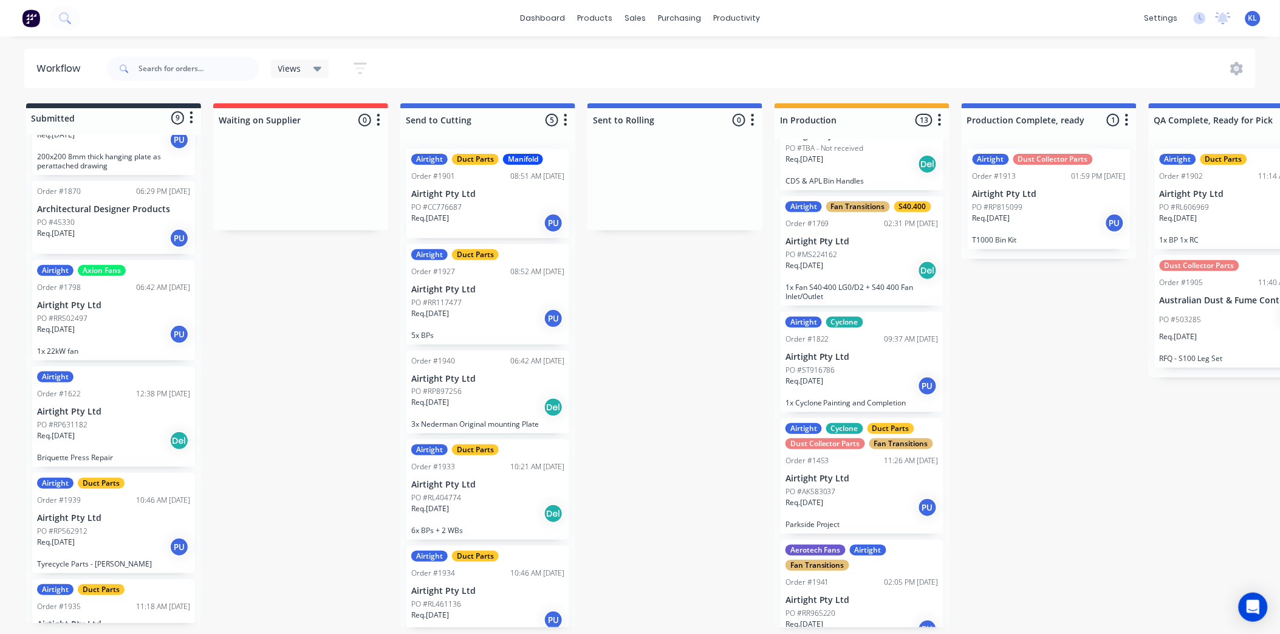
drag, startPoint x: 196, startPoint y: 355, endPoint x: 198, endPoint y: 341, distance: 13.5
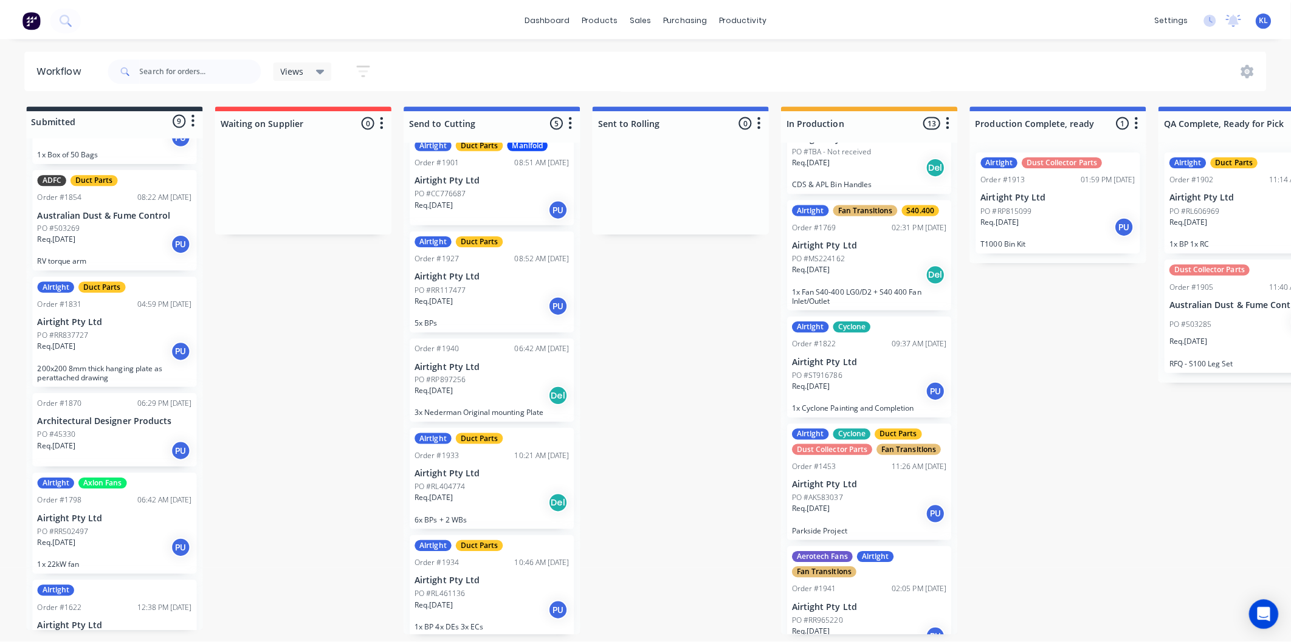
scroll to position [202, 0]
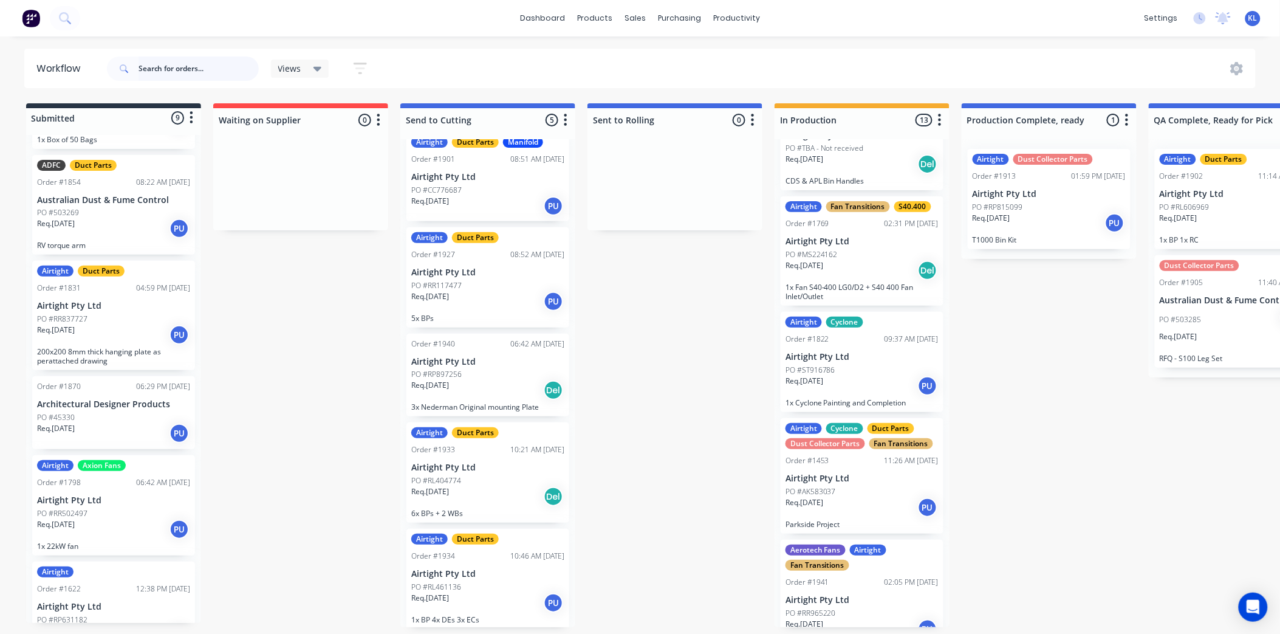
click at [191, 68] on input "text" at bounding box center [199, 69] width 120 height 24
type input "1908"
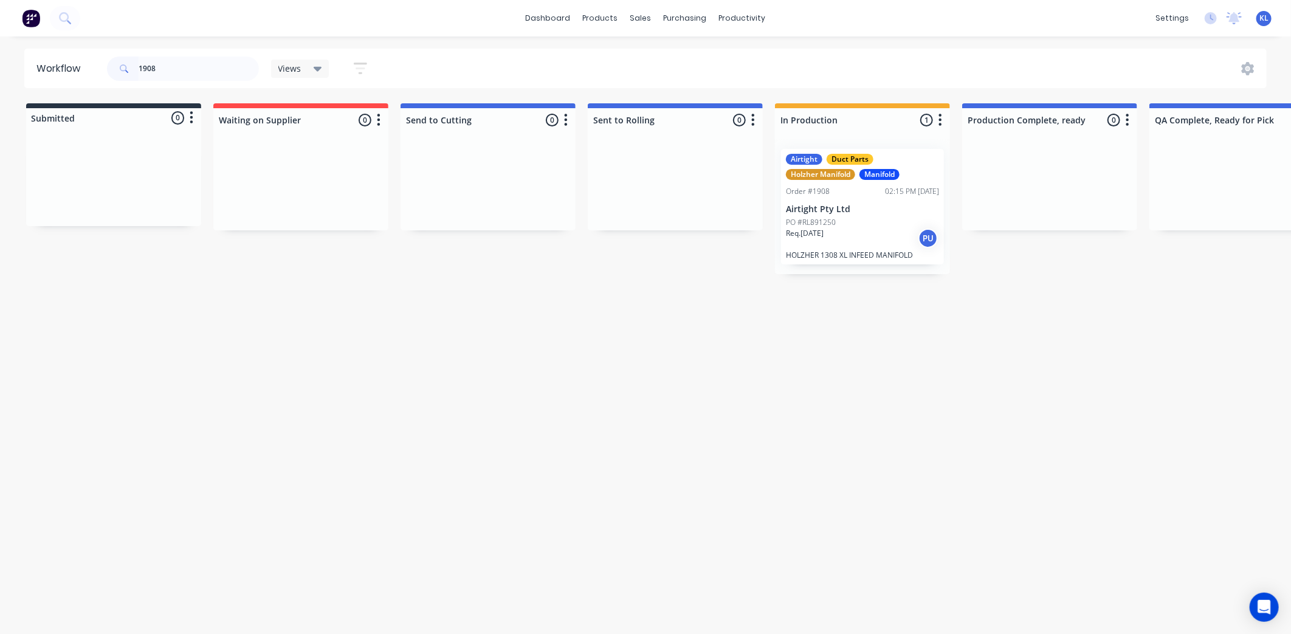
click at [860, 217] on div "PO #RL891250" at bounding box center [862, 222] width 153 height 11
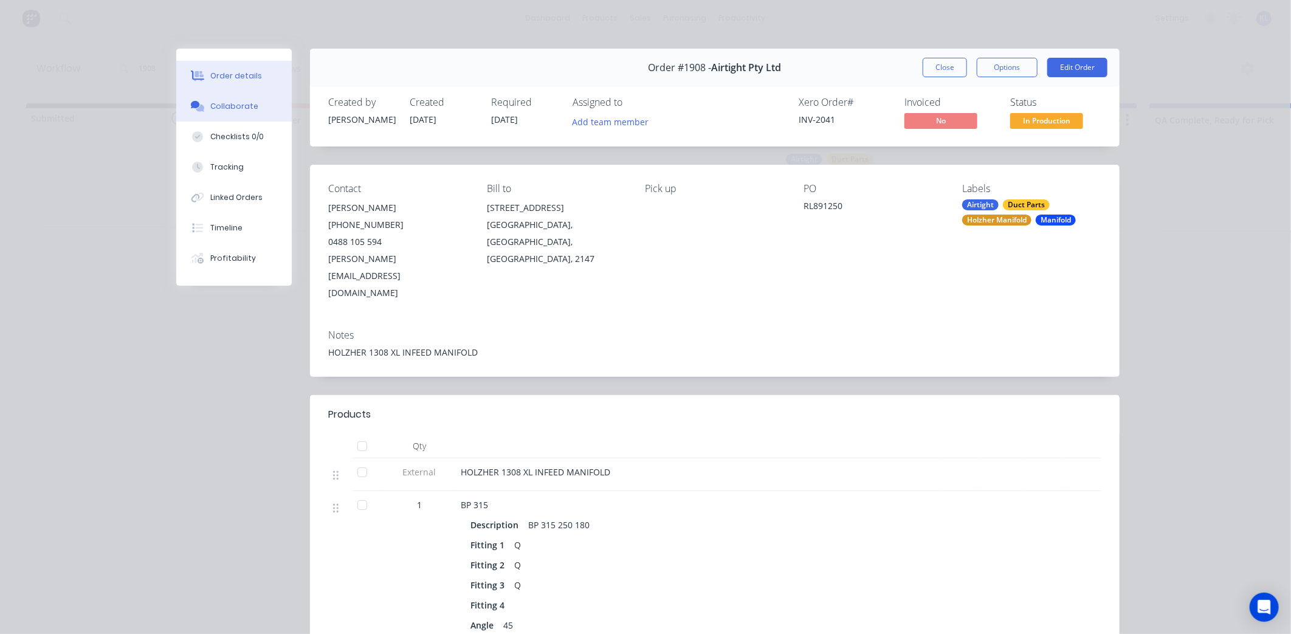
click at [240, 114] on button "Collaborate" at bounding box center [233, 106] width 115 height 30
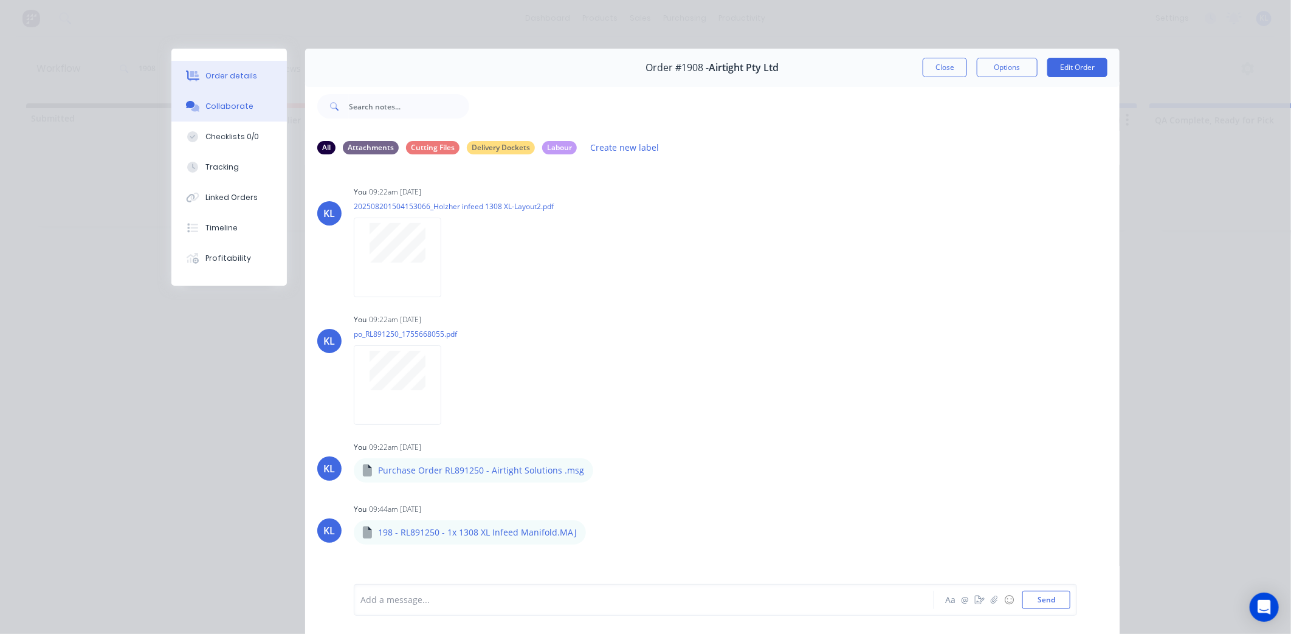
click at [225, 70] on div "Order details" at bounding box center [231, 75] width 52 height 11
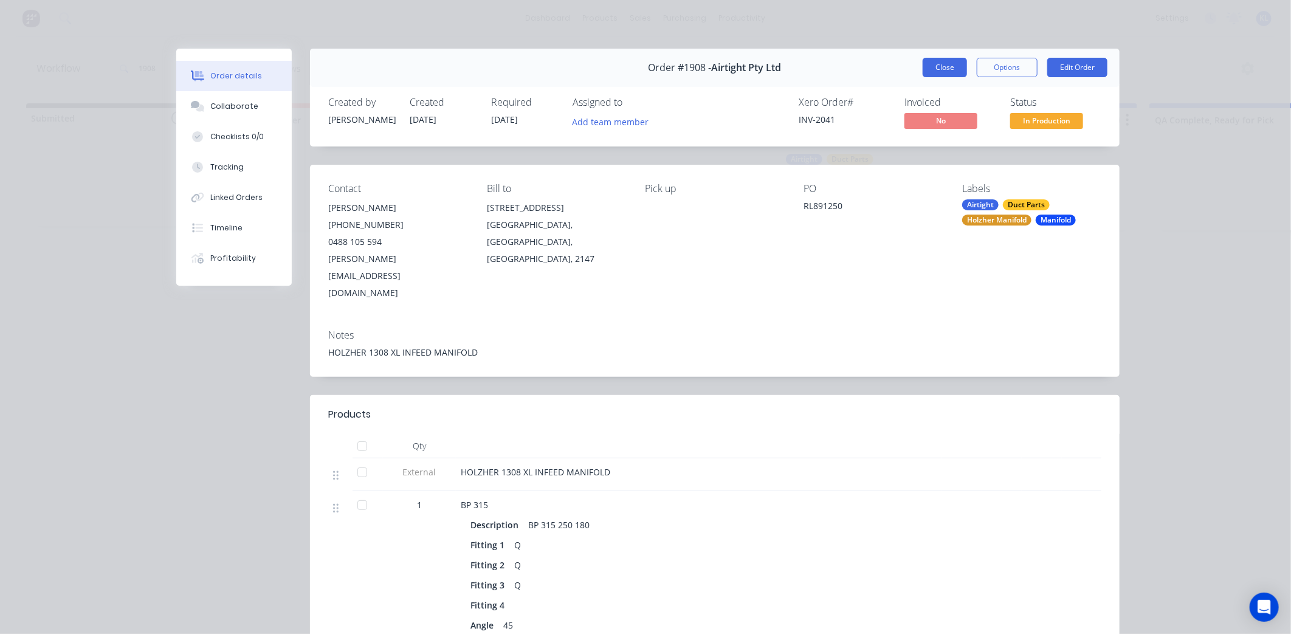
click at [930, 64] on button "Close" at bounding box center [944, 67] width 44 height 19
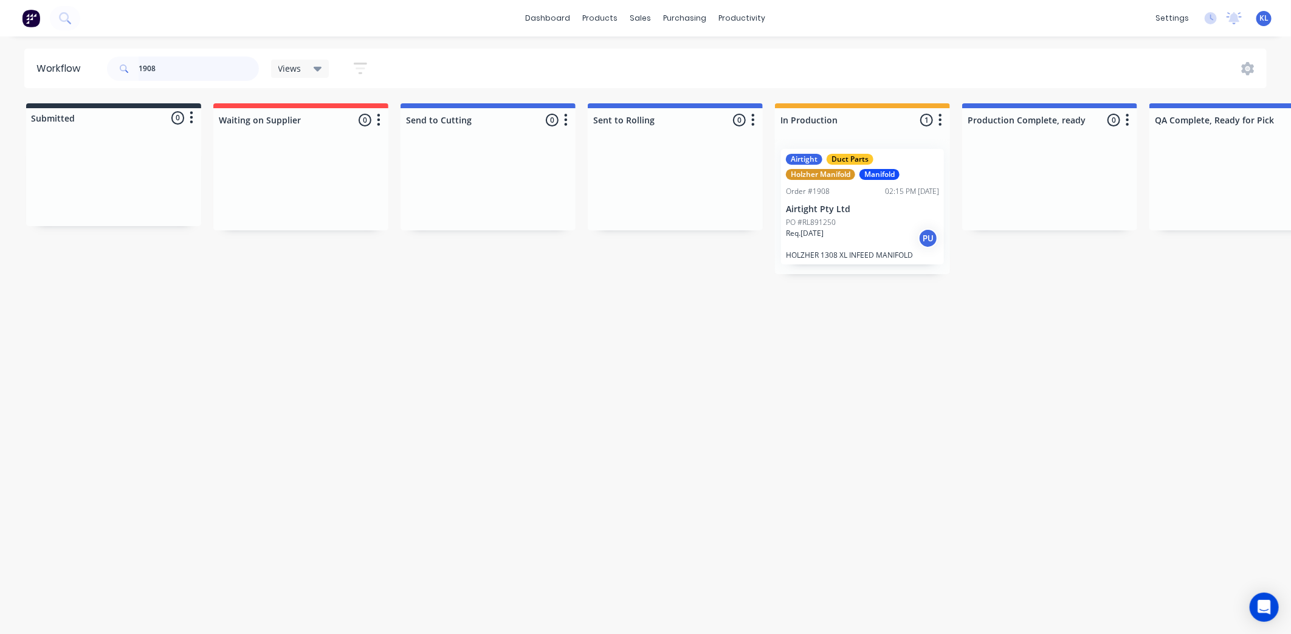
drag, startPoint x: 197, startPoint y: 67, endPoint x: 45, endPoint y: 95, distance: 154.6
click at [46, 94] on div "Workflow 1908 Views Save new view None (Default) edit All edit Production edit …" at bounding box center [645, 329] width 1291 height 561
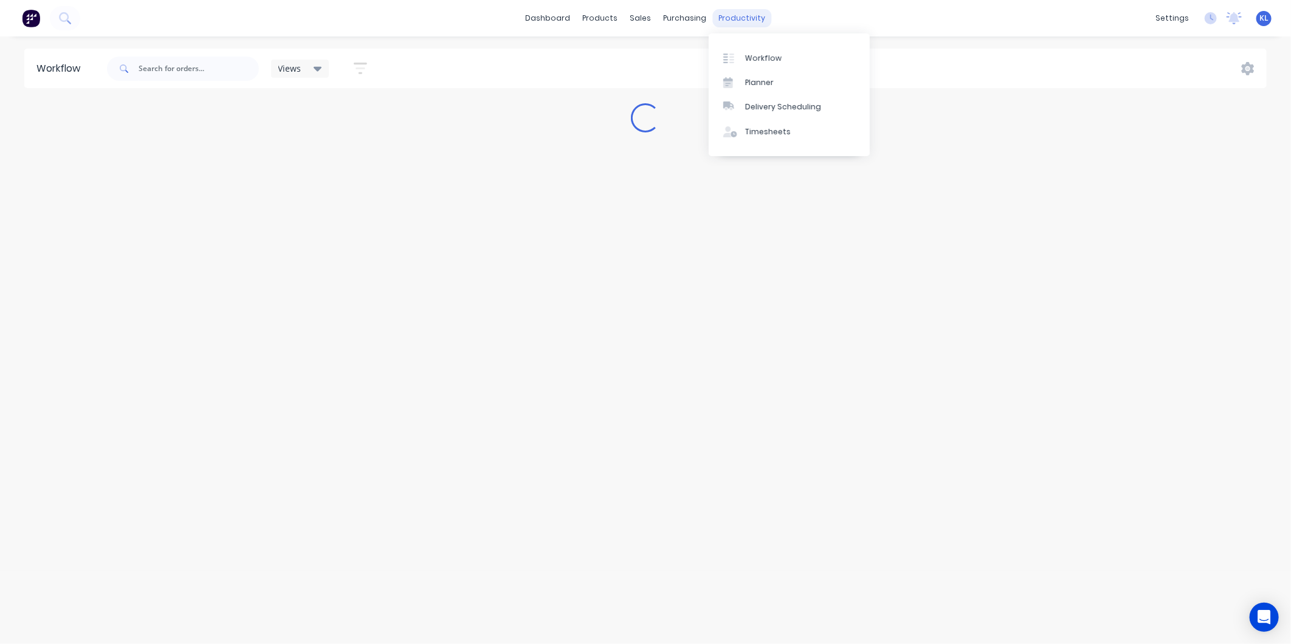
click at [727, 13] on div "productivity" at bounding box center [742, 18] width 59 height 18
click at [746, 50] on link "Workflow" at bounding box center [788, 58] width 161 height 24
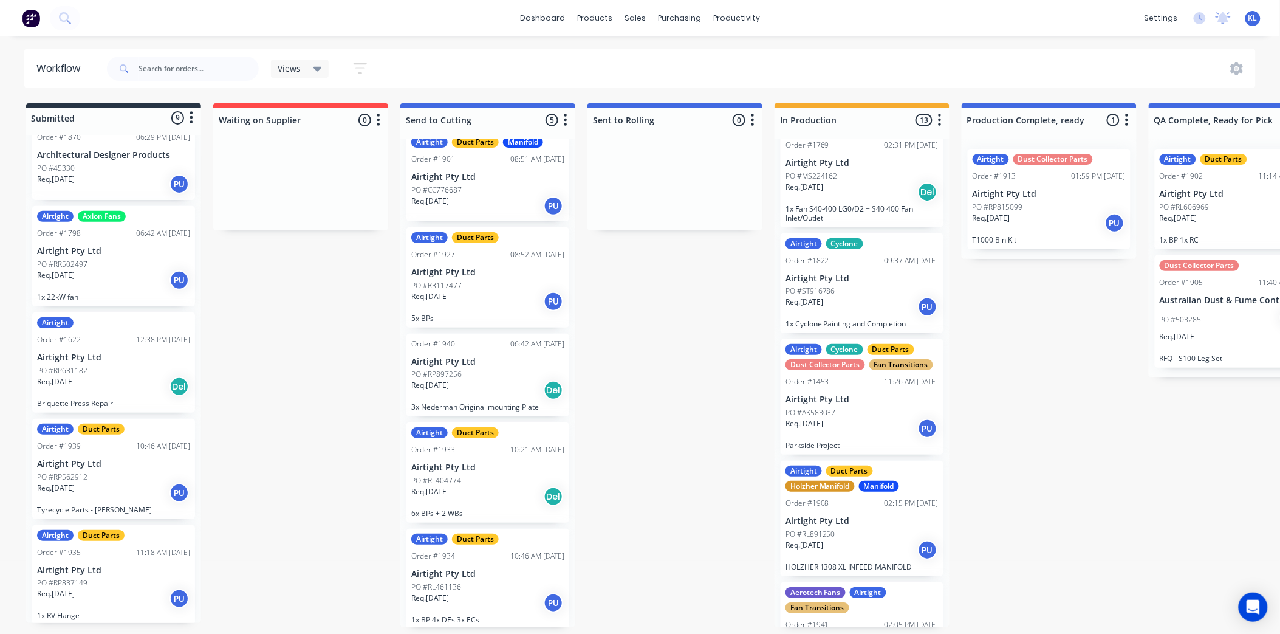
scroll to position [947, 0]
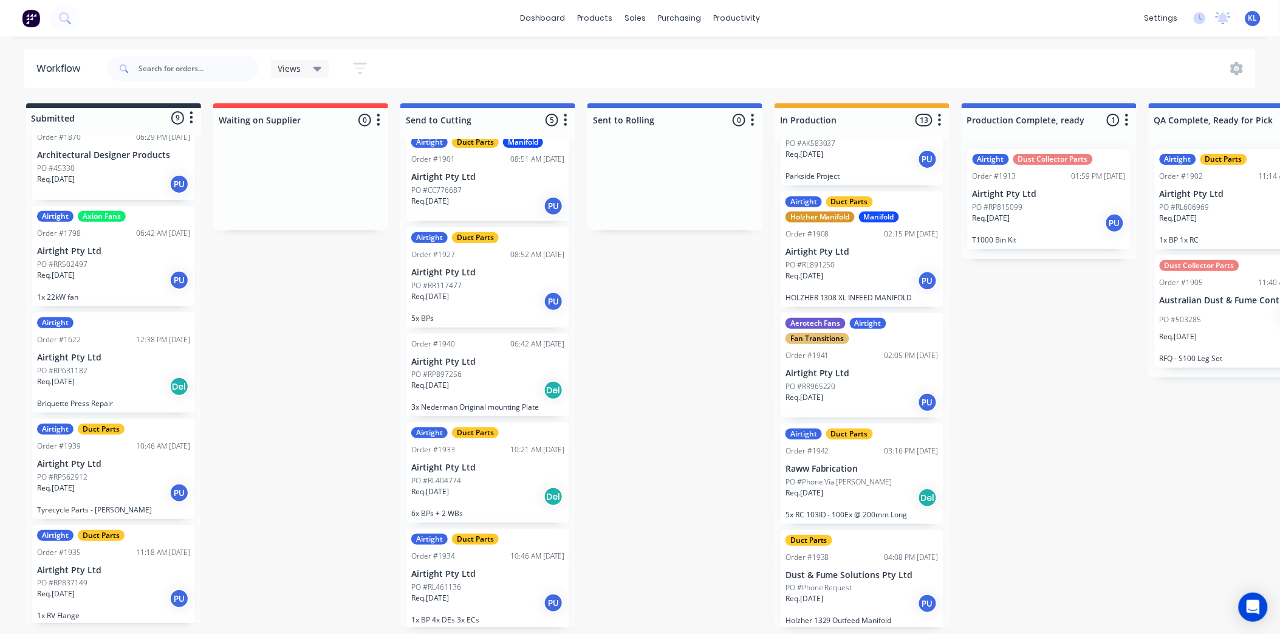
click at [862, 570] on p "Dust & Fume Solutions Pty Ltd" at bounding box center [862, 575] width 153 height 10
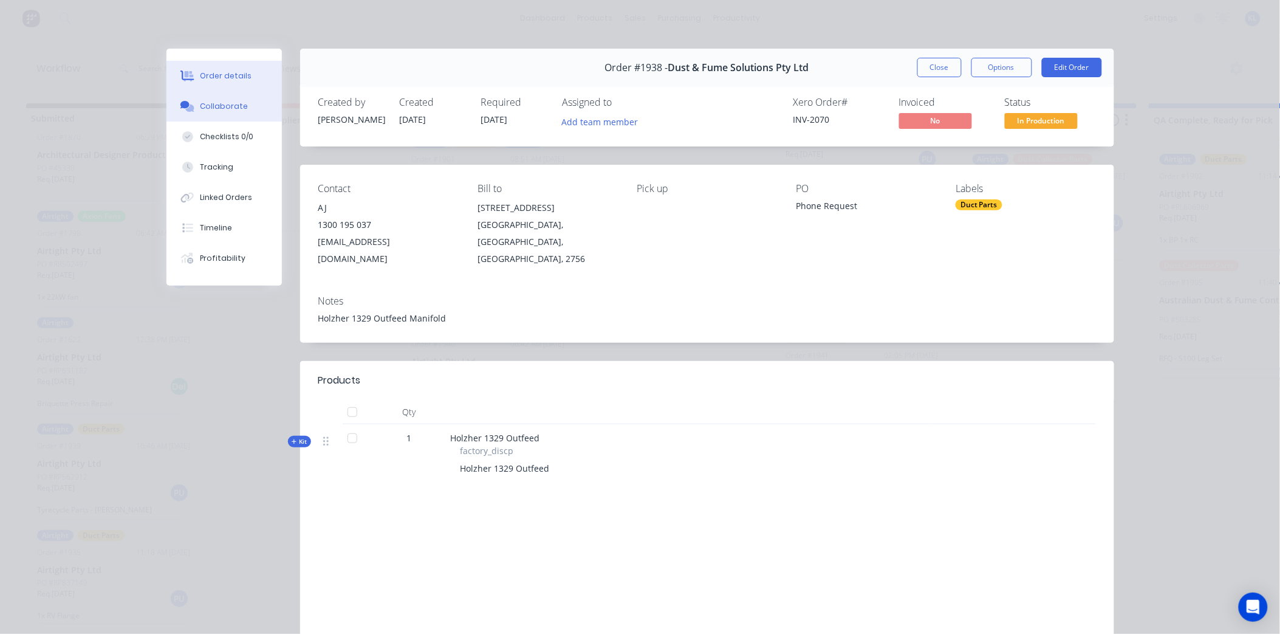
click at [210, 108] on div "Collaborate" at bounding box center [224, 106] width 48 height 11
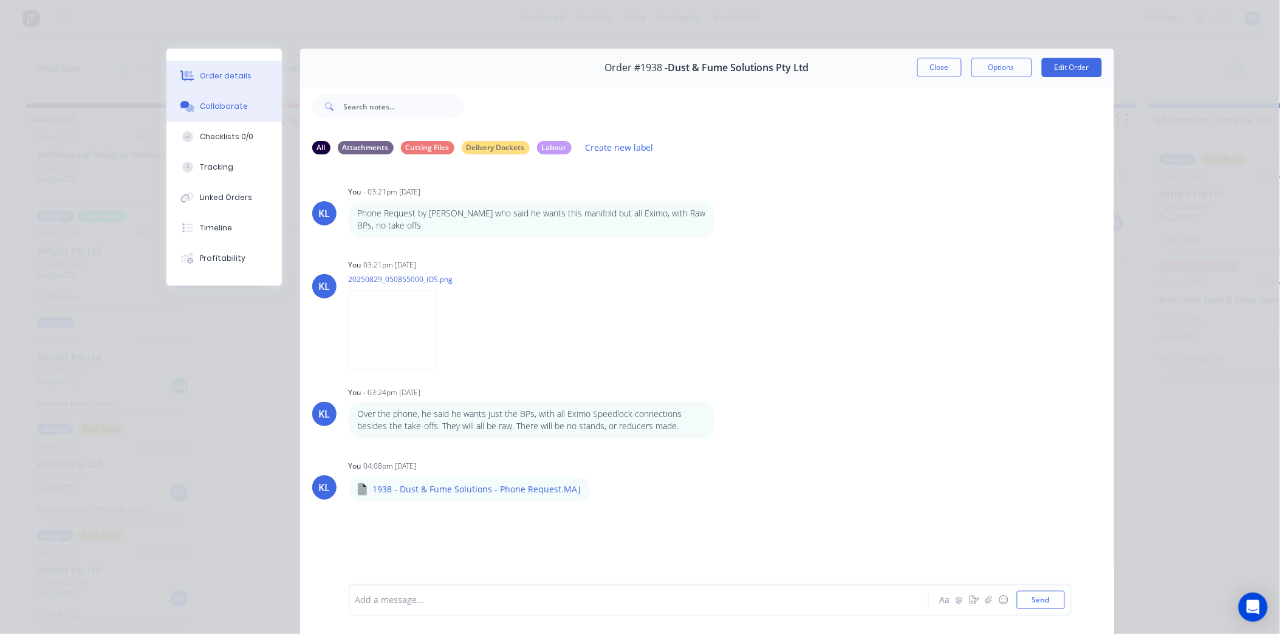
click at [233, 64] on button "Order details" at bounding box center [223, 76] width 115 height 30
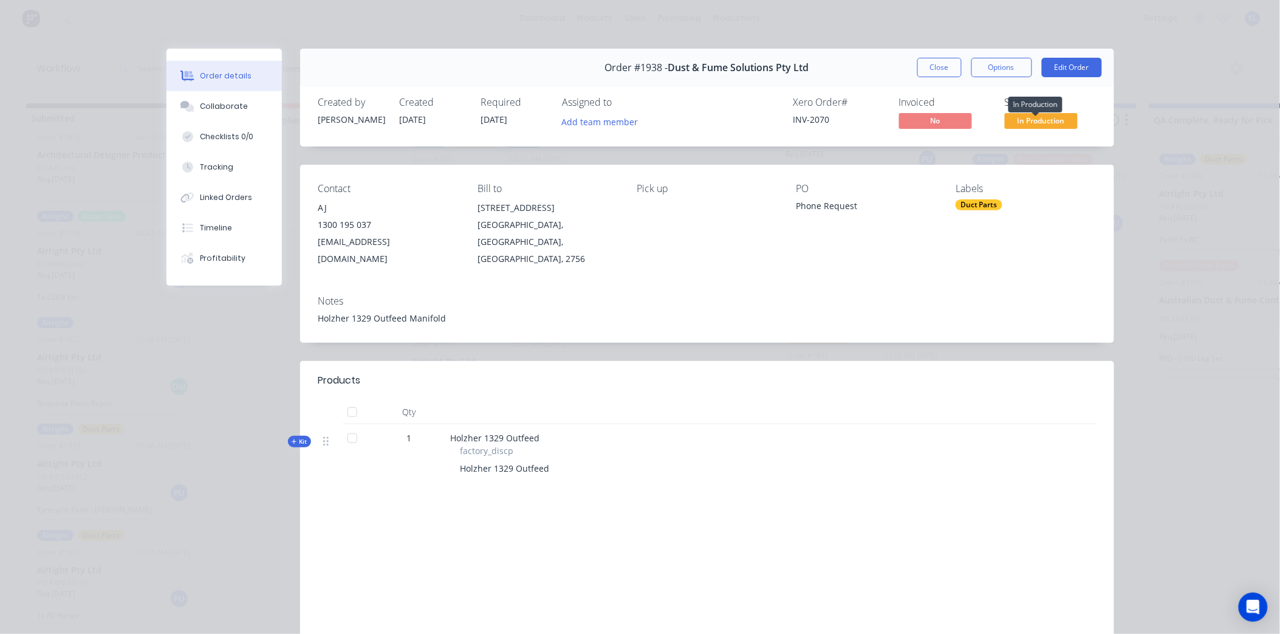
click at [1011, 116] on span "In Production" at bounding box center [1041, 120] width 73 height 15
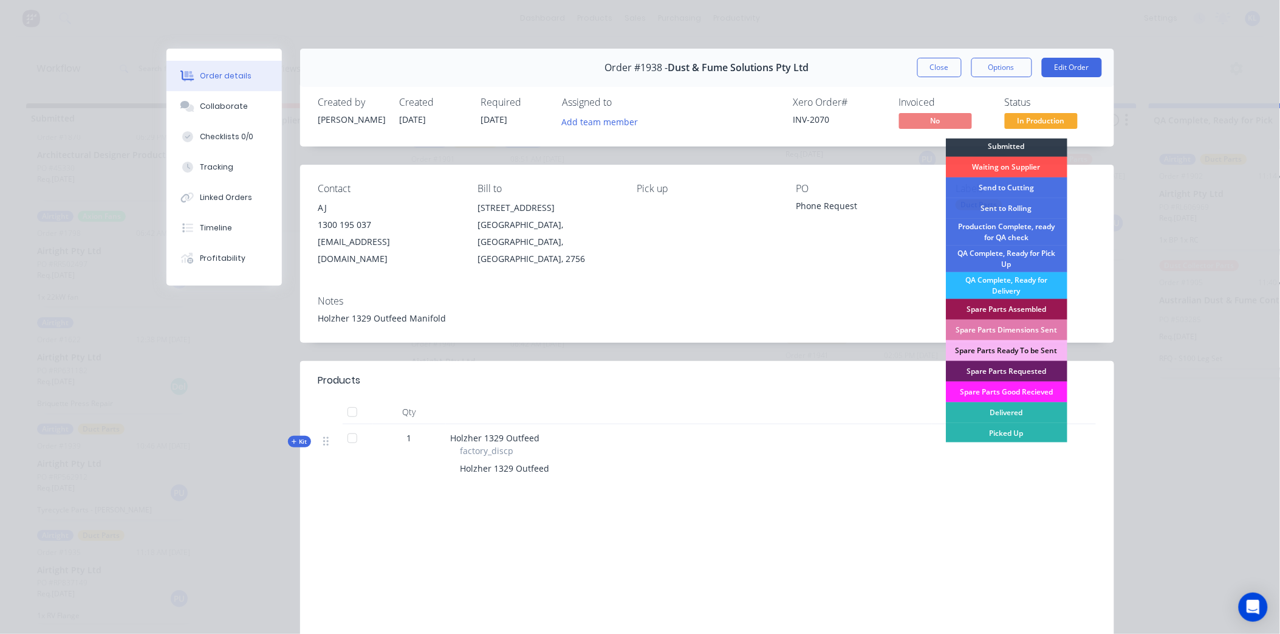
scroll to position [3, 0]
click at [1030, 233] on div "Production Complete, ready for QA check" at bounding box center [1007, 231] width 122 height 27
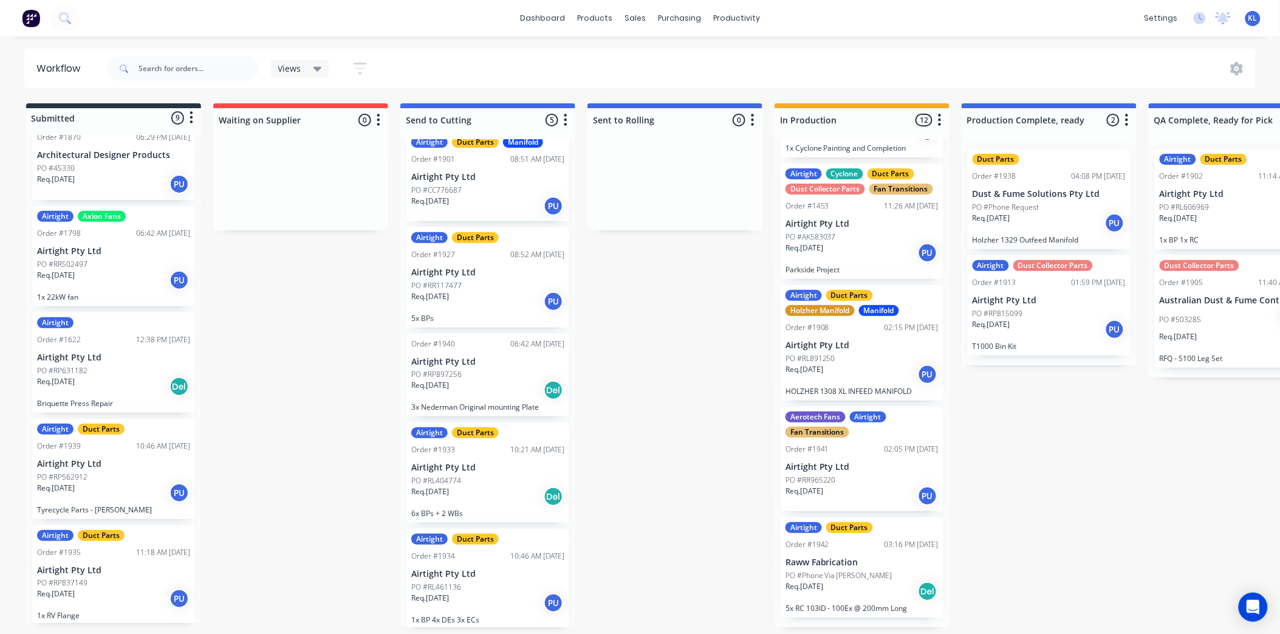
scroll to position [841, 0]
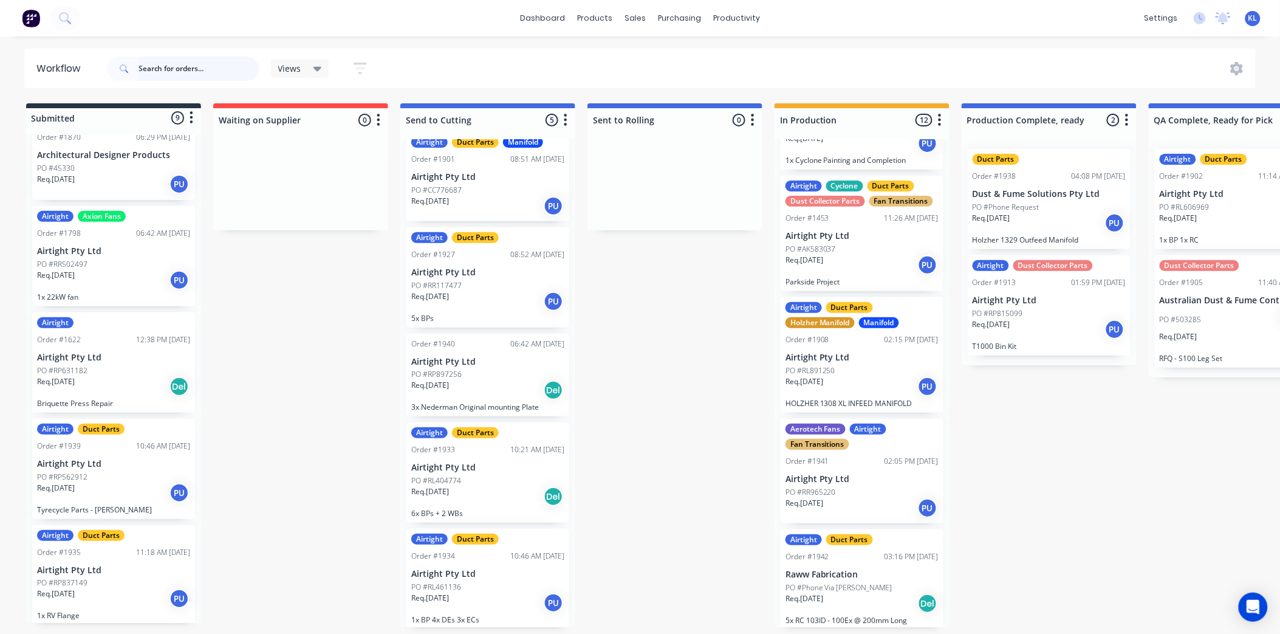
click at [201, 74] on input "text" at bounding box center [199, 69] width 120 height 24
type input "1908"
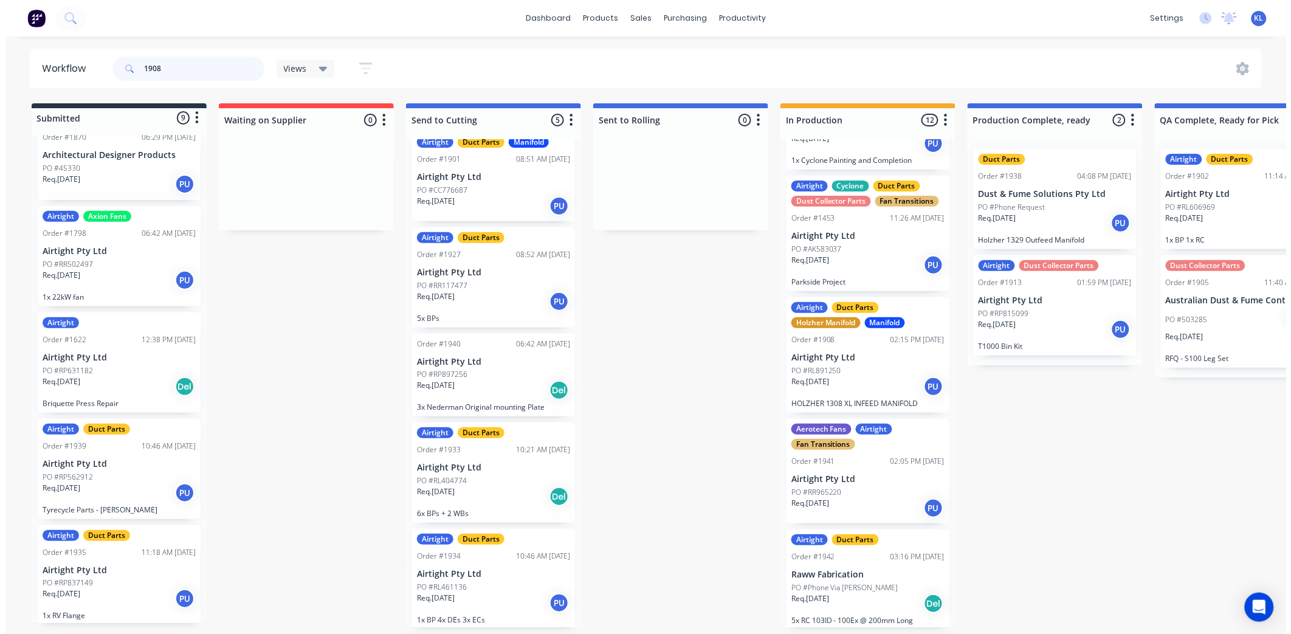
scroll to position [0, 0]
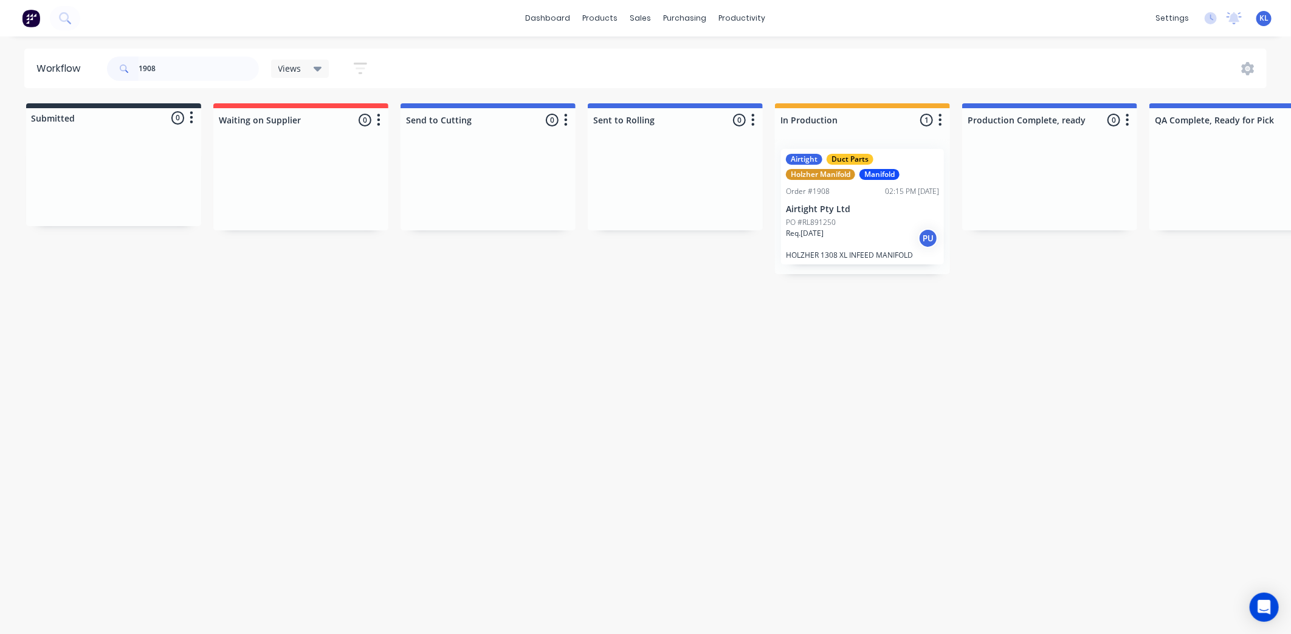
click at [873, 210] on p "Airtight Pty Ltd" at bounding box center [862, 209] width 153 height 10
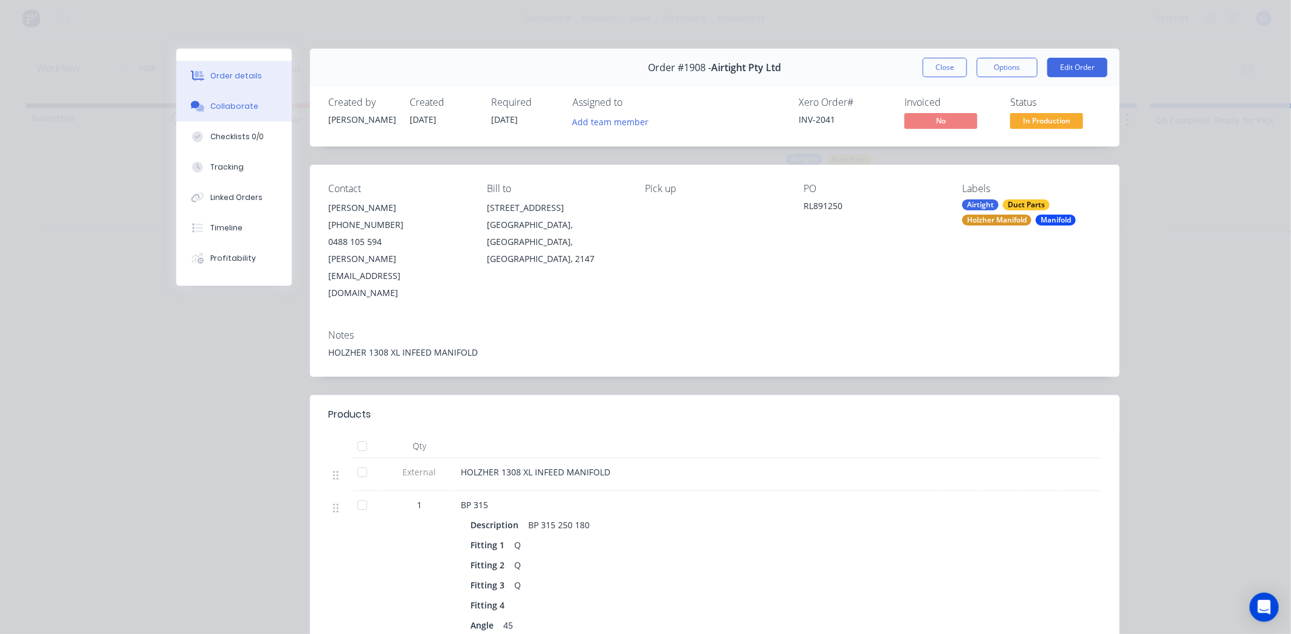
click at [225, 106] on div "Collaborate" at bounding box center [234, 106] width 48 height 11
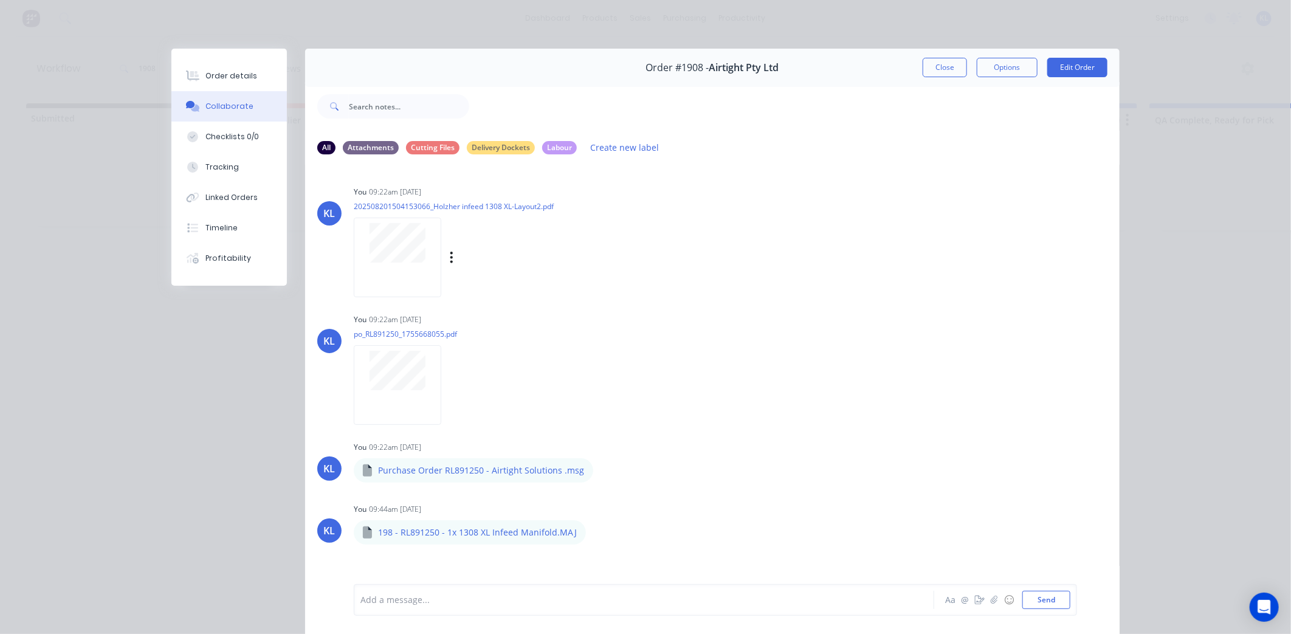
click at [391, 267] on div at bounding box center [397, 258] width 87 height 80
click at [946, 70] on button "Close" at bounding box center [944, 67] width 44 height 19
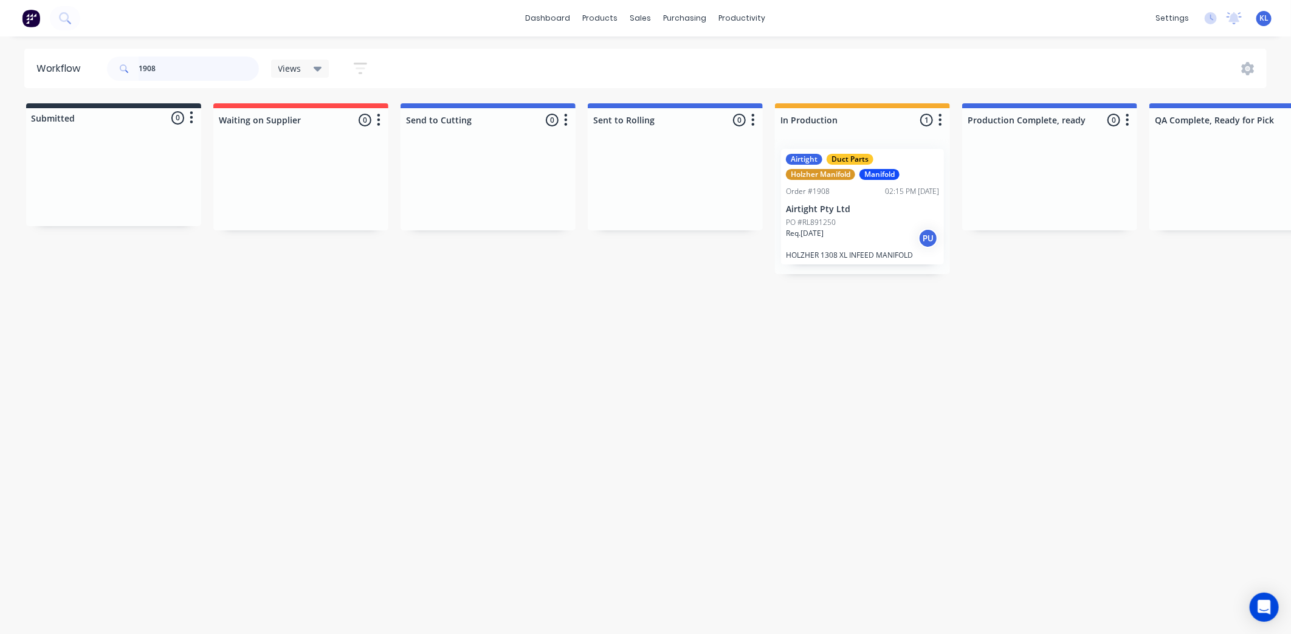
drag, startPoint x: 193, startPoint y: 57, endPoint x: -18, endPoint y: 9, distance: 215.6
click at [0, 9] on html "dashboard products sales purchasing productivity dashboard products Product Cat…" at bounding box center [645, 280] width 1291 height 561
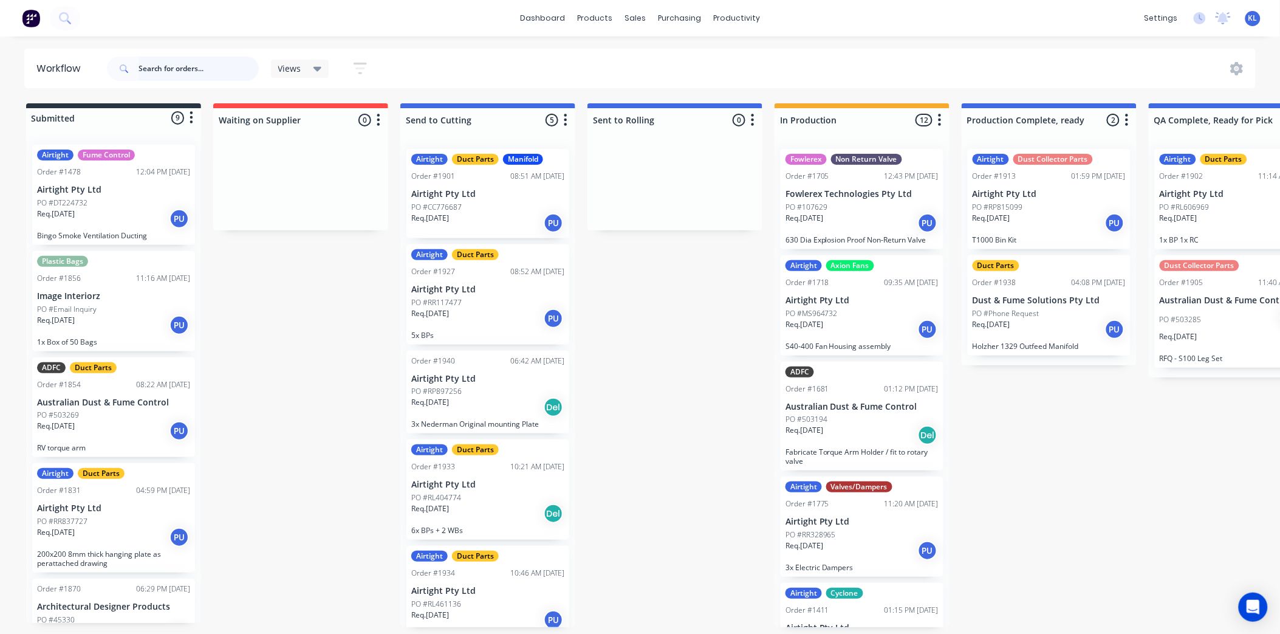
click at [152, 63] on input "text" at bounding box center [199, 69] width 120 height 24
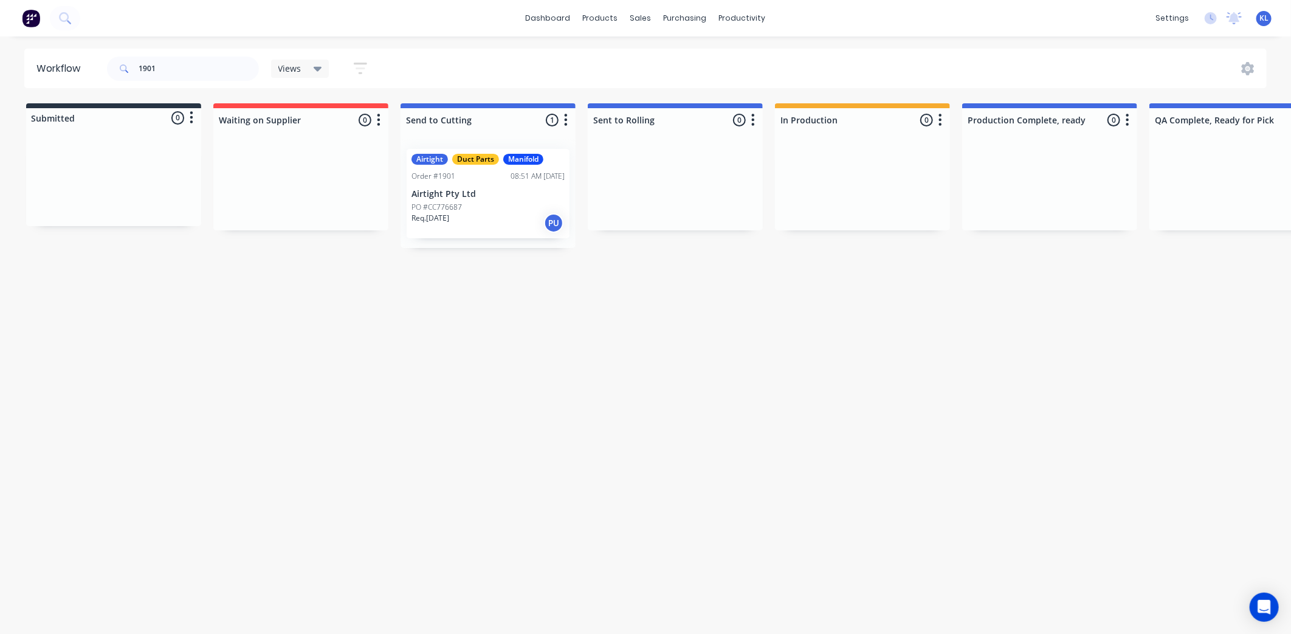
click at [465, 194] on p "Airtight Pty Ltd" at bounding box center [487, 194] width 153 height 10
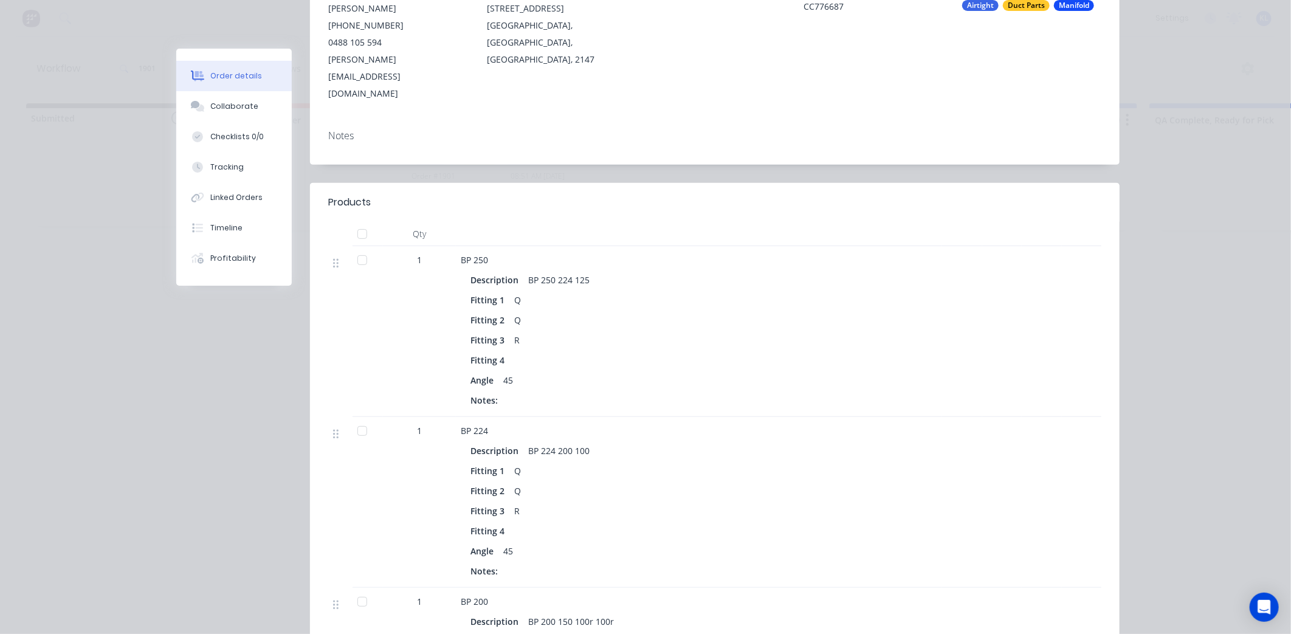
scroll to position [202, 0]
click at [211, 101] on div "Collaborate" at bounding box center [234, 106] width 48 height 11
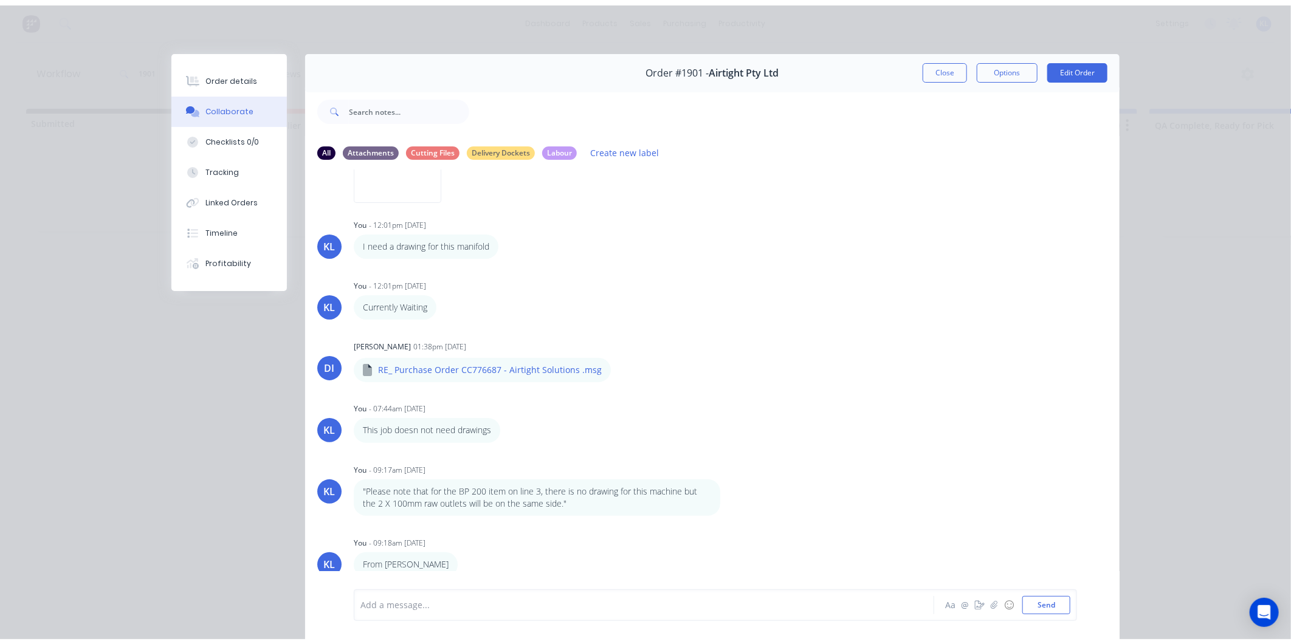
scroll to position [0, 0]
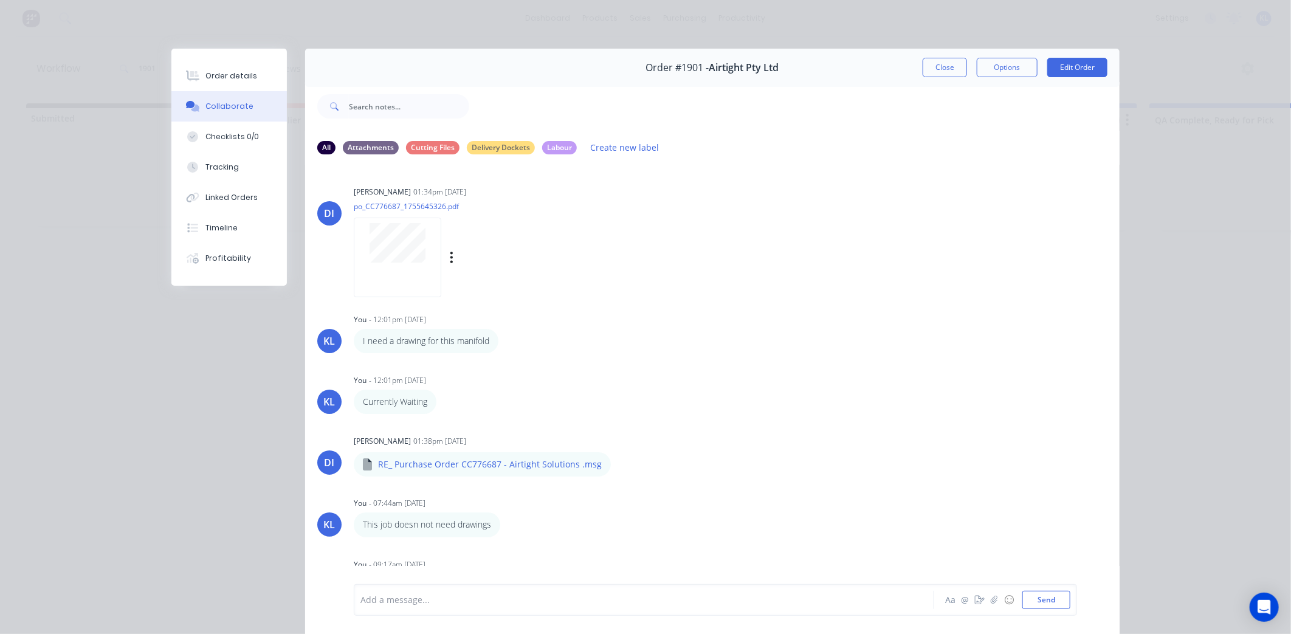
click at [410, 201] on p "po_CC776687_1755645326.pdf" at bounding box center [465, 206] width 223 height 10
click at [238, 84] on button "Order details" at bounding box center [228, 76] width 115 height 30
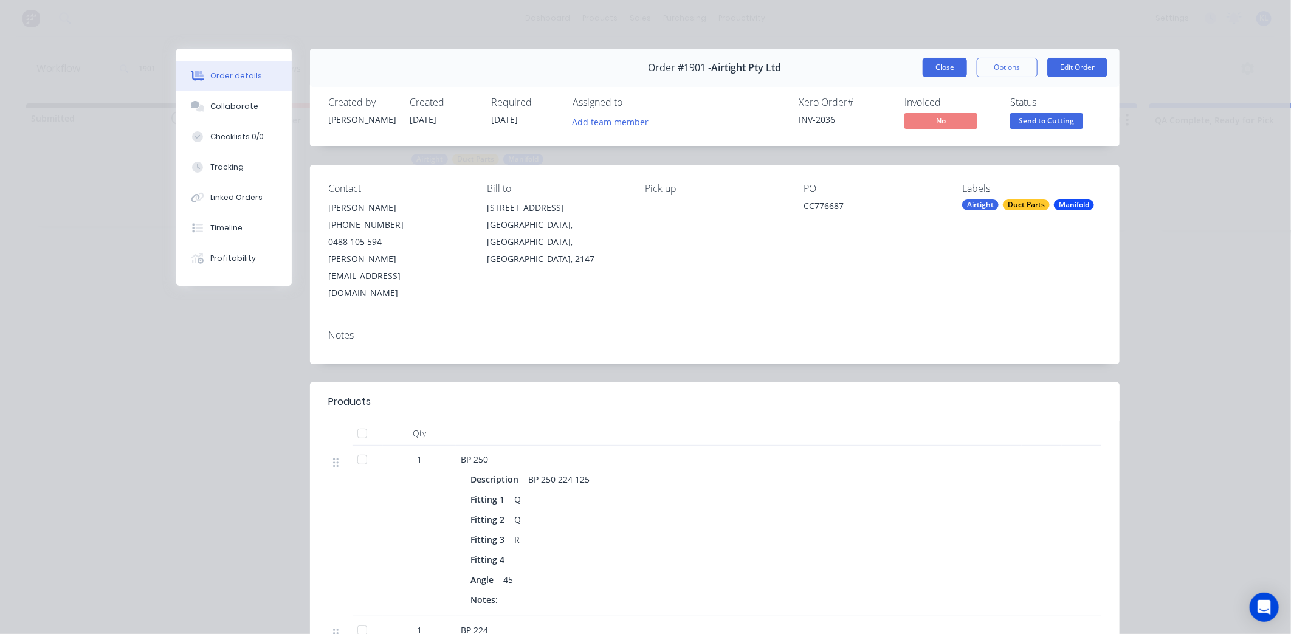
click at [925, 72] on button "Close" at bounding box center [944, 67] width 44 height 19
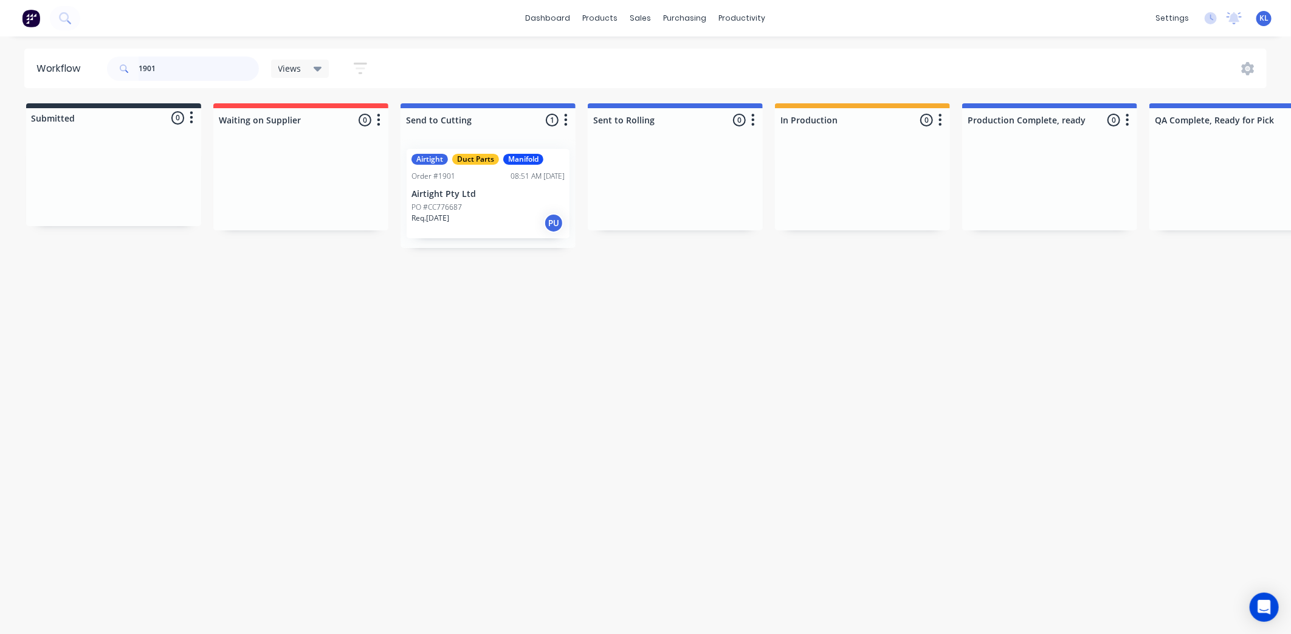
click at [194, 64] on input "1901" at bounding box center [199, 69] width 120 height 24
type input "1"
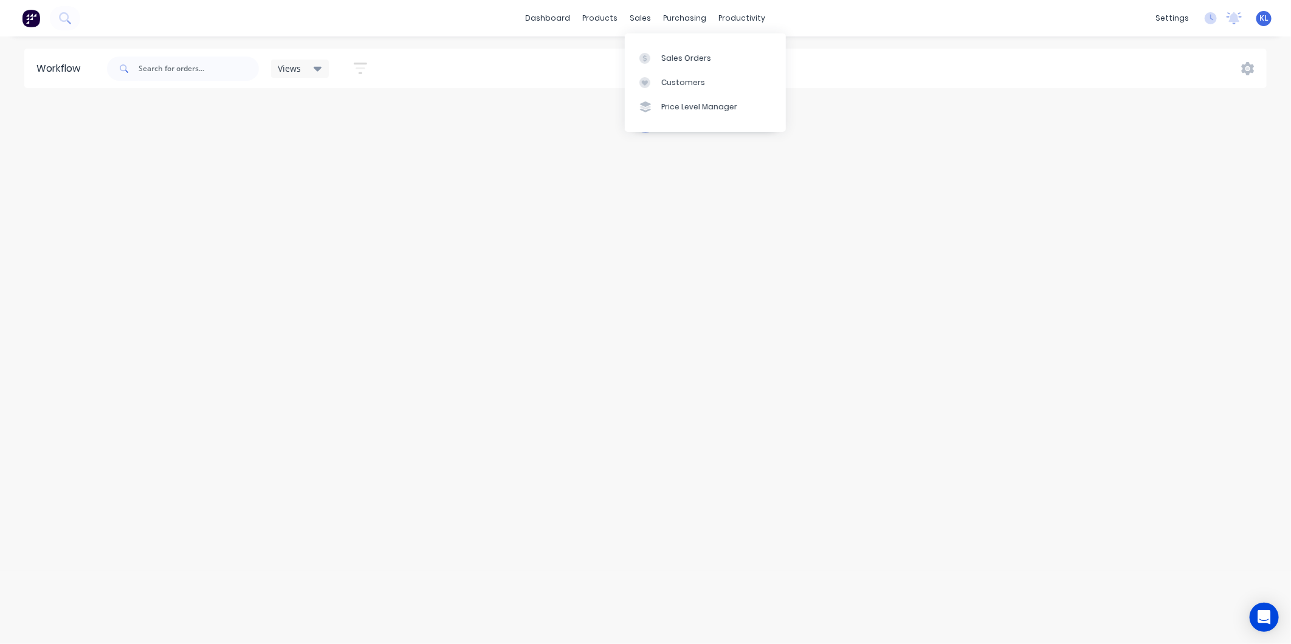
drag, startPoint x: 640, startPoint y: 13, endPoint x: 654, endPoint y: 34, distance: 25.3
click at [654, 34] on body "dashboard products sales purchasing productivity dashboard products Product Cat…" at bounding box center [645, 285] width 1291 height 571
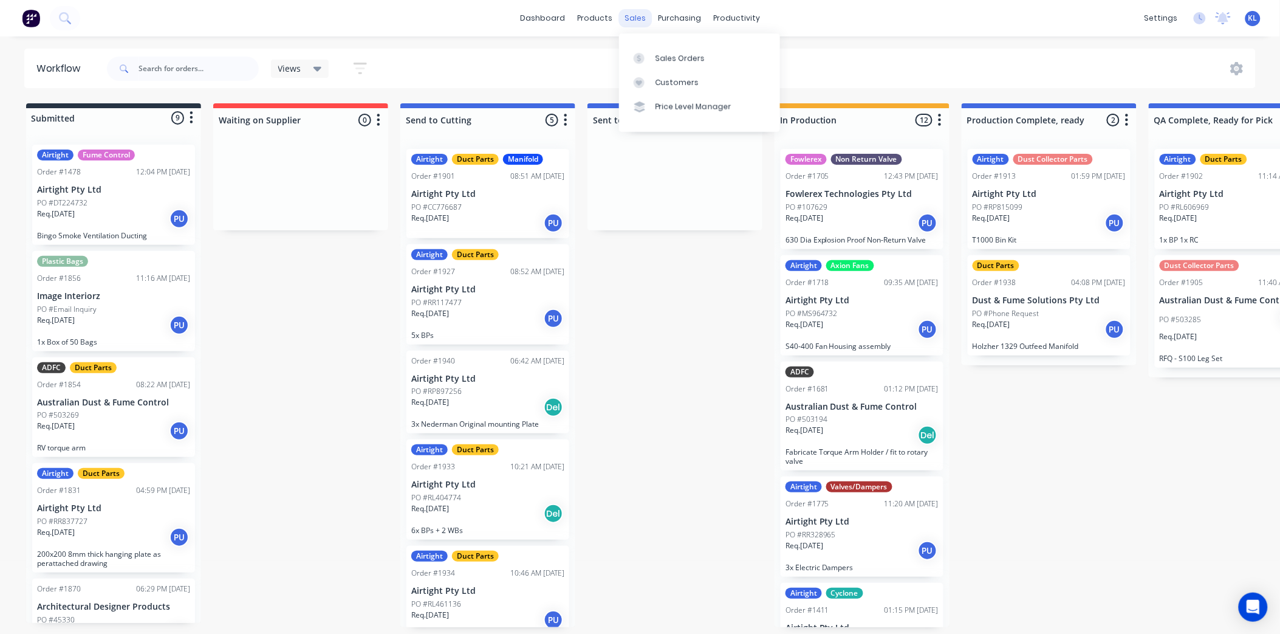
click at [630, 16] on div "sales" at bounding box center [635, 18] width 33 height 18
click at [659, 53] on div "Sales Orders" at bounding box center [681, 58] width 50 height 11
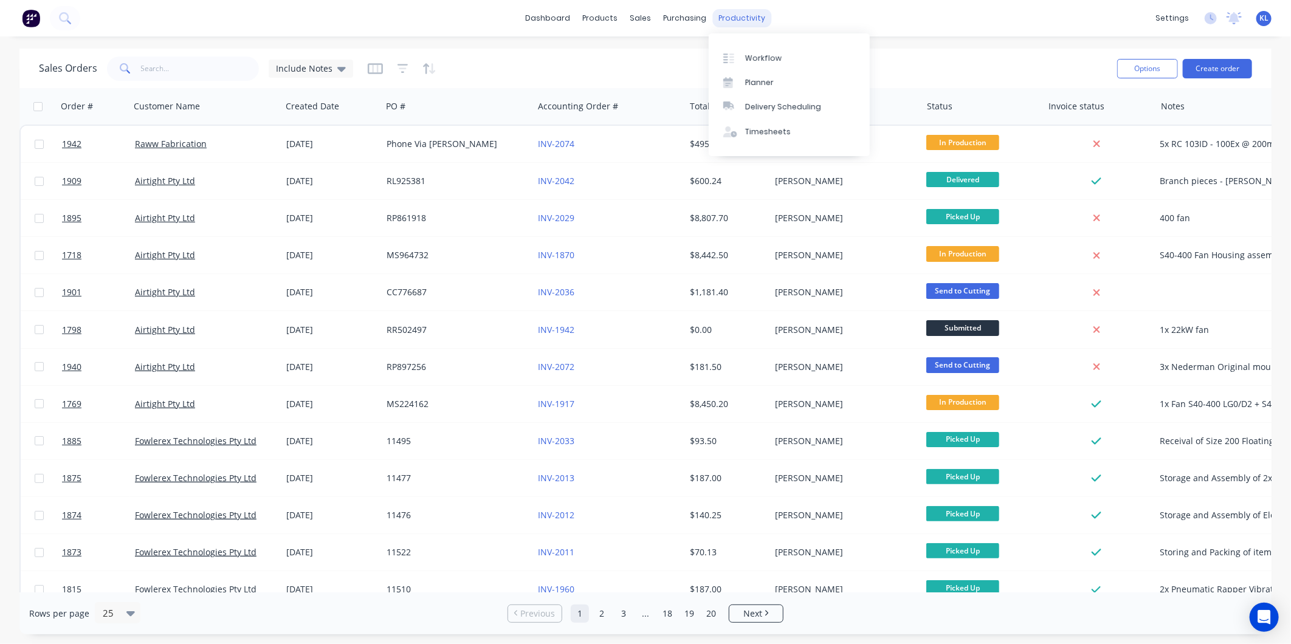
click at [732, 16] on div "productivity" at bounding box center [742, 18] width 59 height 18
click at [772, 58] on div "Workflow" at bounding box center [763, 58] width 36 height 11
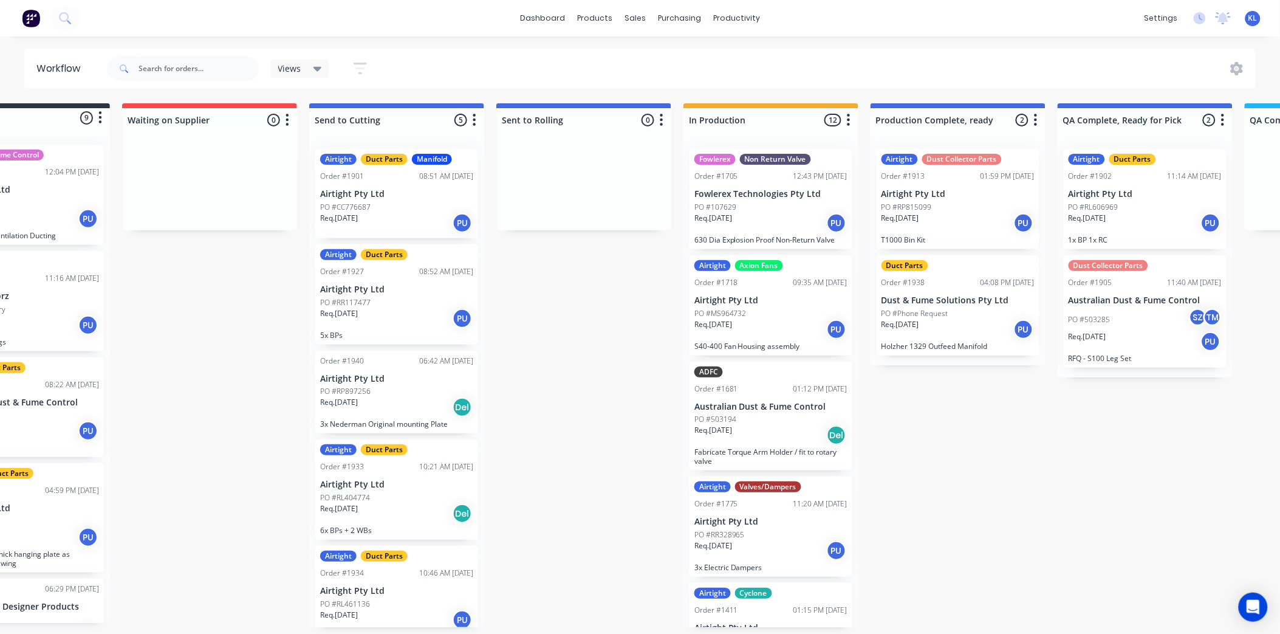
scroll to position [0, 111]
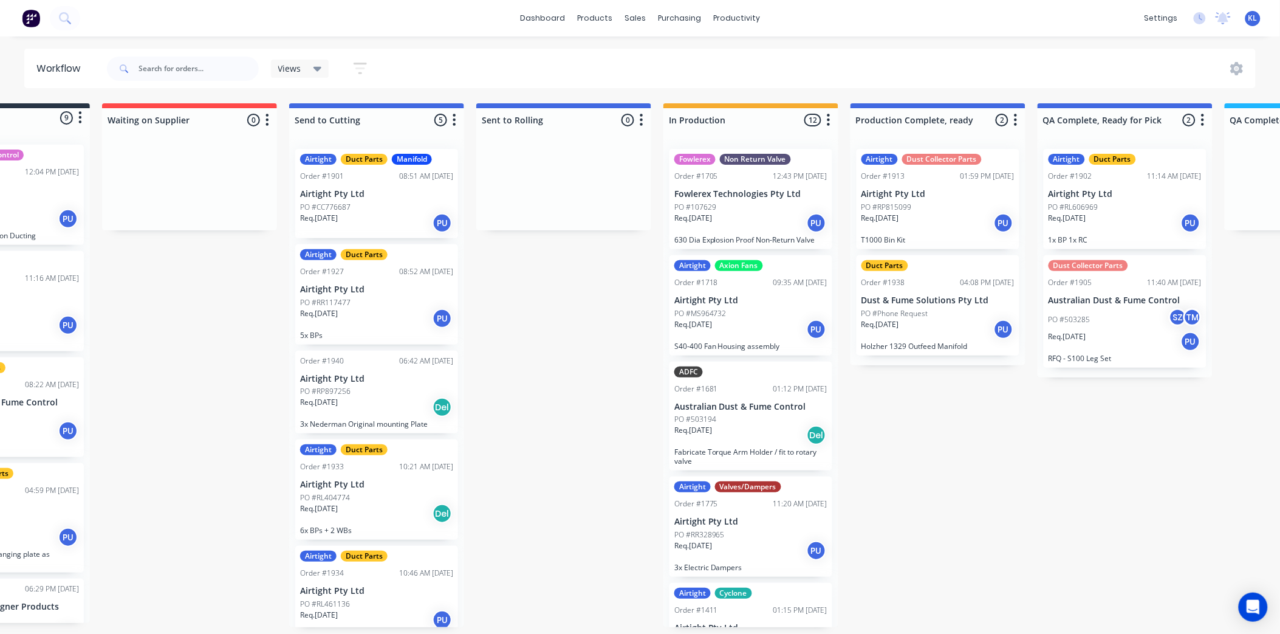
click at [363, 322] on div "Req. [DATE] PU" at bounding box center [376, 318] width 153 height 21
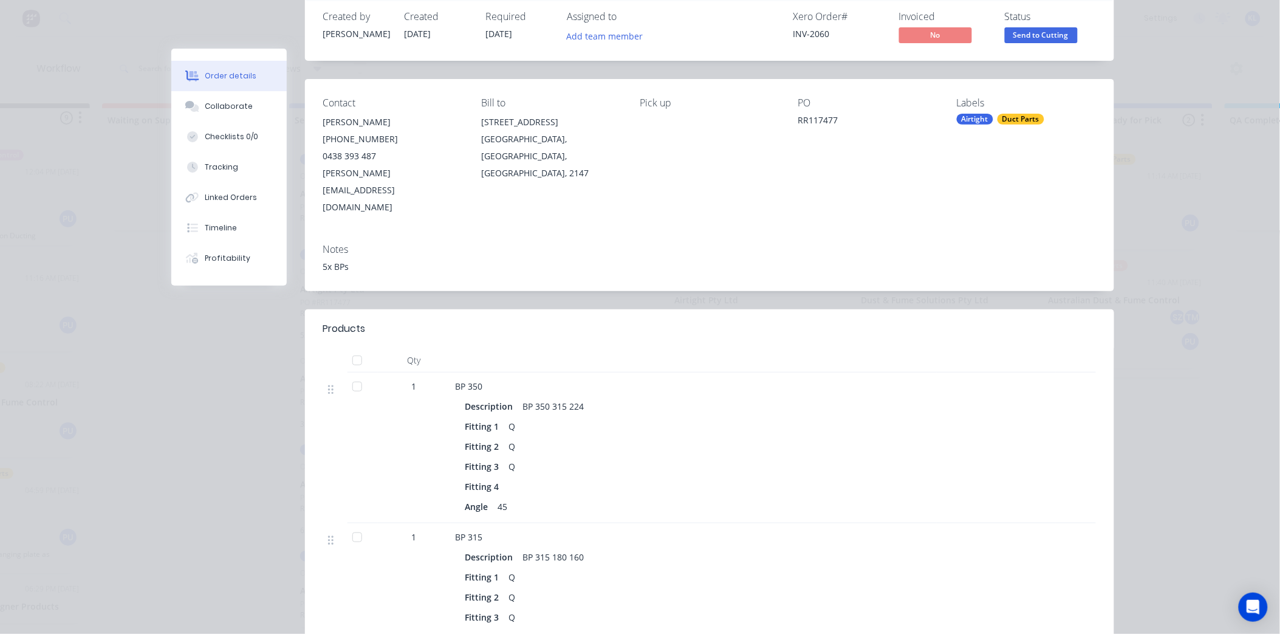
scroll to position [0, 0]
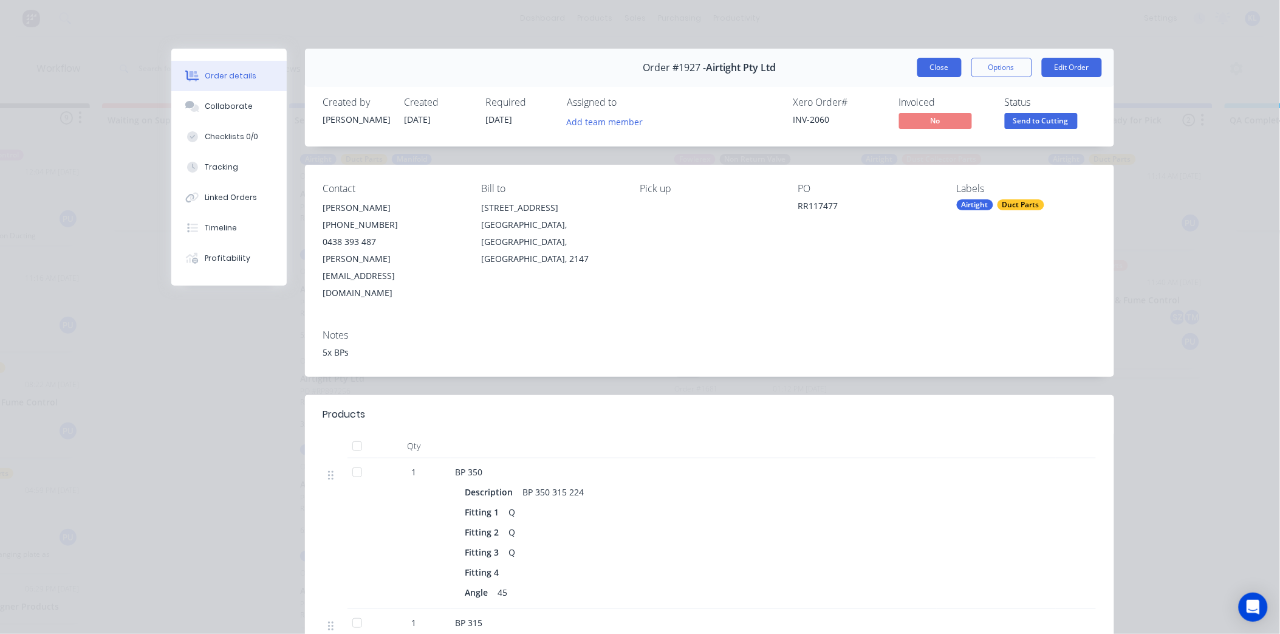
click at [925, 74] on button "Close" at bounding box center [939, 67] width 44 height 19
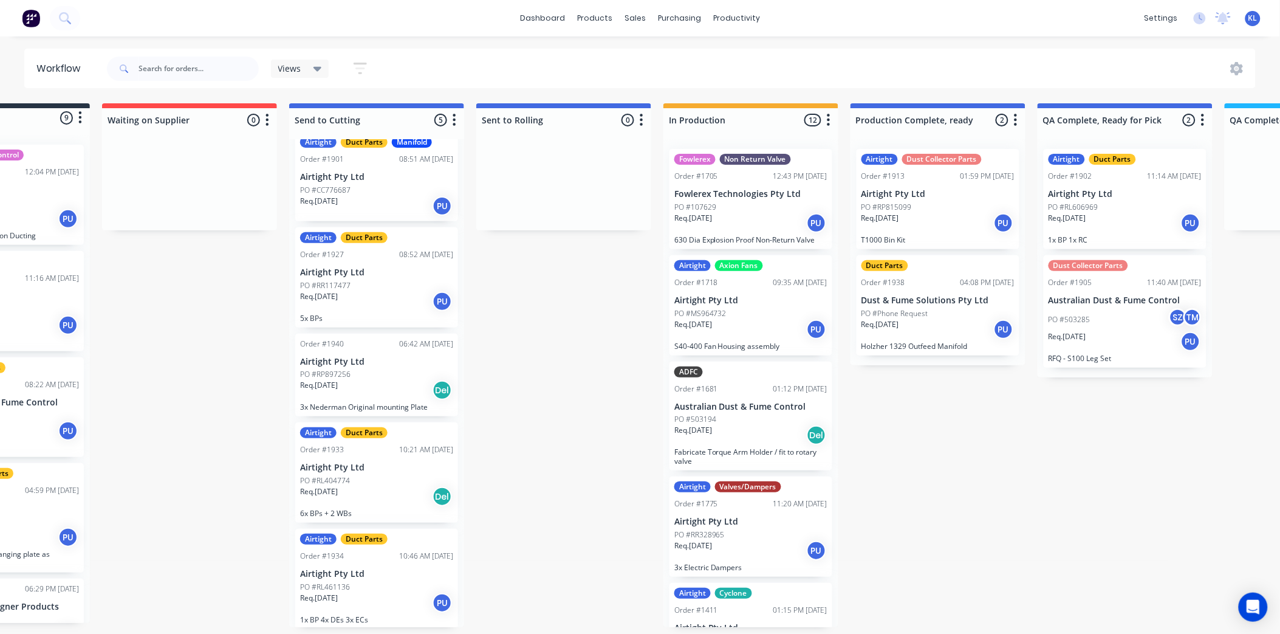
scroll to position [3, 111]
click at [397, 491] on div "Req. [DATE] Del" at bounding box center [376, 496] width 153 height 21
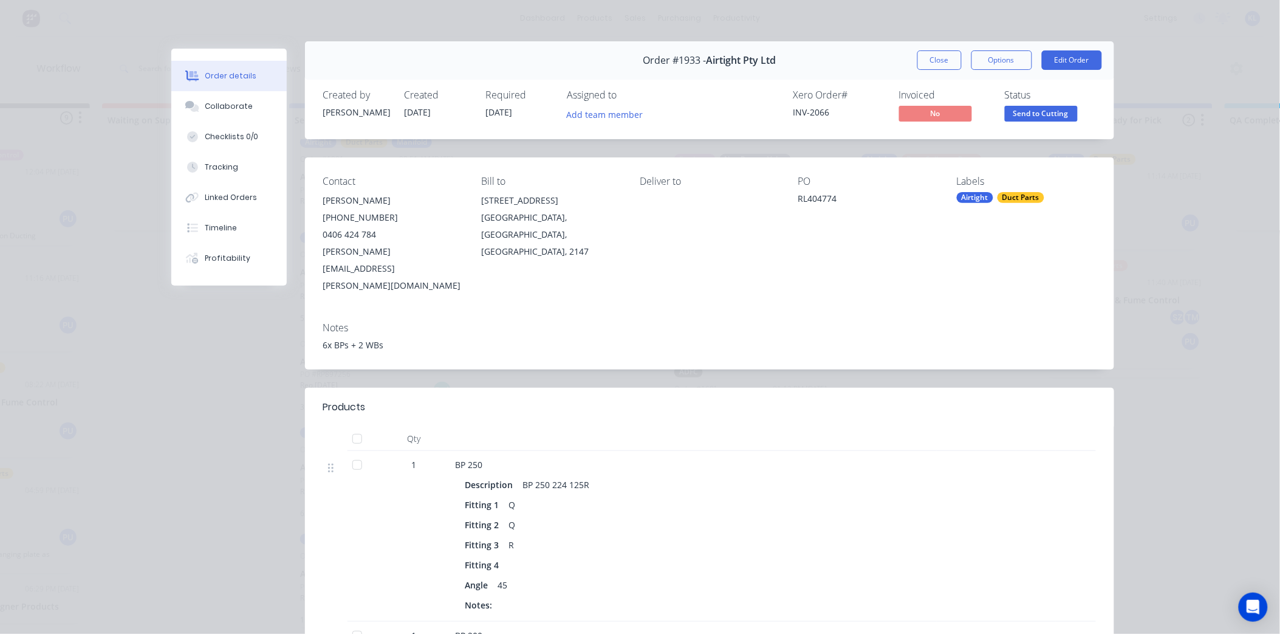
scroll to position [0, 0]
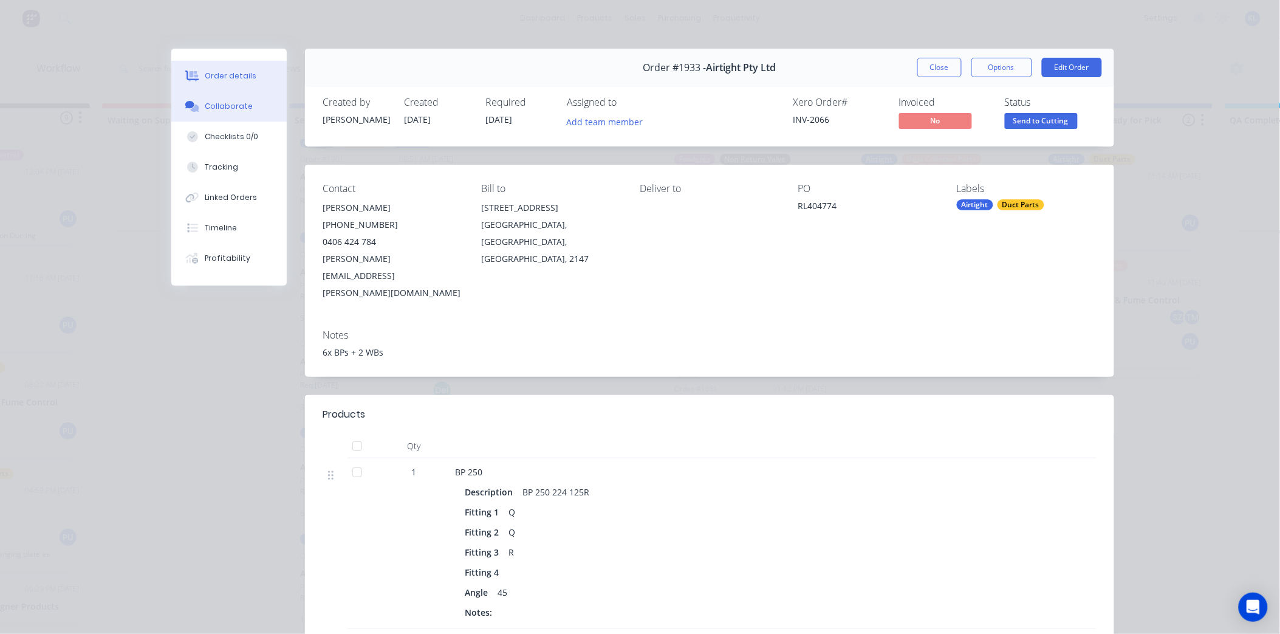
click at [227, 106] on div "Collaborate" at bounding box center [229, 106] width 48 height 11
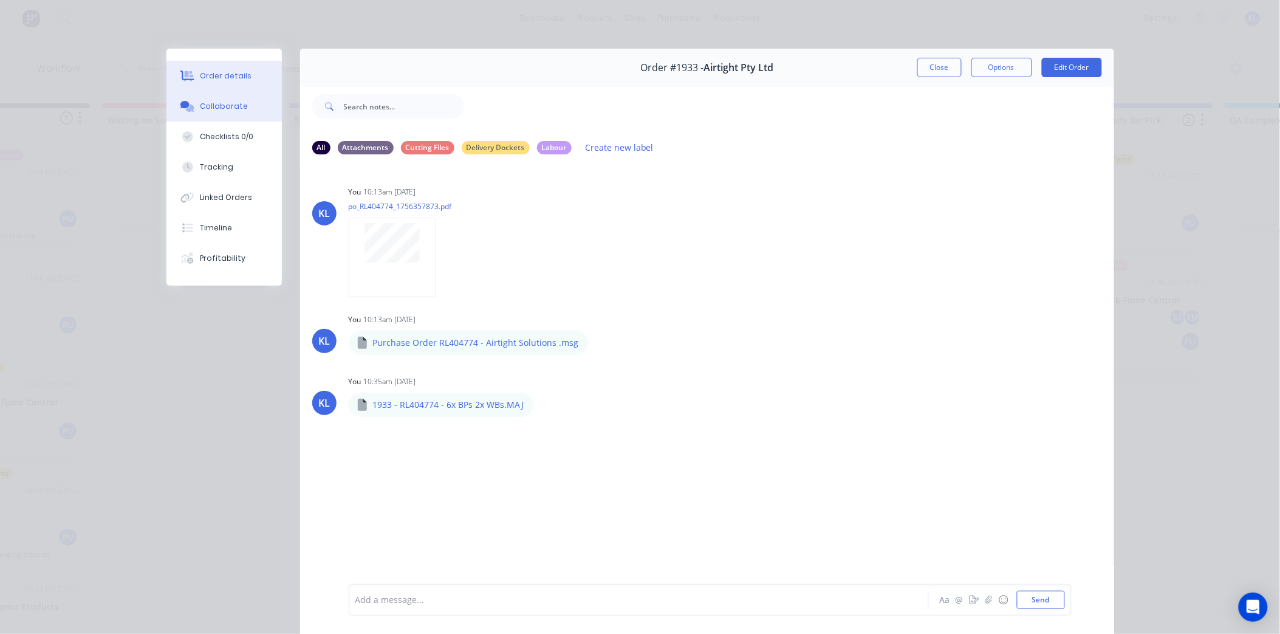
click at [203, 71] on div "Order details" at bounding box center [226, 75] width 52 height 11
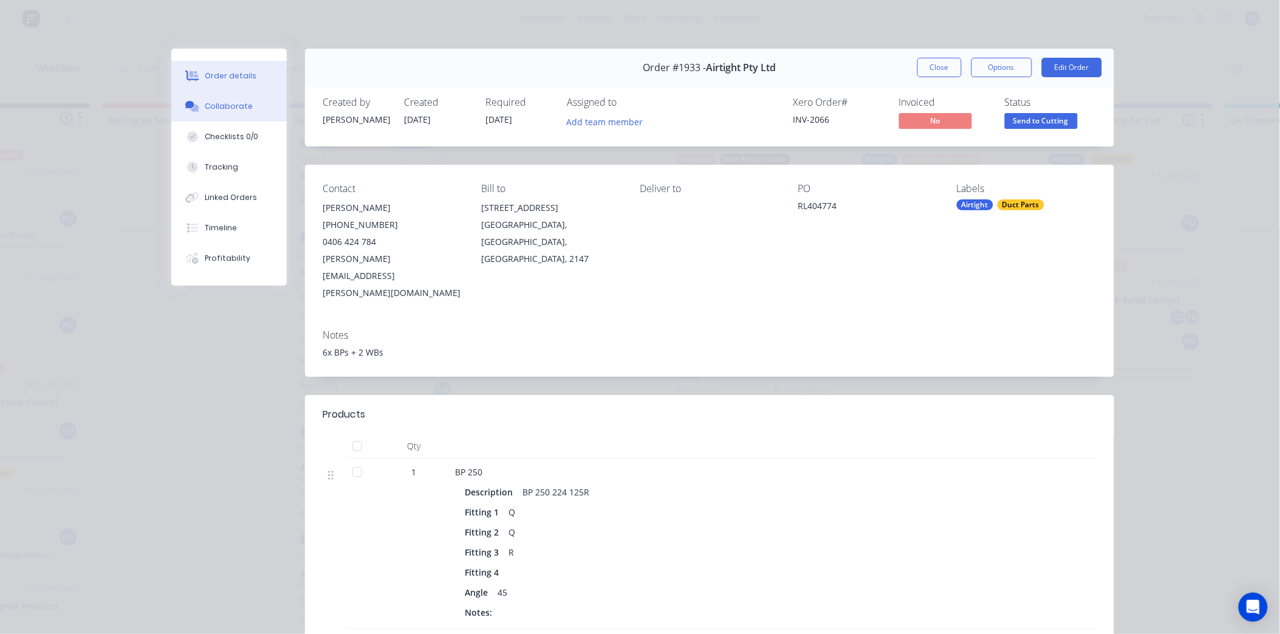
click at [227, 108] on div "Collaborate" at bounding box center [229, 106] width 48 height 11
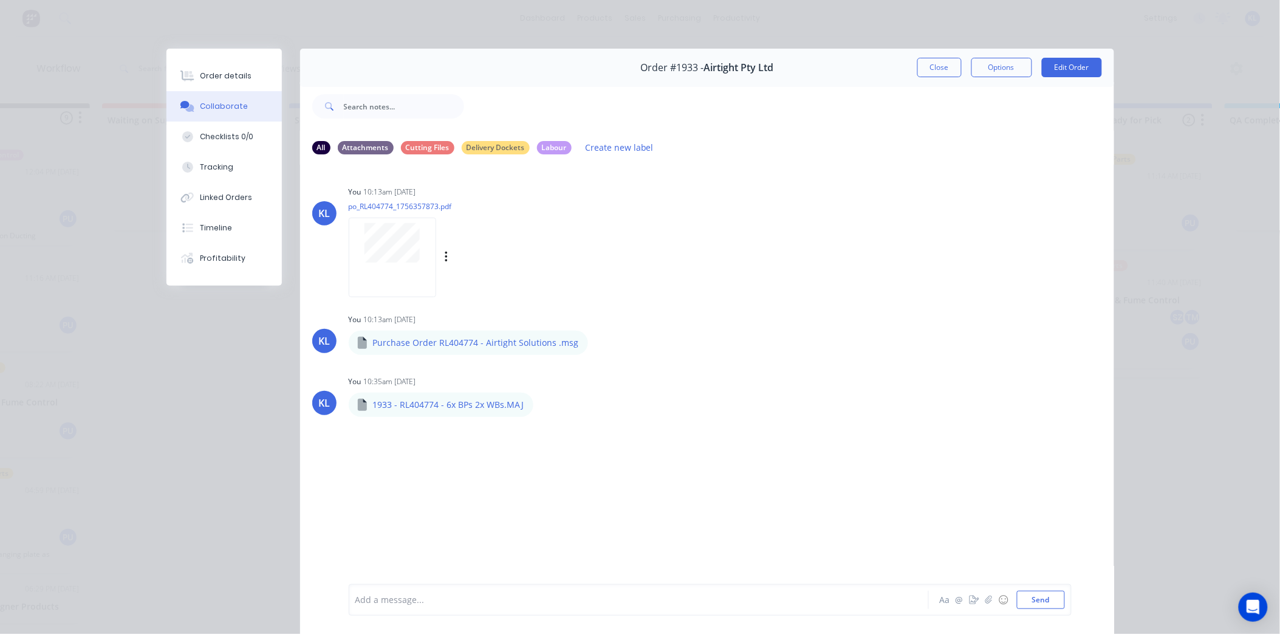
click at [421, 237] on div at bounding box center [392, 242] width 77 height 39
click at [228, 81] on button "Order details" at bounding box center [223, 76] width 115 height 30
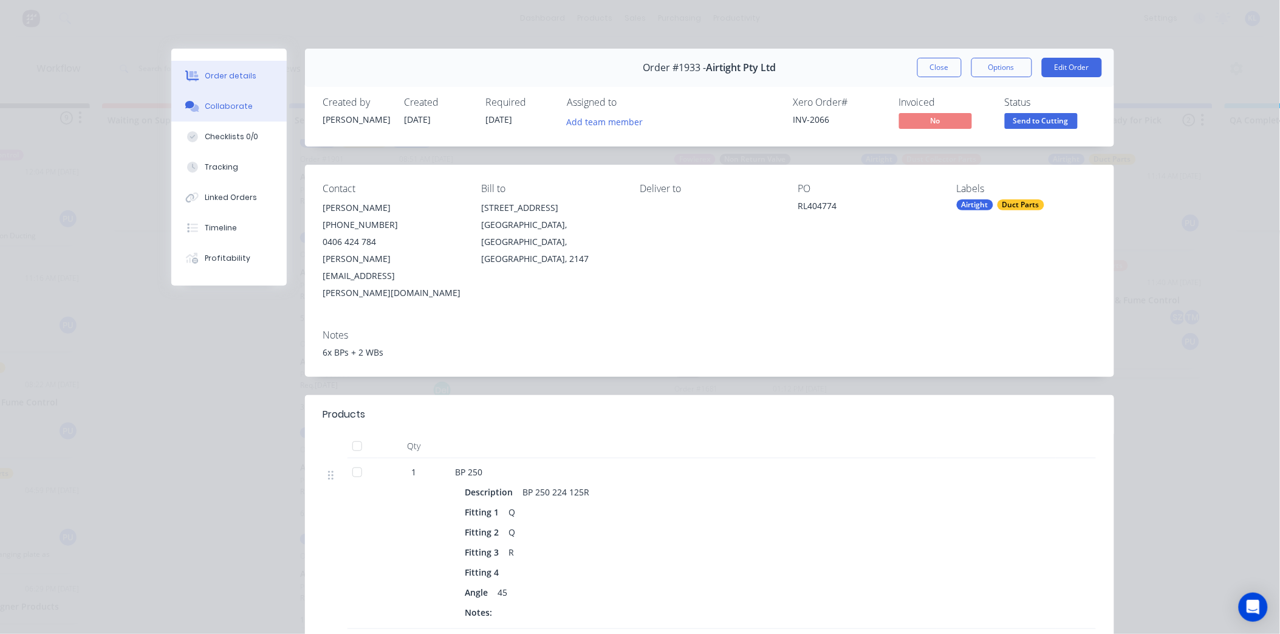
click at [227, 101] on div "Collaborate" at bounding box center [229, 106] width 48 height 11
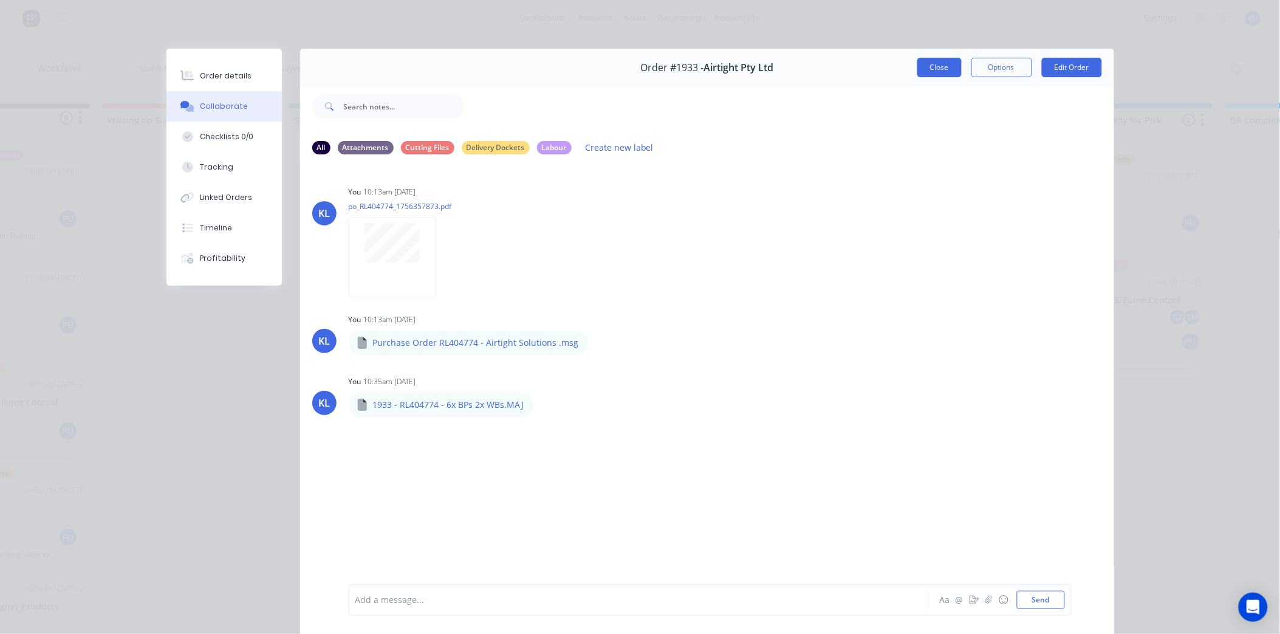
click at [922, 70] on button "Close" at bounding box center [939, 67] width 44 height 19
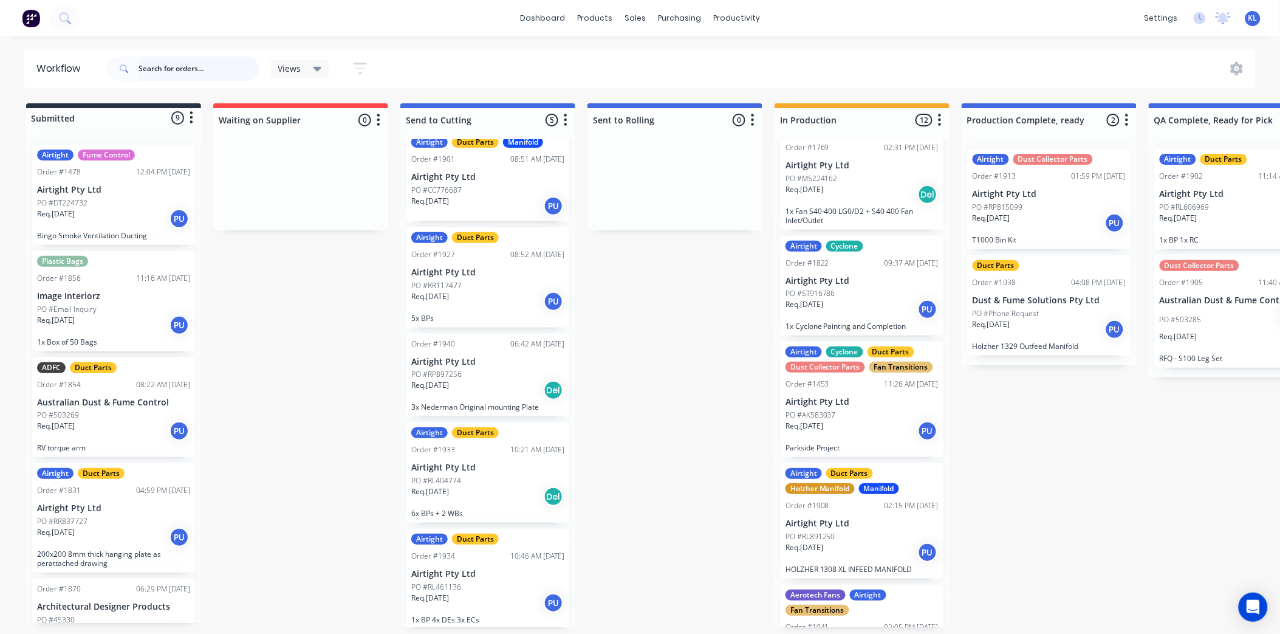
click at [188, 73] on input "text" at bounding box center [199, 69] width 120 height 24
click at [439, 201] on p "Req. [DATE]" at bounding box center [430, 201] width 38 height 11
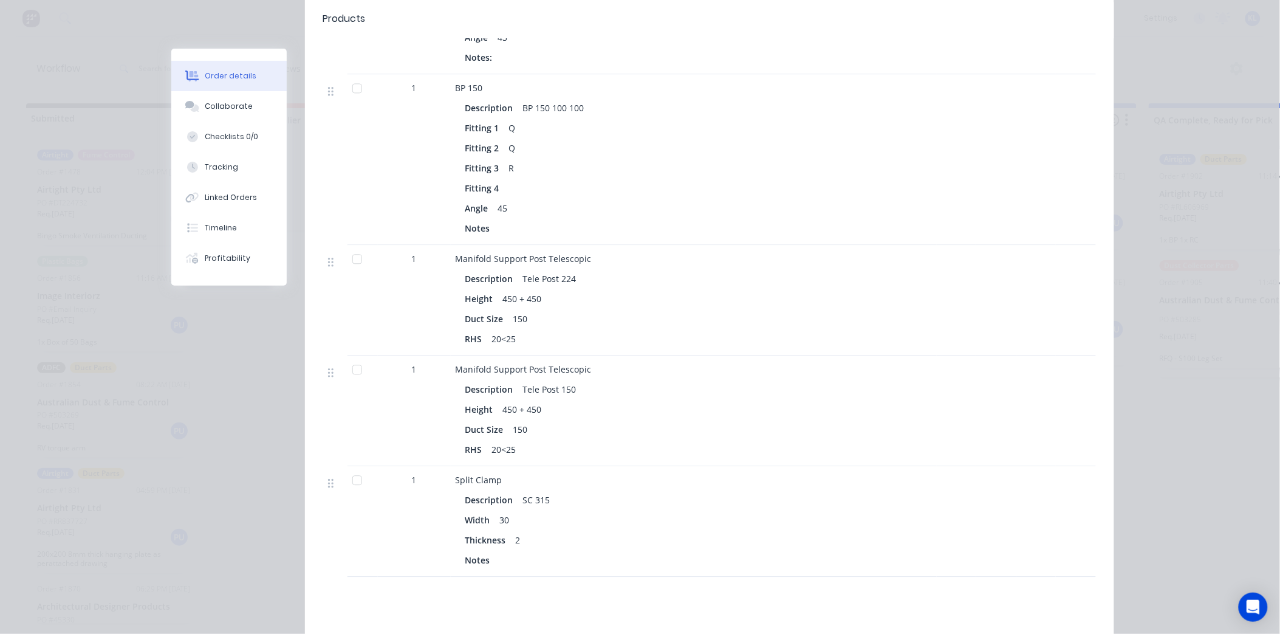
scroll to position [1047, 0]
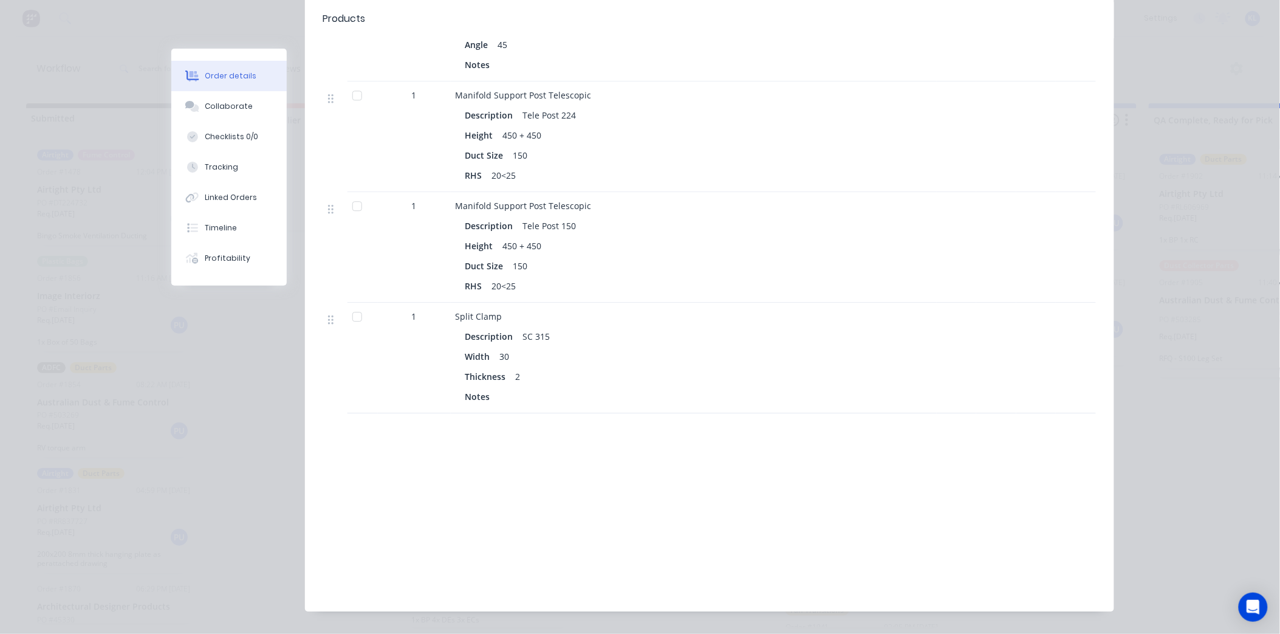
drag, startPoint x: 1095, startPoint y: 80, endPoint x: 1133, endPoint y: 74, distance: 38.7
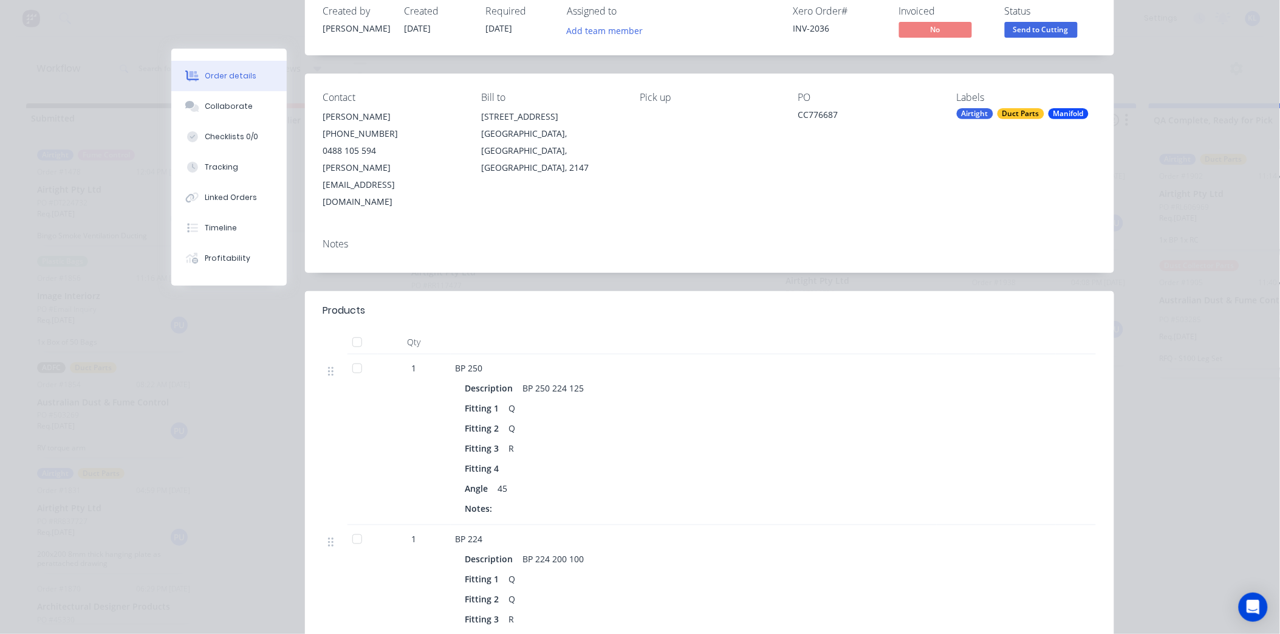
scroll to position [0, 0]
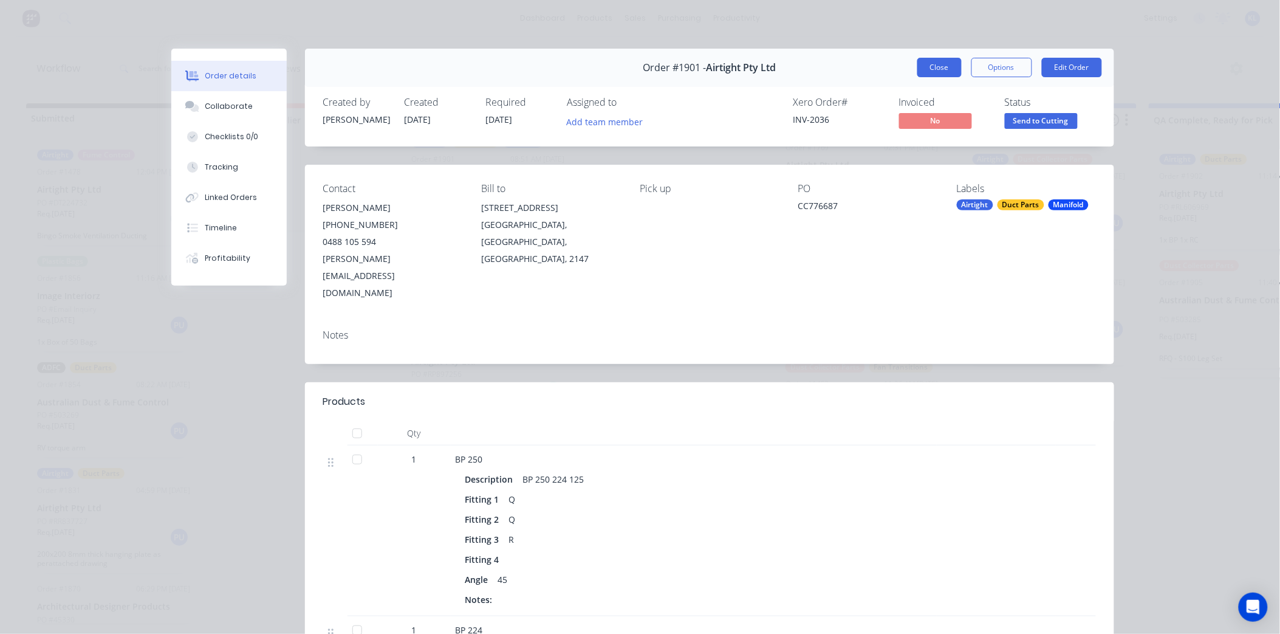
click at [932, 67] on button "Close" at bounding box center [939, 67] width 44 height 19
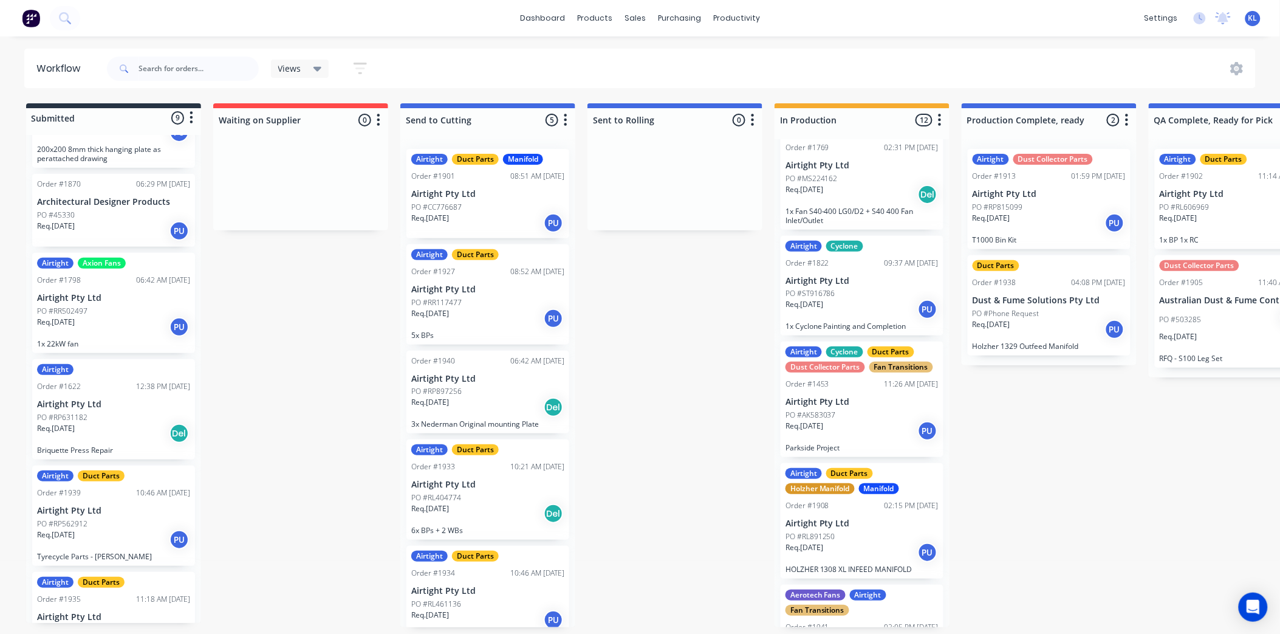
click at [485, 298] on div "PO #RR117477" at bounding box center [487, 302] width 153 height 11
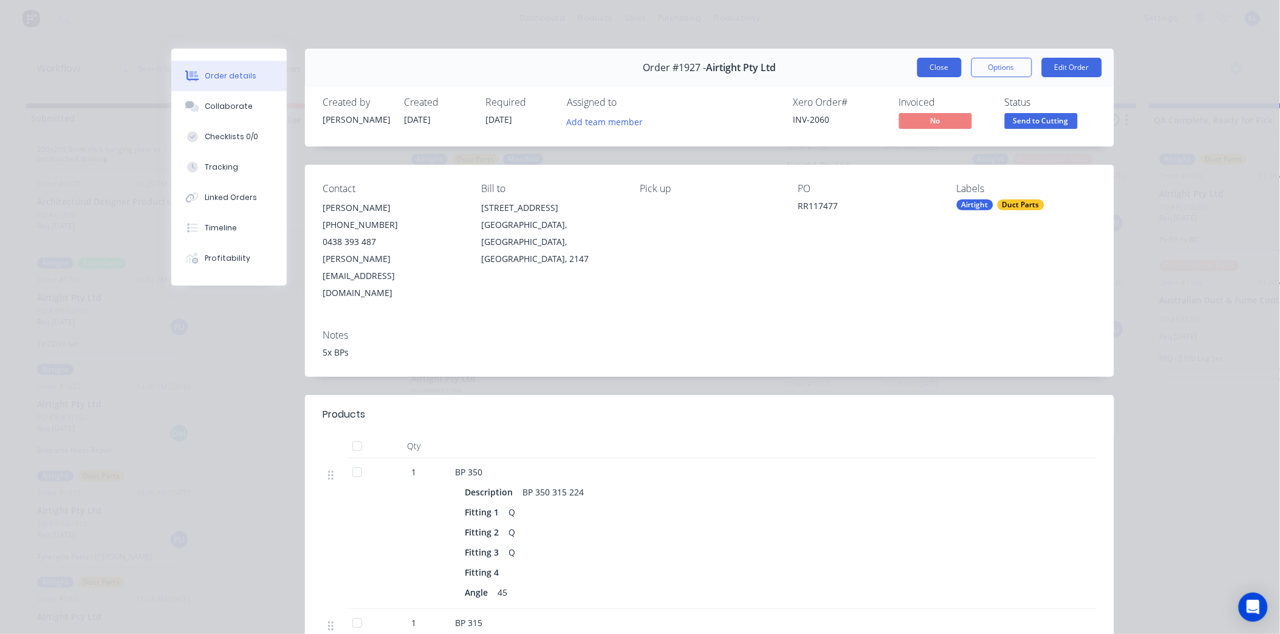
click at [925, 65] on button "Close" at bounding box center [939, 67] width 44 height 19
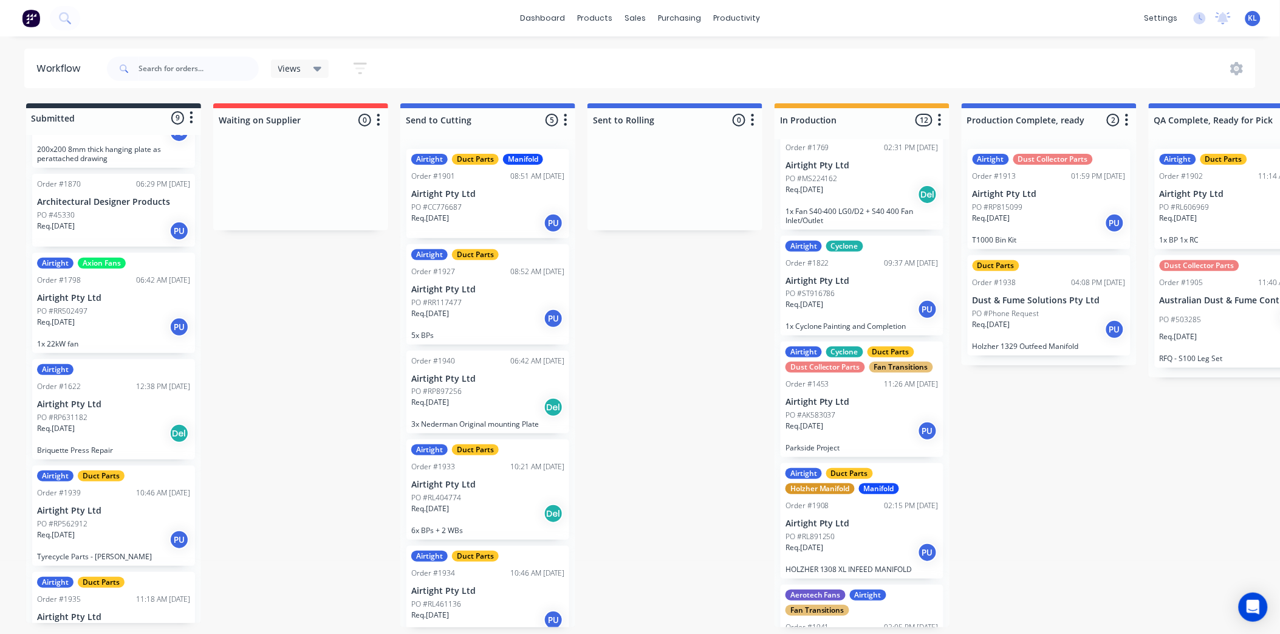
scroll to position [3, 0]
click at [461, 492] on div "PO #RL404774" at bounding box center [487, 497] width 153 height 11
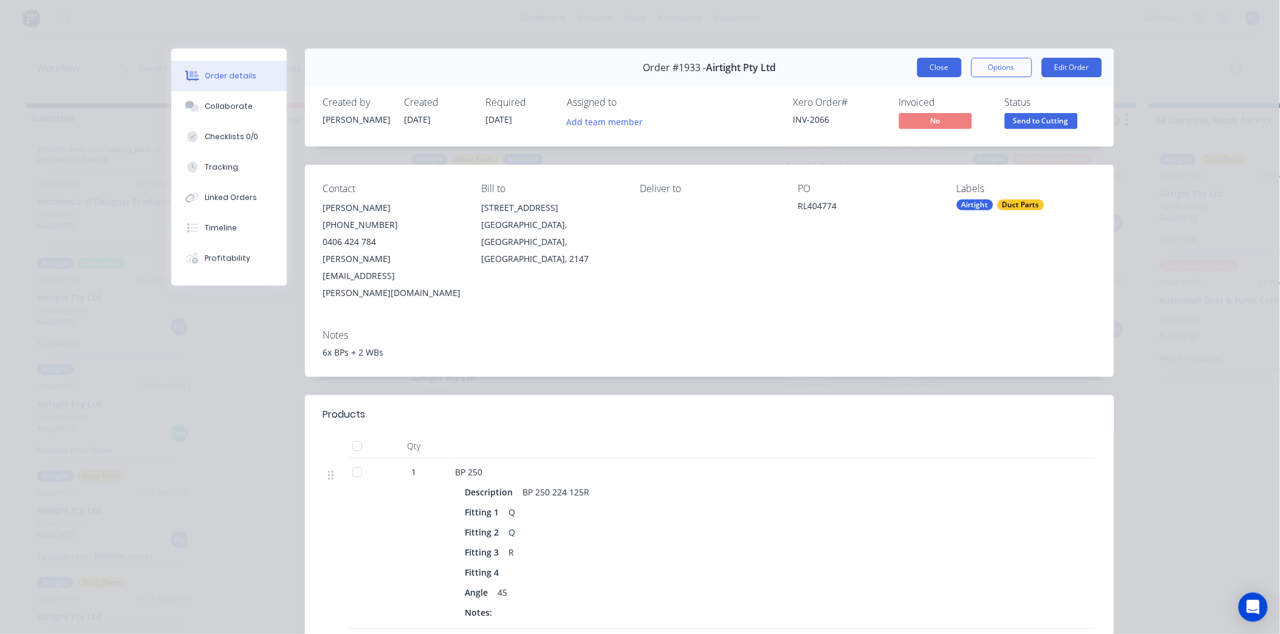
click at [933, 62] on button "Close" at bounding box center [939, 67] width 44 height 19
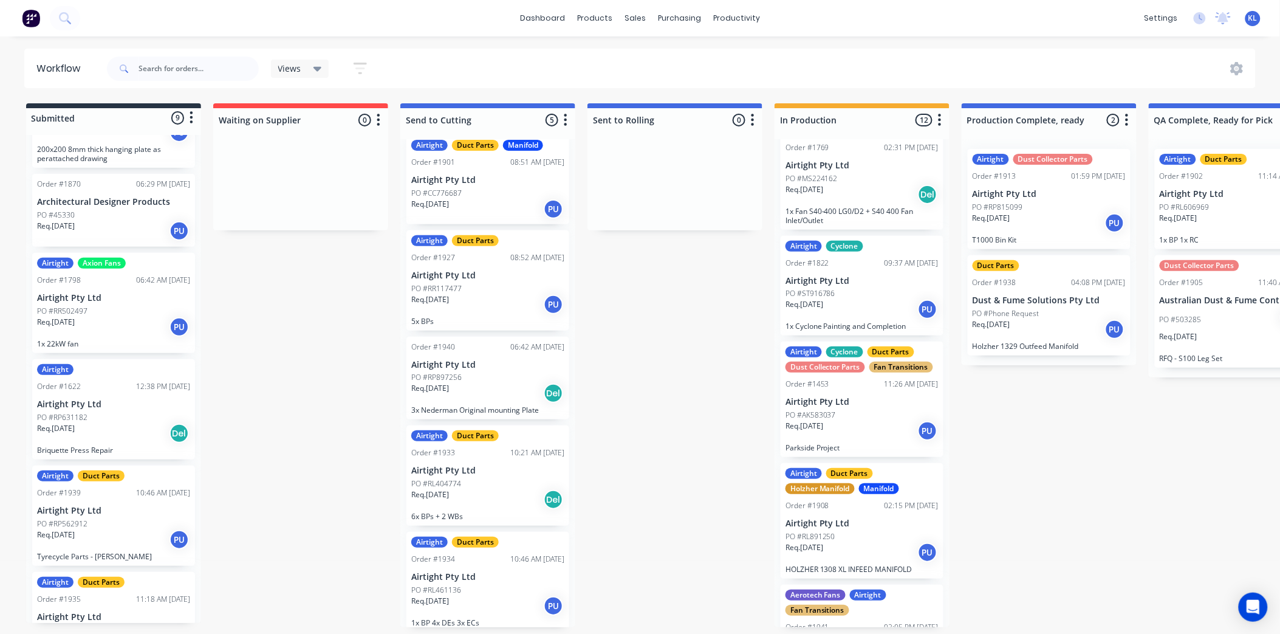
scroll to position [17, 0]
click at [459, 600] on div "Req. [DATE] PU" at bounding box center [487, 602] width 153 height 21
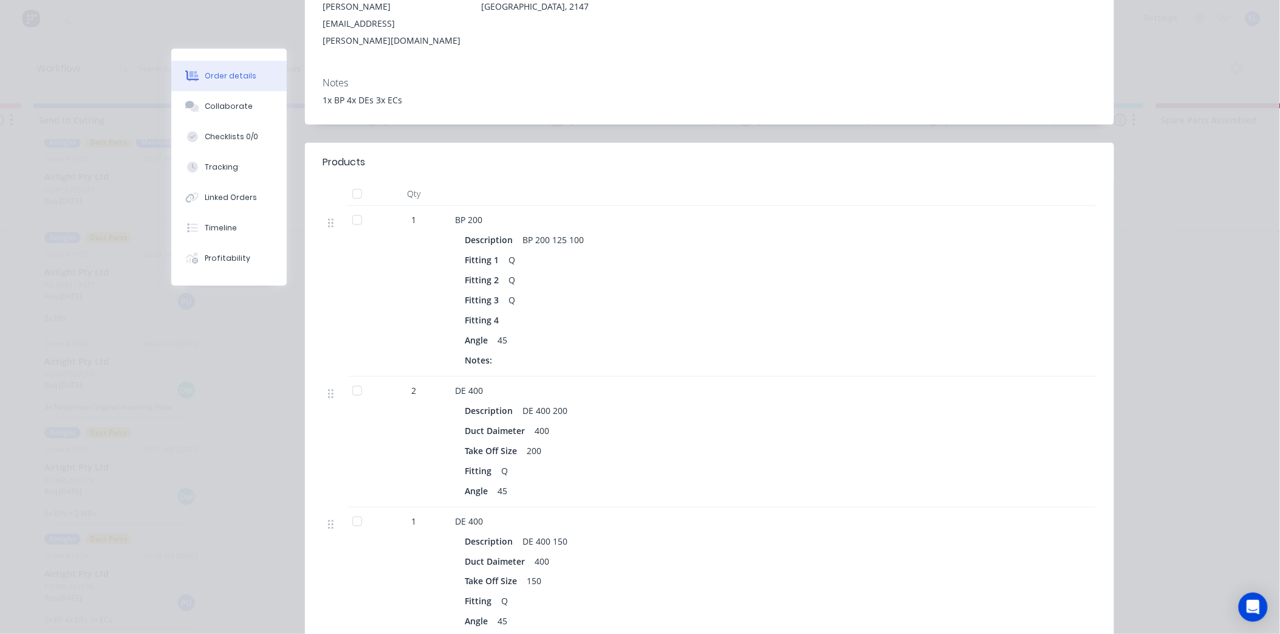
scroll to position [0, 0]
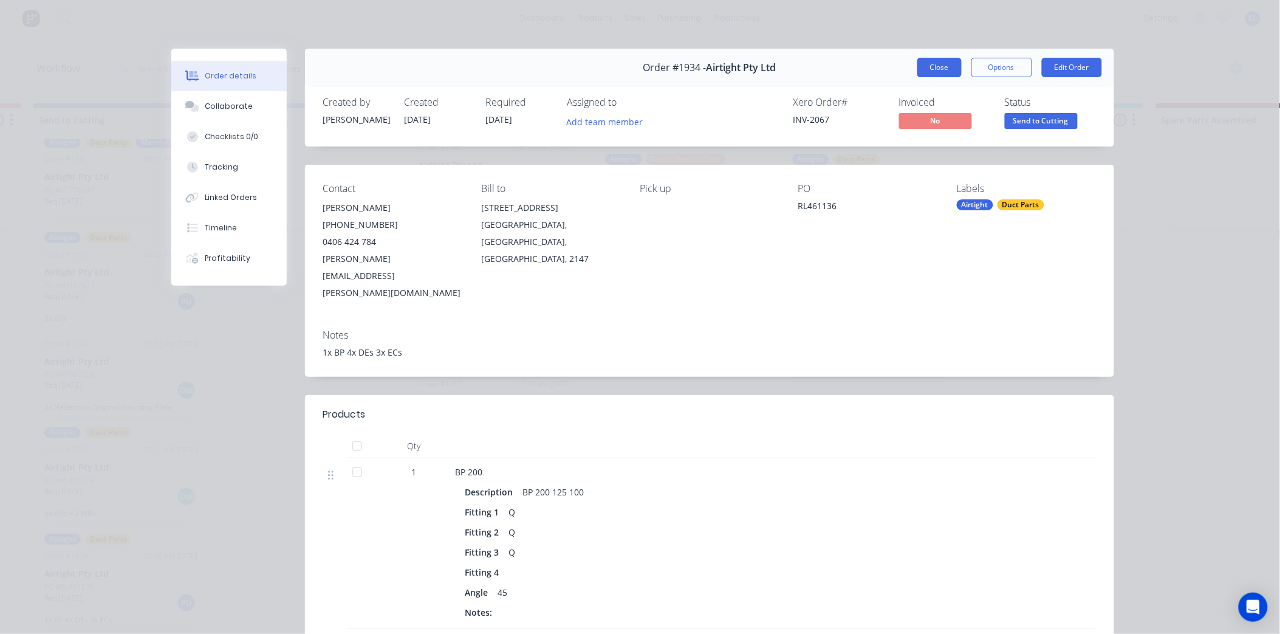
click at [934, 67] on button "Close" at bounding box center [939, 67] width 44 height 19
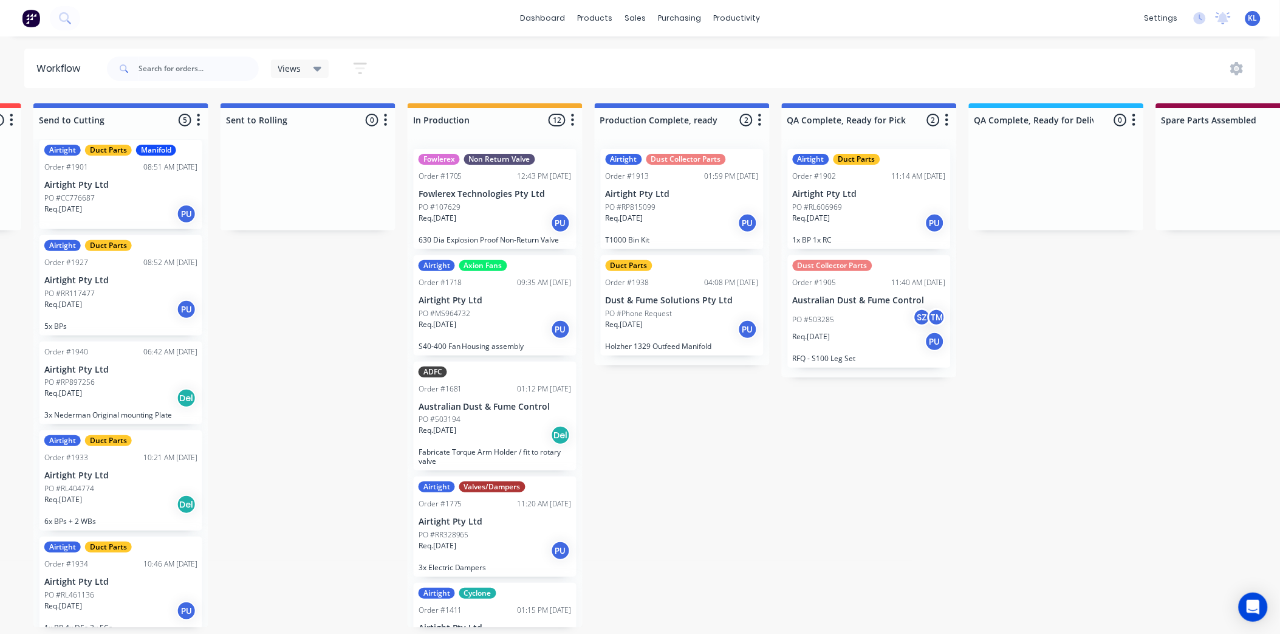
scroll to position [0, 258]
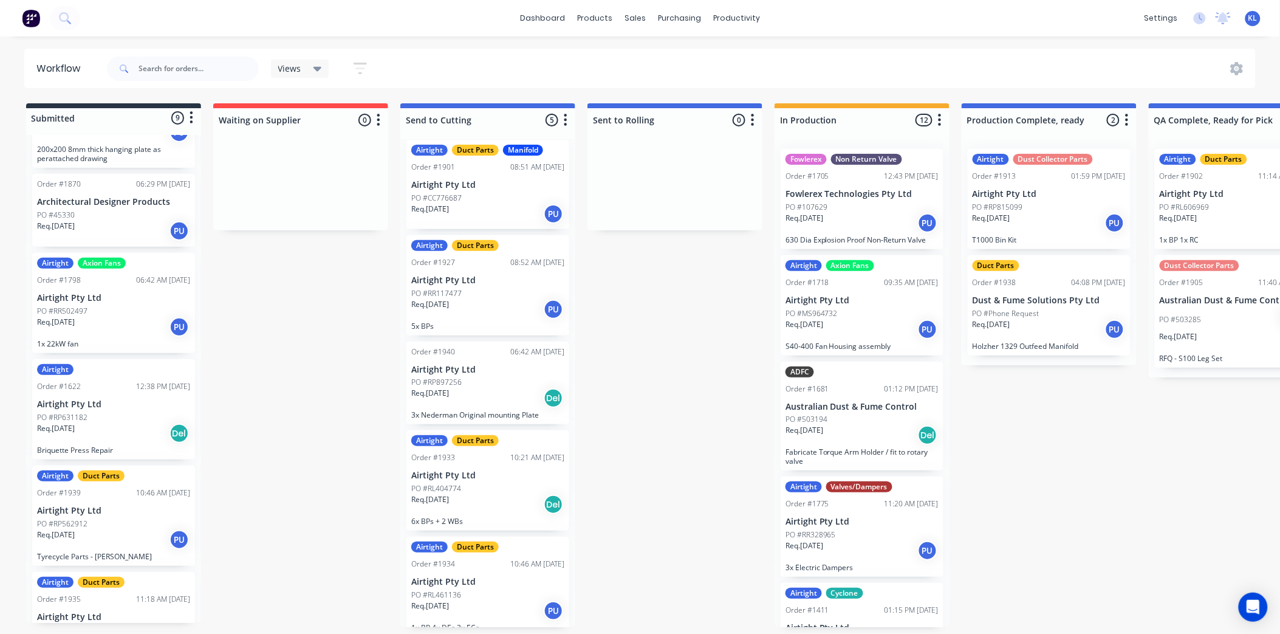
drag, startPoint x: 207, startPoint y: 321, endPoint x: 129, endPoint y: 333, distance: 78.7
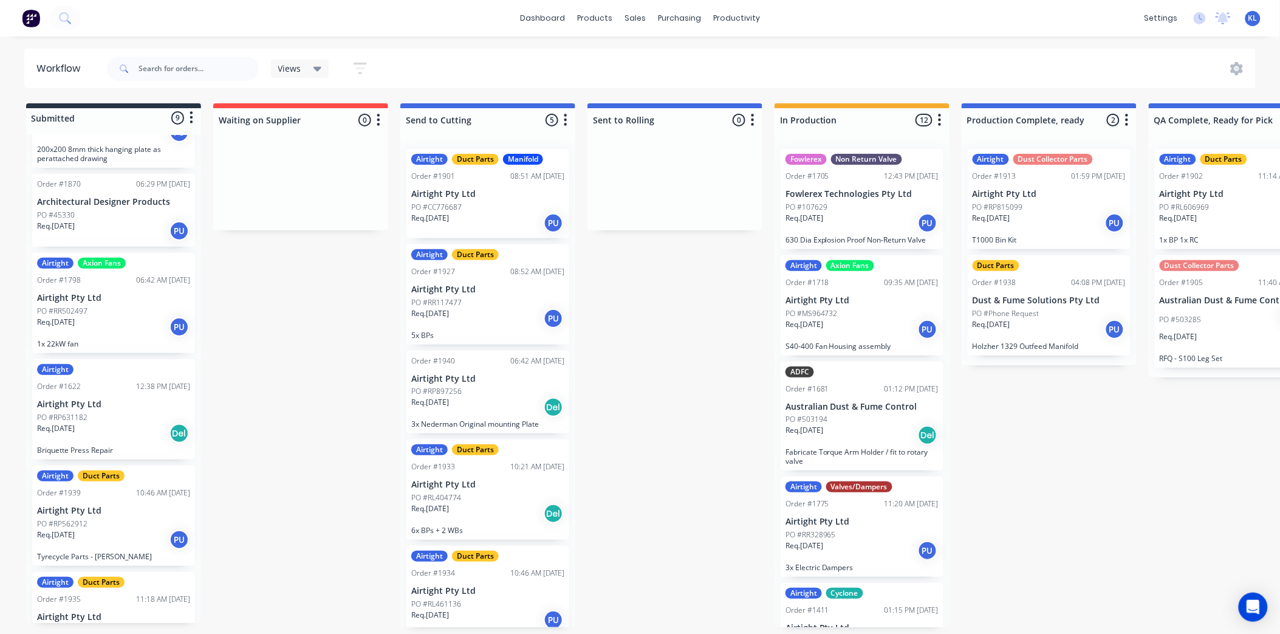
scroll to position [0, 0]
click at [477, 308] on div "Req. [DATE] PU" at bounding box center [487, 318] width 153 height 21
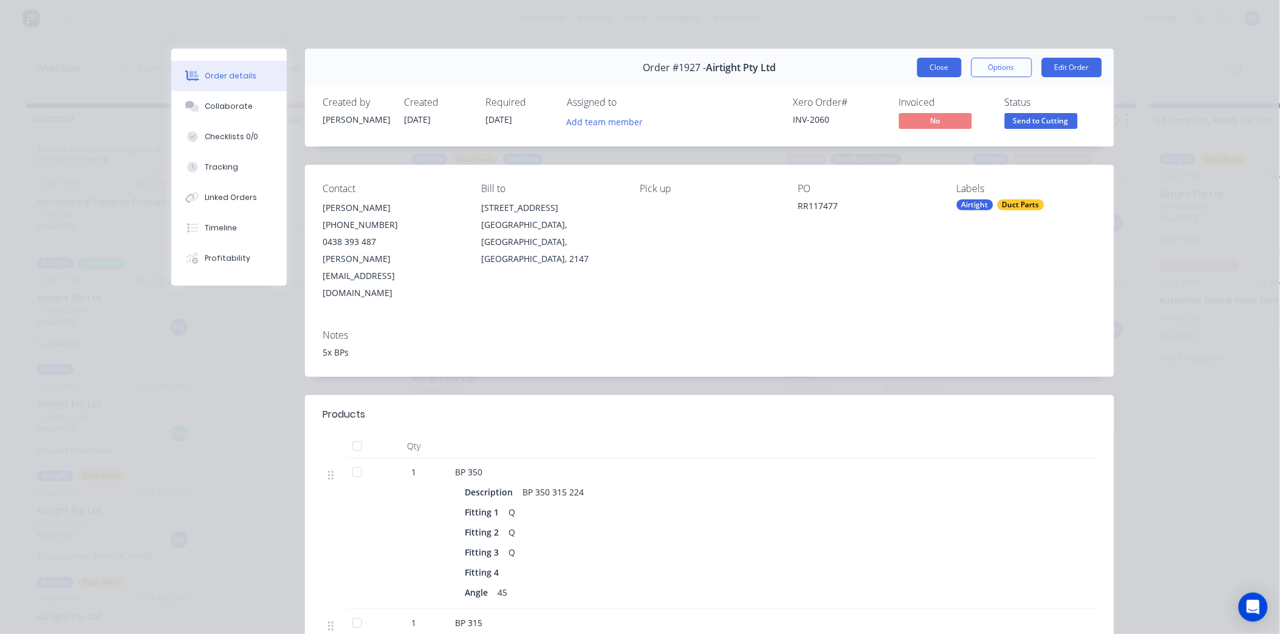
click at [927, 69] on button "Close" at bounding box center [939, 67] width 44 height 19
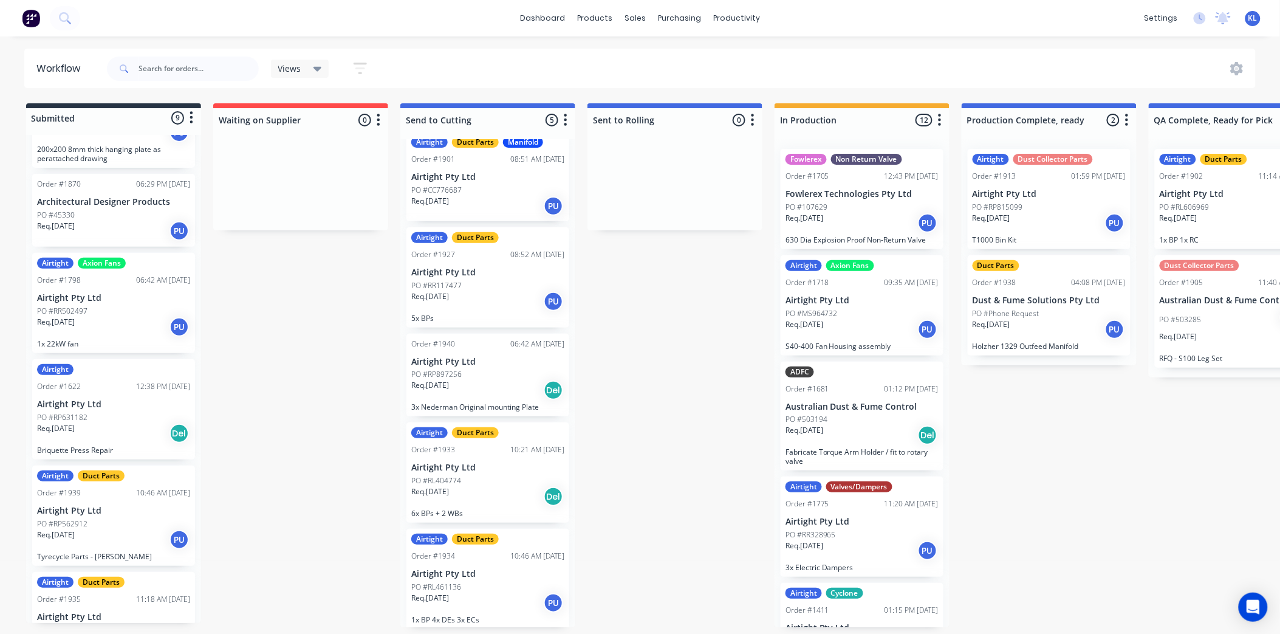
scroll to position [3, 0]
click at [493, 487] on div "Req. [DATE] Del" at bounding box center [487, 496] width 153 height 21
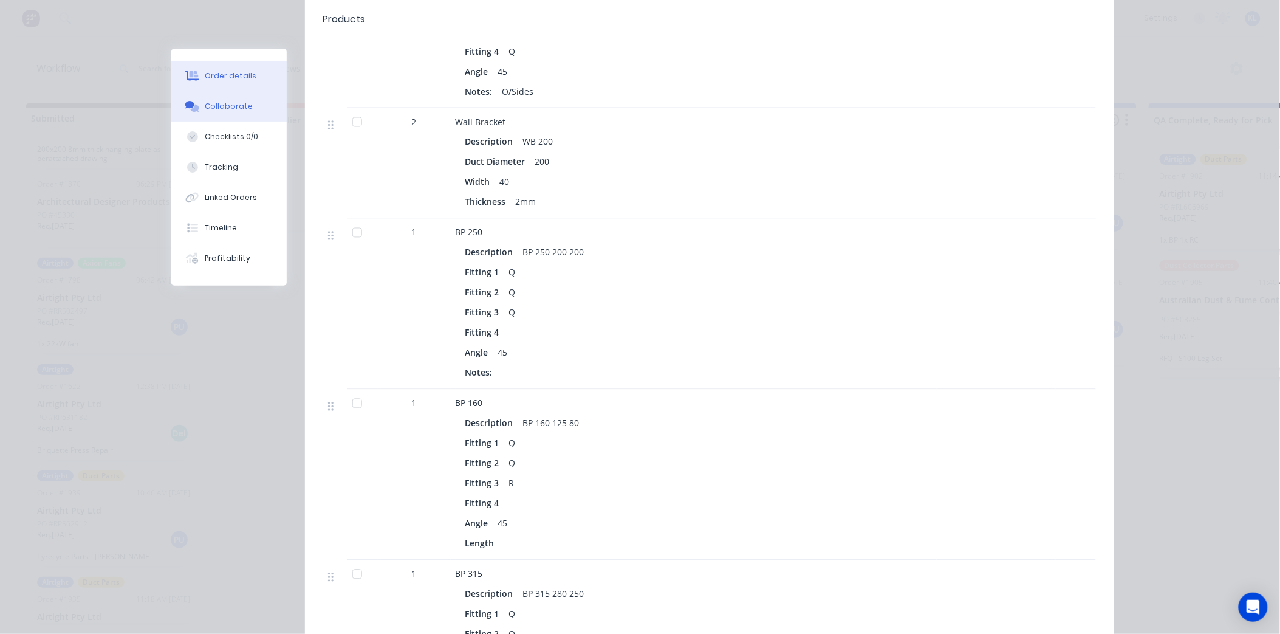
scroll to position [620, 0]
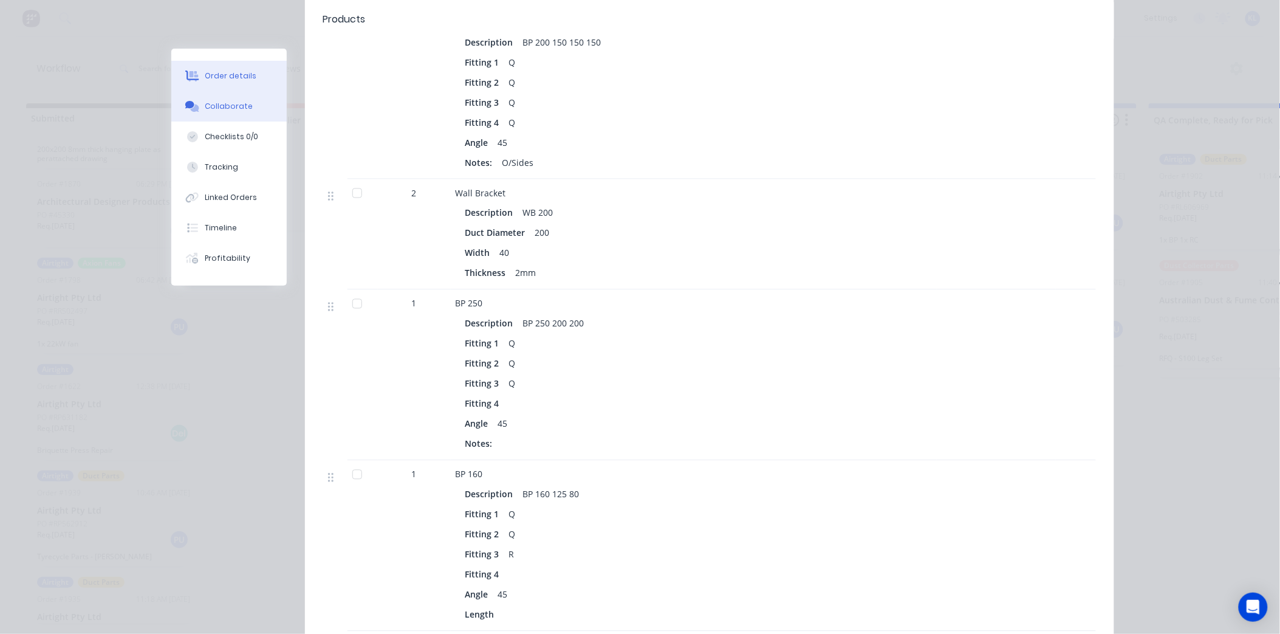
click at [235, 95] on button "Collaborate" at bounding box center [228, 106] width 115 height 30
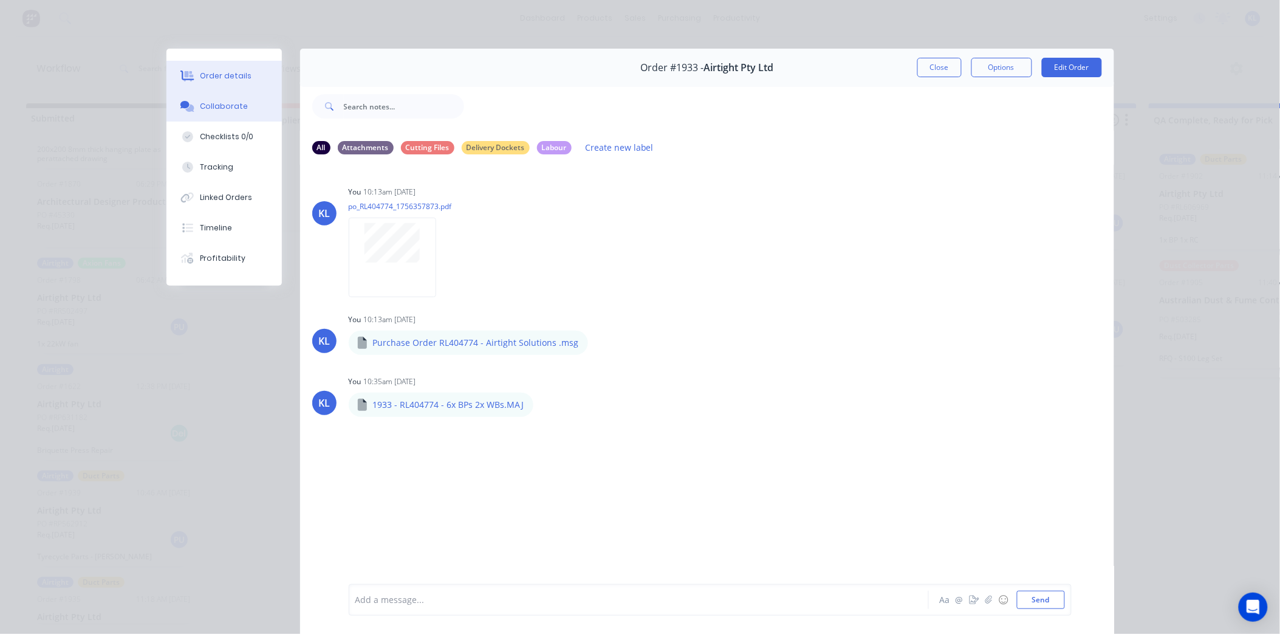
click at [250, 79] on button "Order details" at bounding box center [223, 76] width 115 height 30
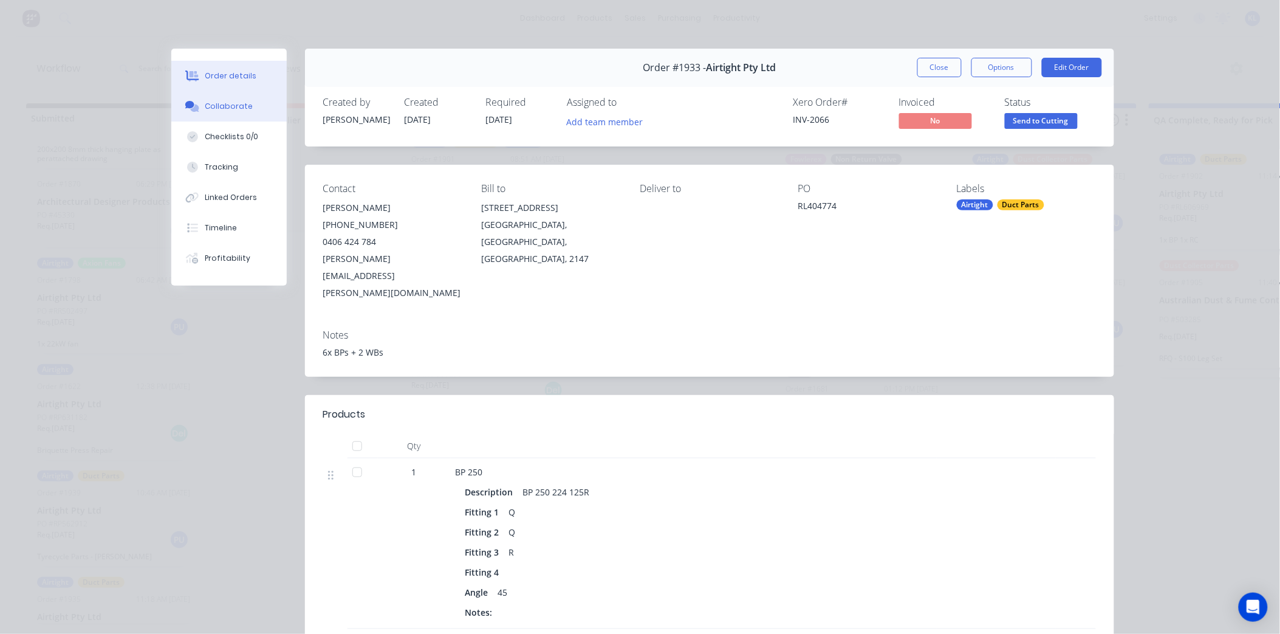
click at [227, 104] on div "Collaborate" at bounding box center [229, 106] width 48 height 11
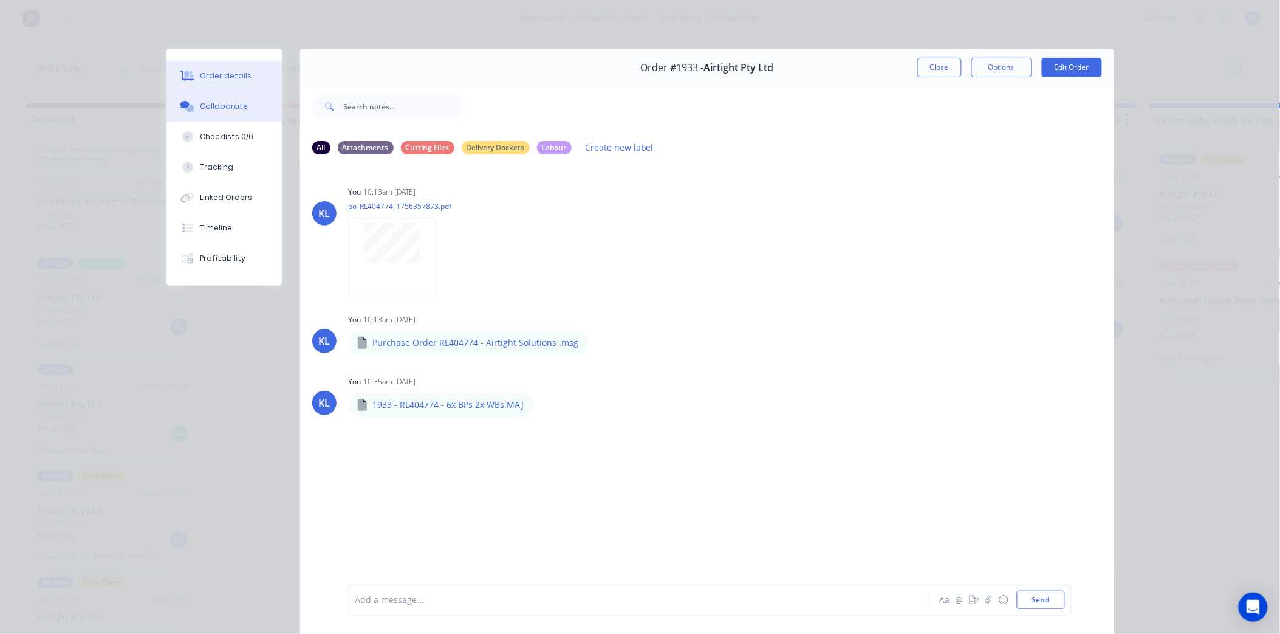
click at [217, 66] on button "Order details" at bounding box center [223, 76] width 115 height 30
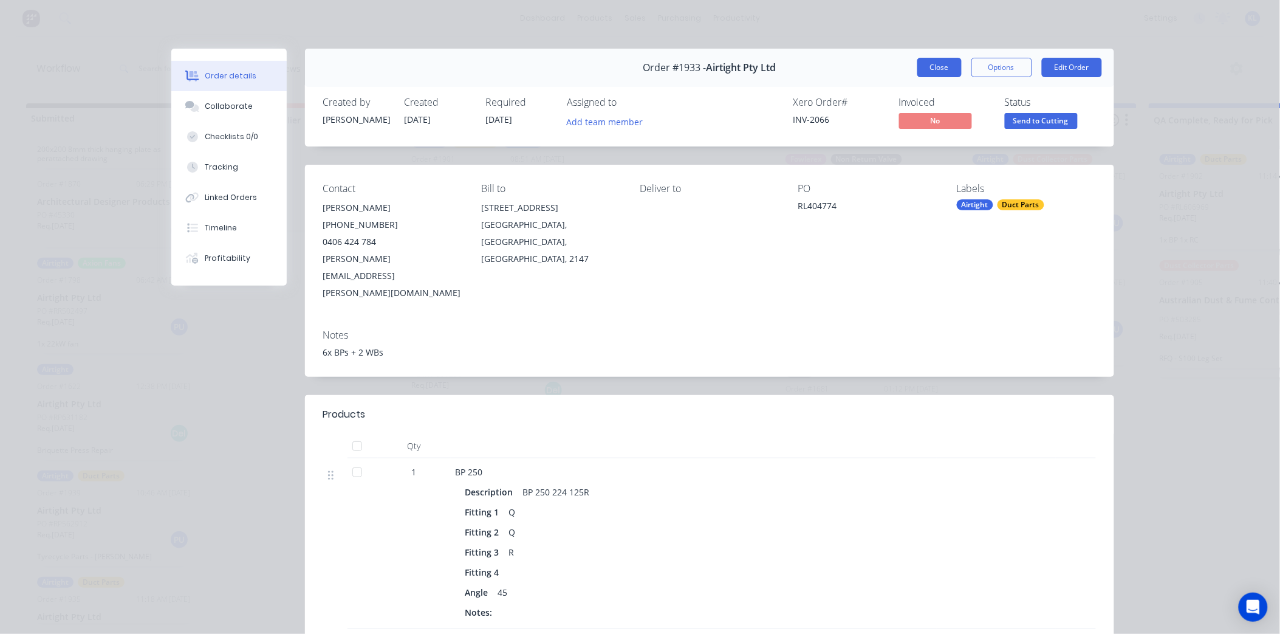
click at [930, 61] on button "Close" at bounding box center [939, 67] width 44 height 19
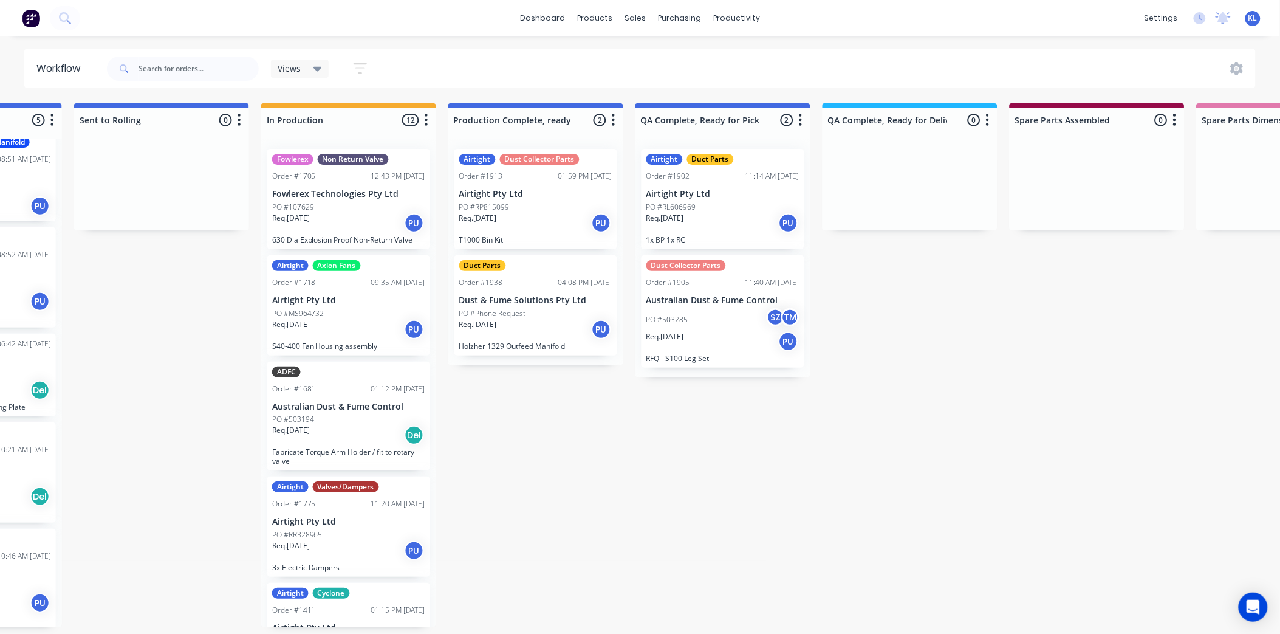
scroll to position [0, 471]
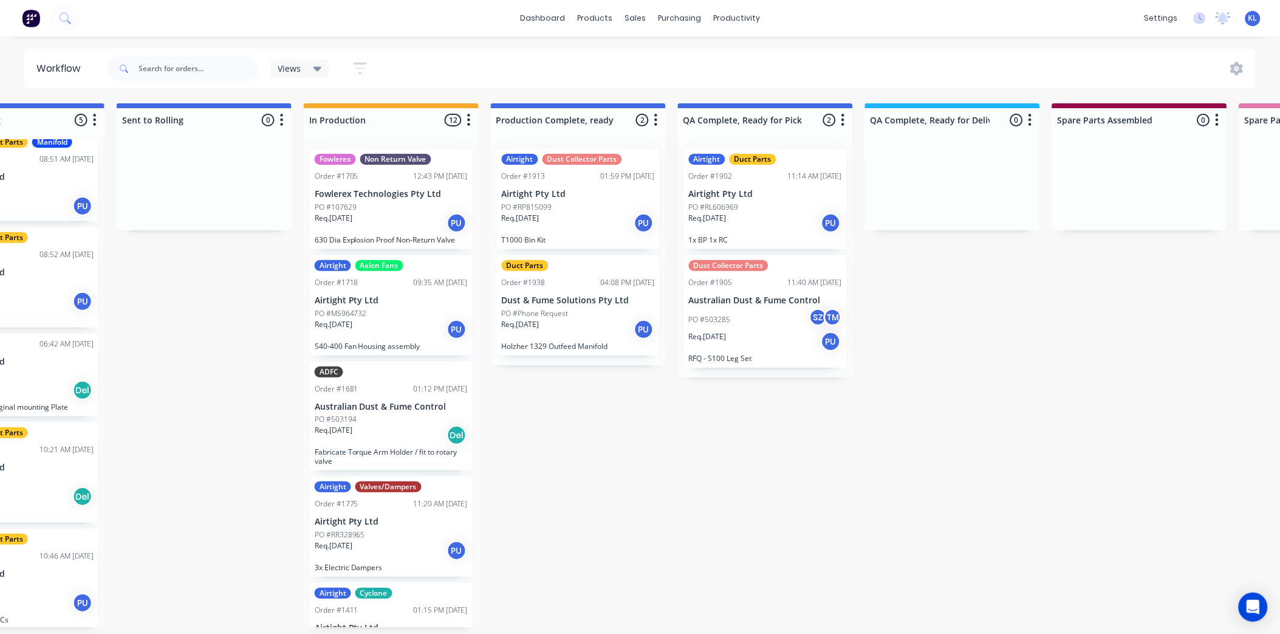
click at [755, 202] on div "PO #RL606969" at bounding box center [765, 207] width 153 height 11
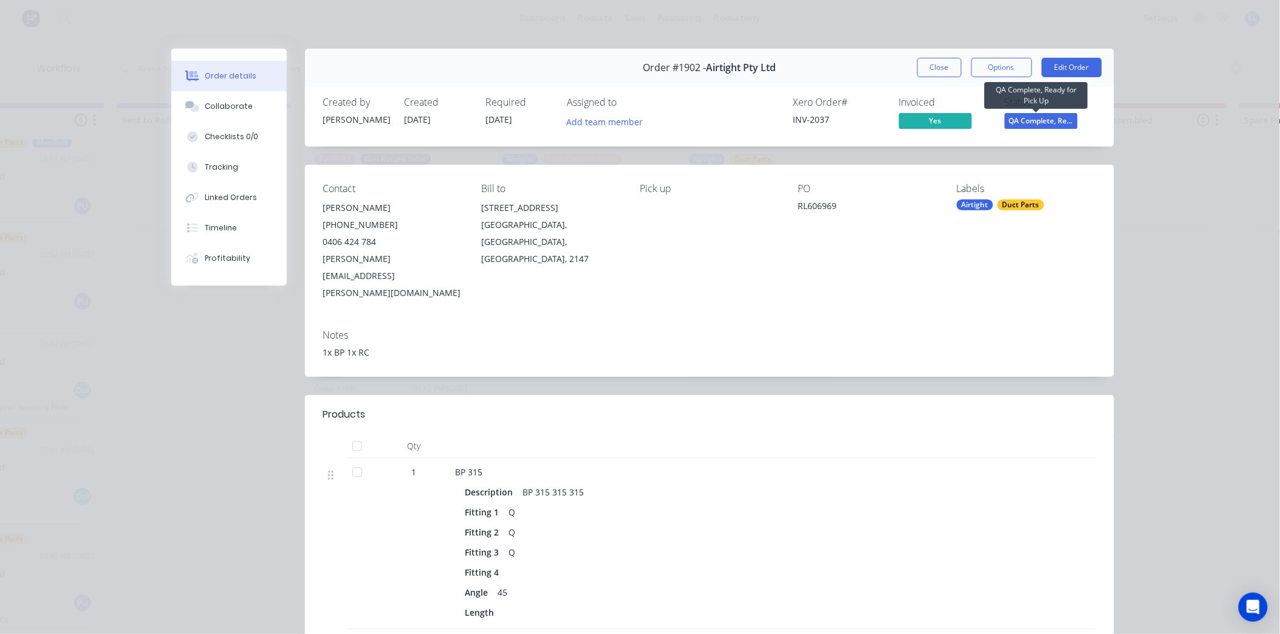
click at [1020, 116] on span "QA Complete, Re..." at bounding box center [1041, 120] width 73 height 15
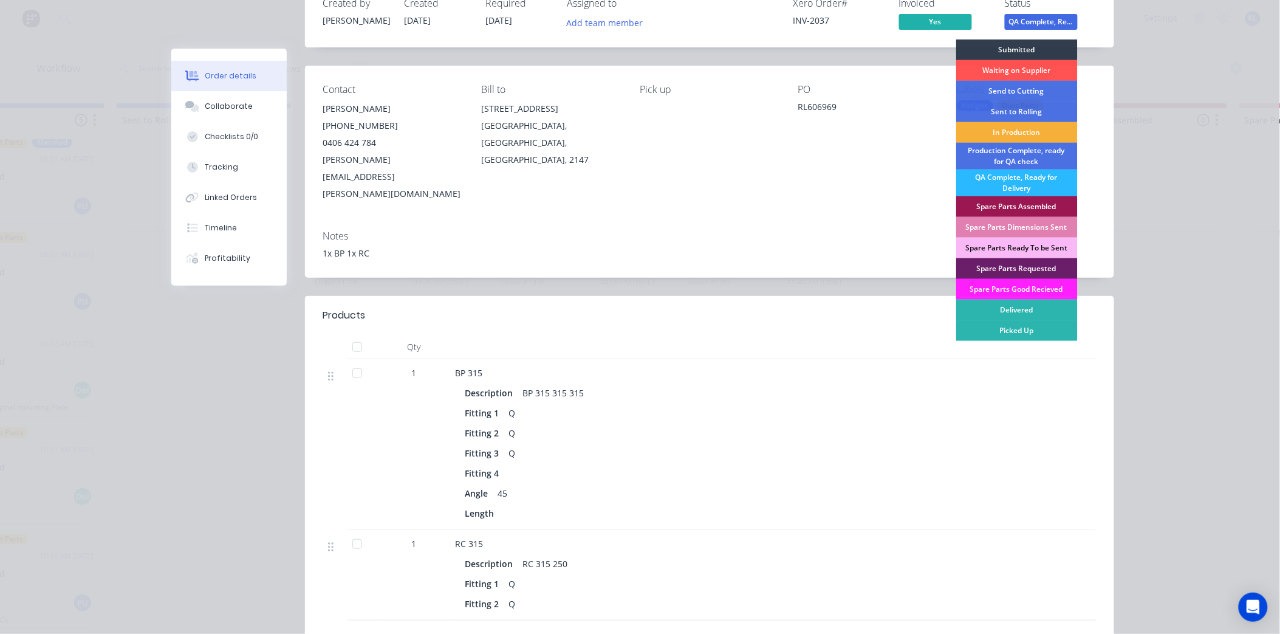
scroll to position [202, 0]
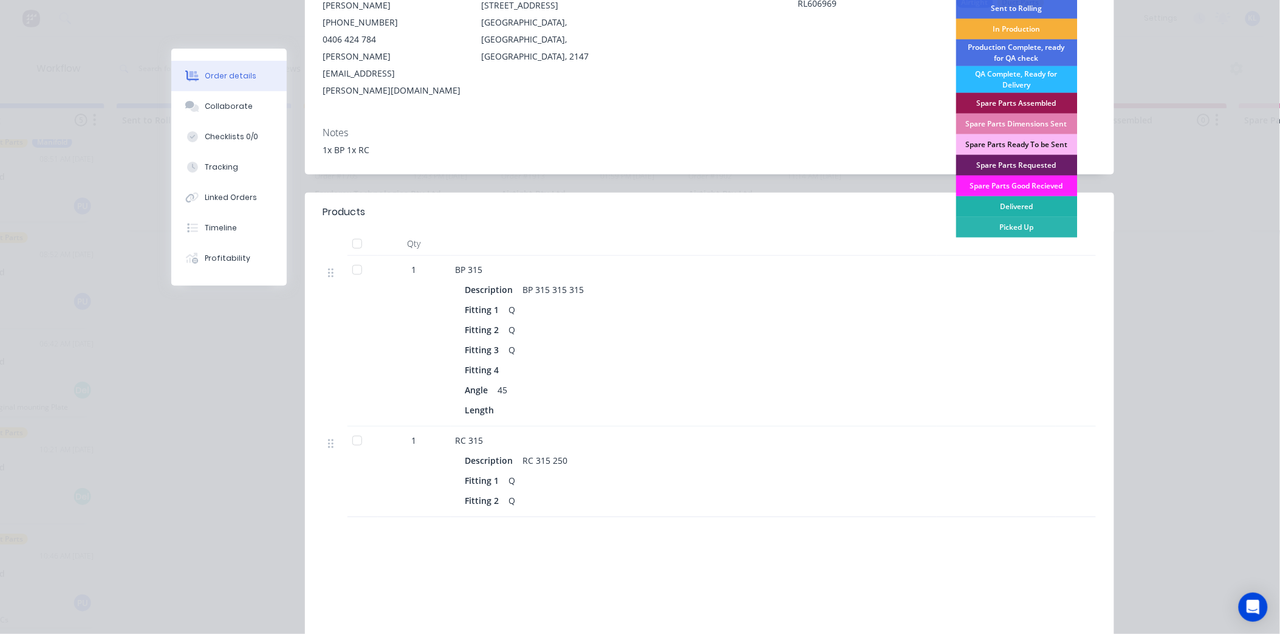
click at [1019, 205] on div "Delivered" at bounding box center [1017, 206] width 122 height 21
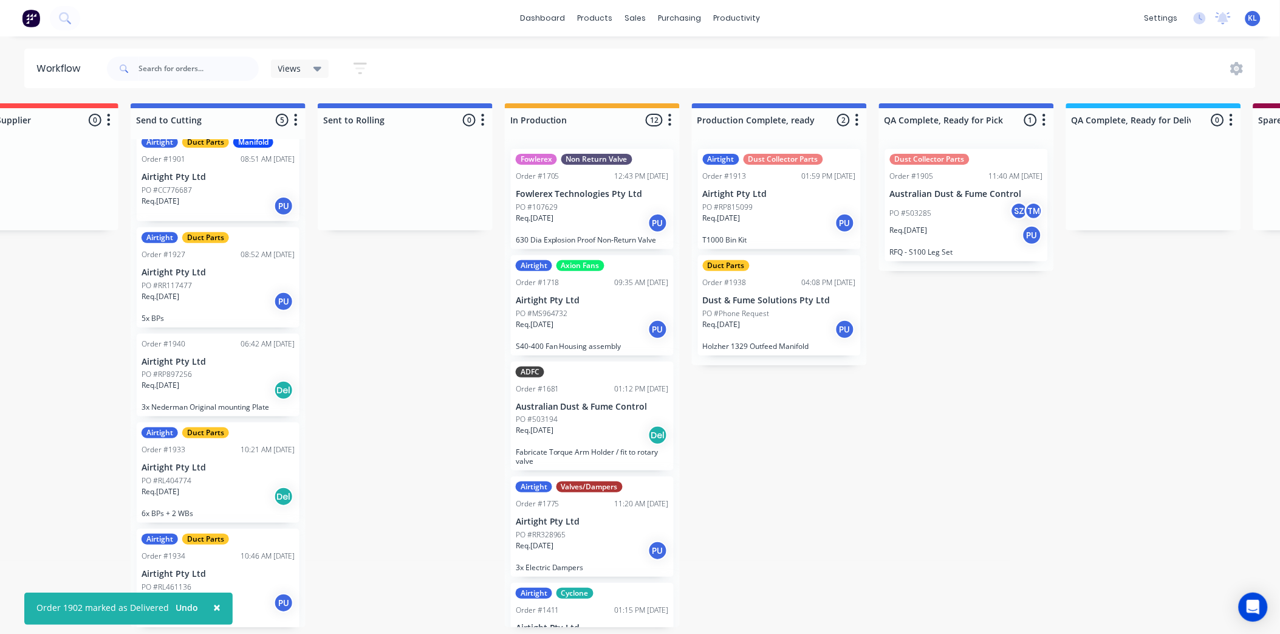
scroll to position [0, 276]
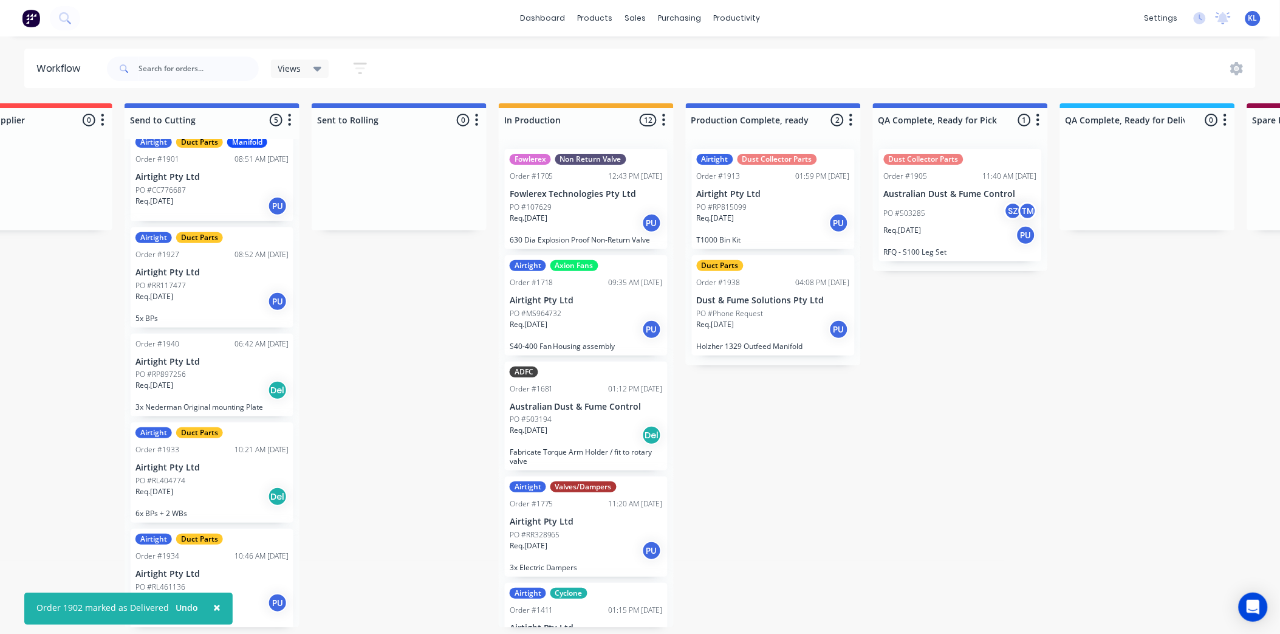
click at [806, 272] on div "Duct Parts Order #1938 04:08 PM [DATE] Dust & Fume Solutions Pty Ltd PO #Phone …" at bounding box center [773, 305] width 163 height 100
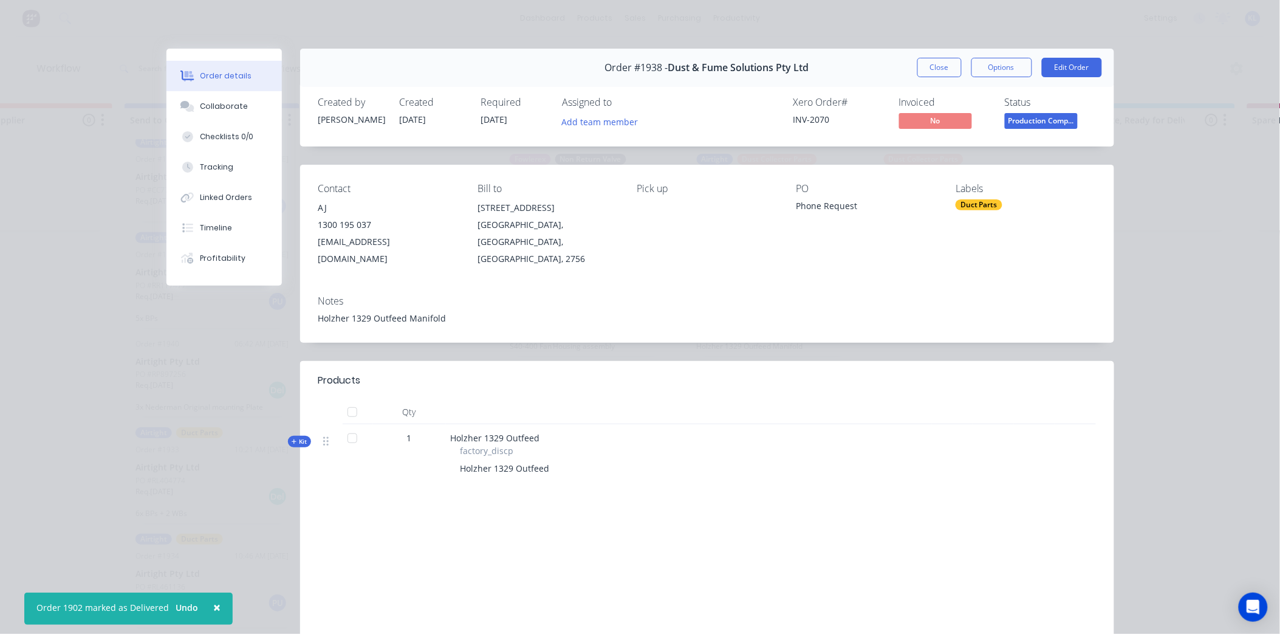
click at [1026, 111] on div "Status Production Comp..." at bounding box center [1050, 114] width 91 height 35
click at [1024, 118] on span "Production Comp..." at bounding box center [1041, 120] width 73 height 15
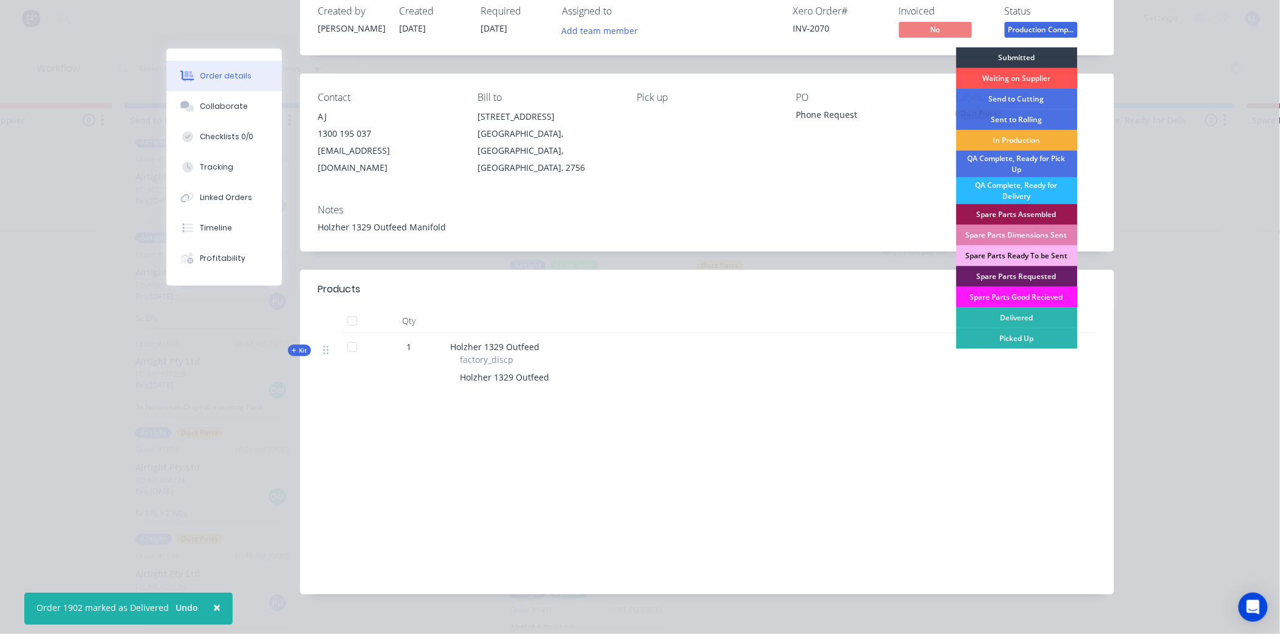
scroll to position [92, 0]
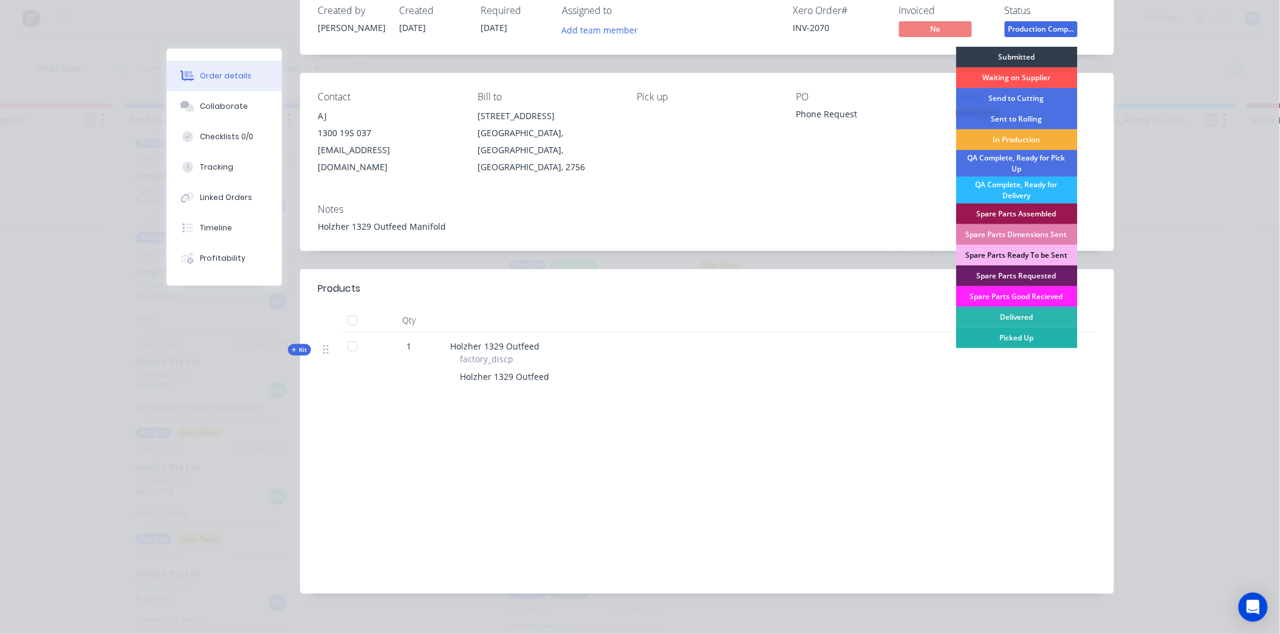
click at [1025, 331] on div "Picked Up" at bounding box center [1017, 337] width 122 height 21
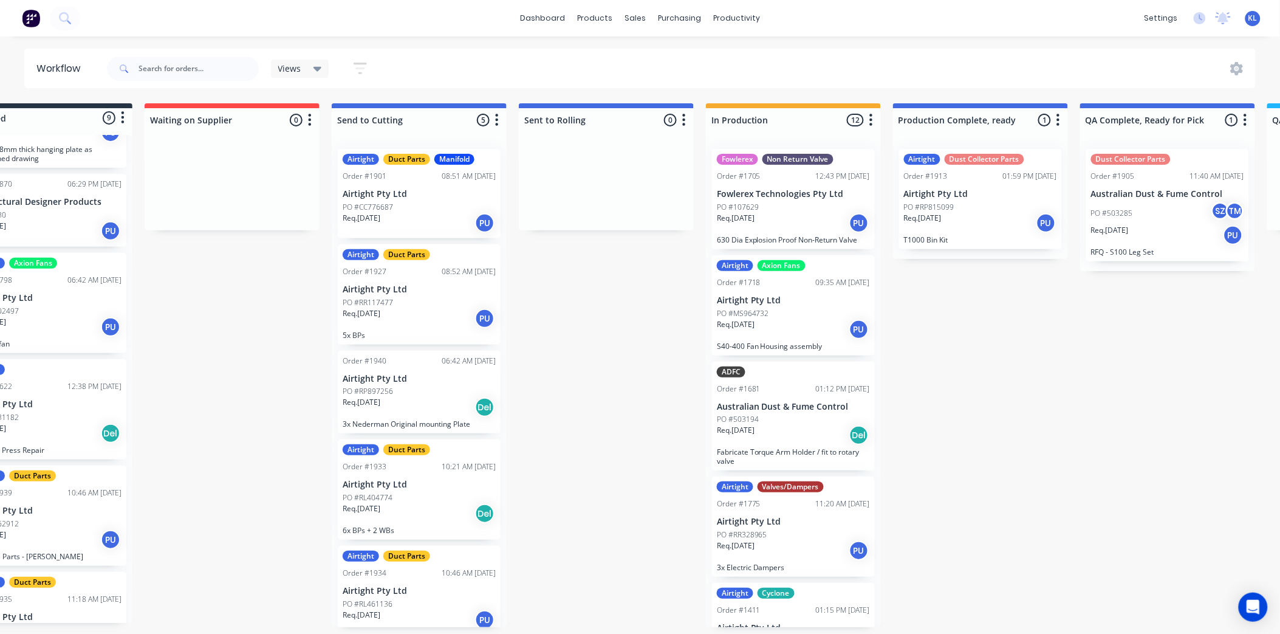
scroll to position [17, 0]
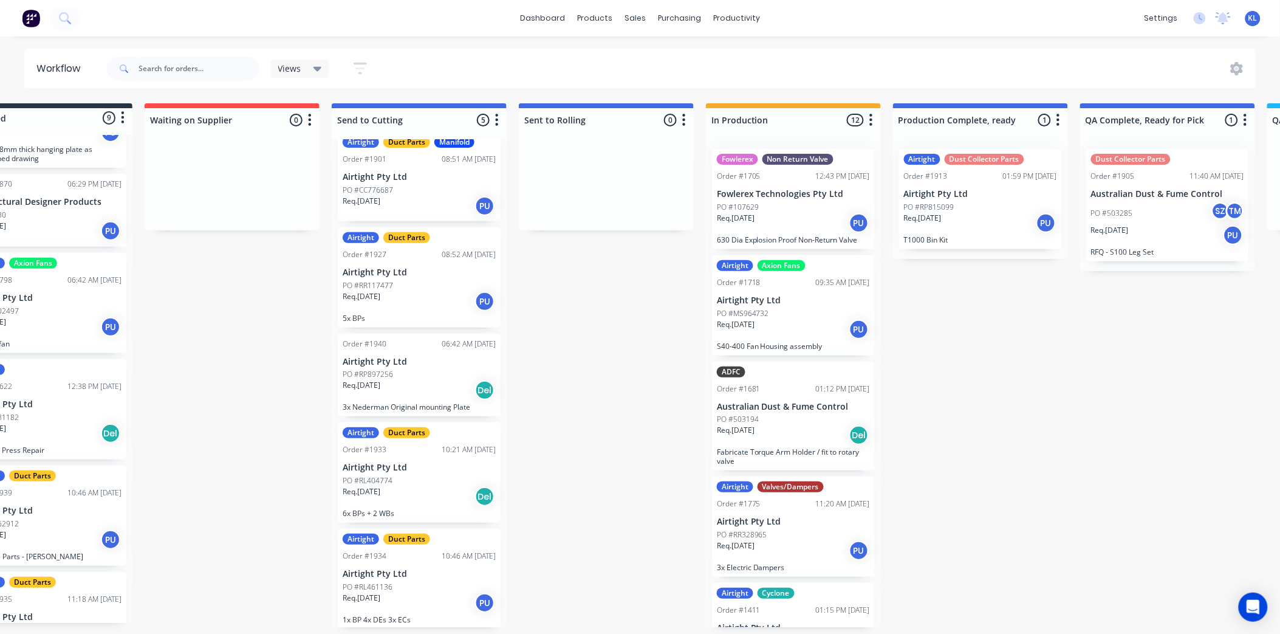
click at [435, 566] on div "Airtight Duct Parts Order #1934 10:46 AM [DATE] Airtight Pty Ltd PO #RL461136 R…" at bounding box center [419, 579] width 163 height 100
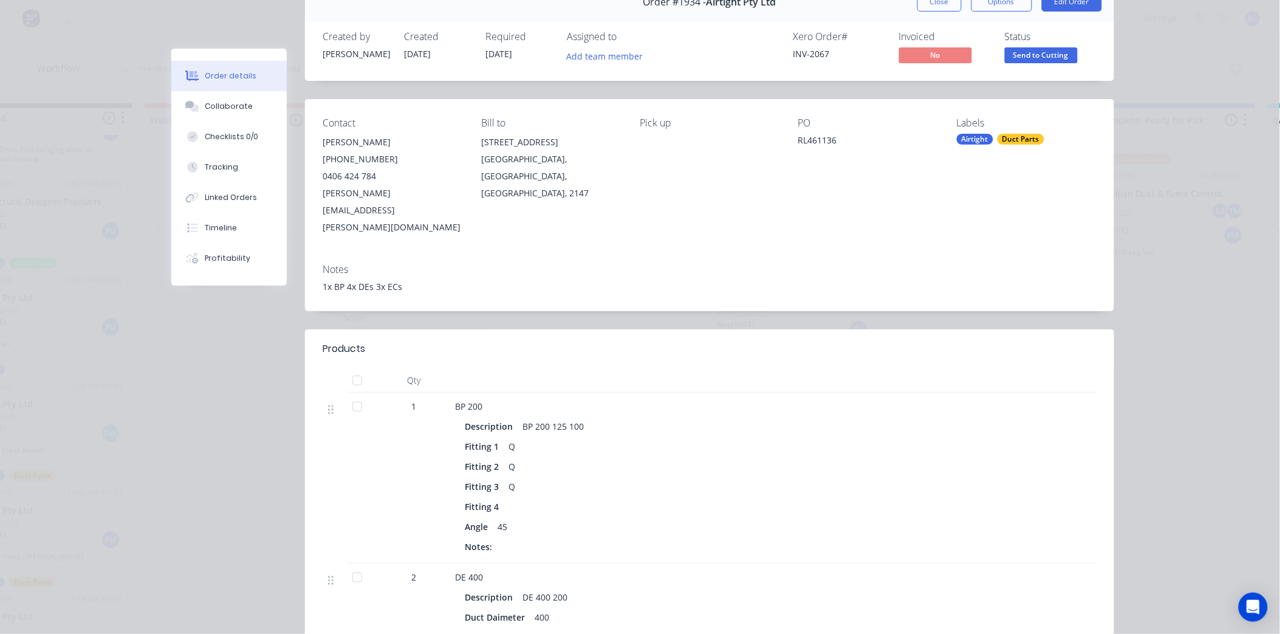
scroll to position [0, 0]
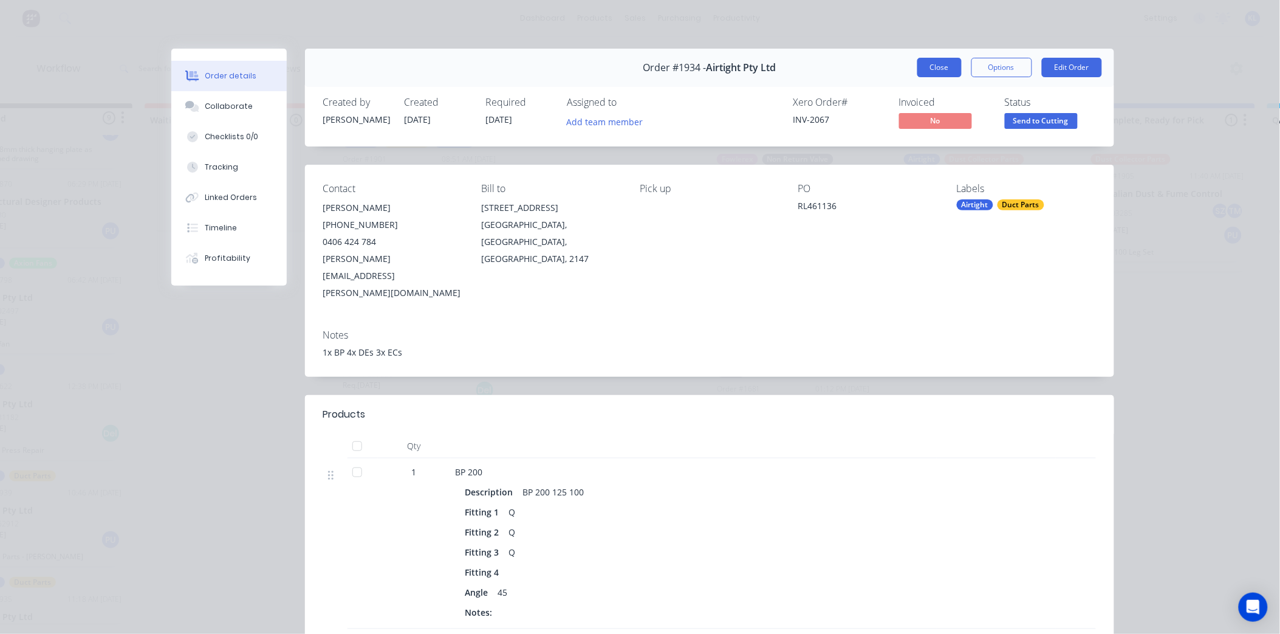
click at [930, 65] on button "Close" at bounding box center [939, 67] width 44 height 19
